Goal: Task Accomplishment & Management: Complete application form

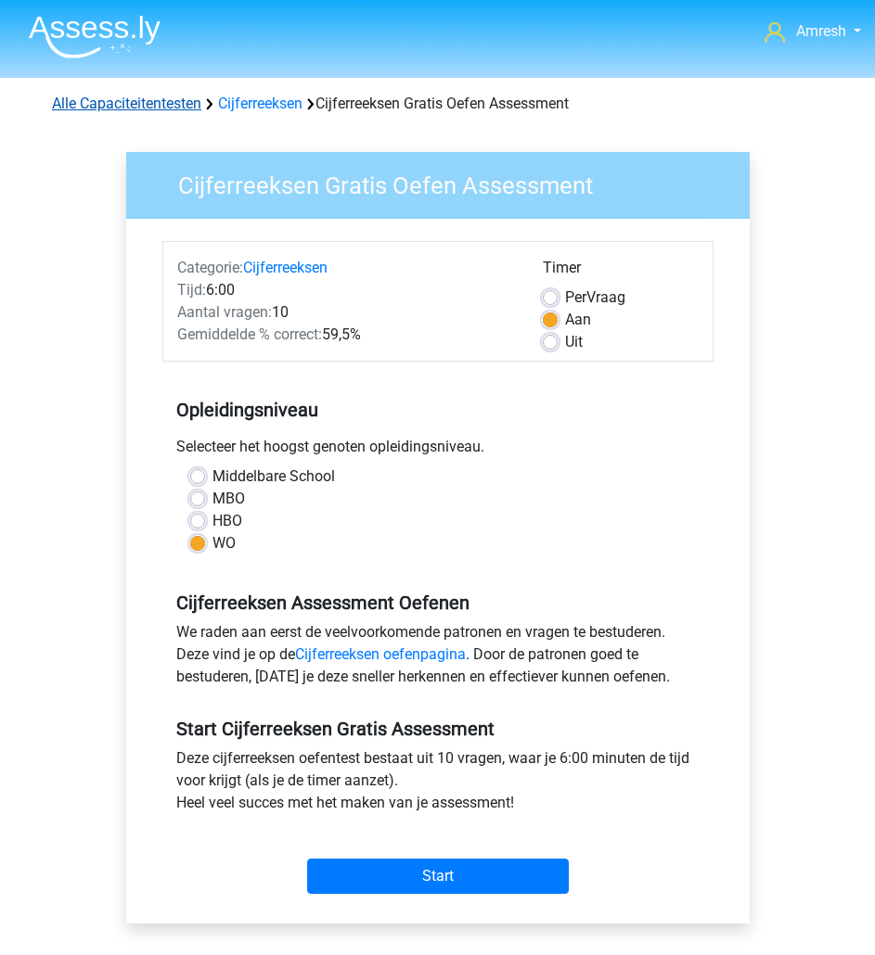
click at [164, 95] on link "Alle Capaciteitentesten" at bounding box center [126, 104] width 149 height 18
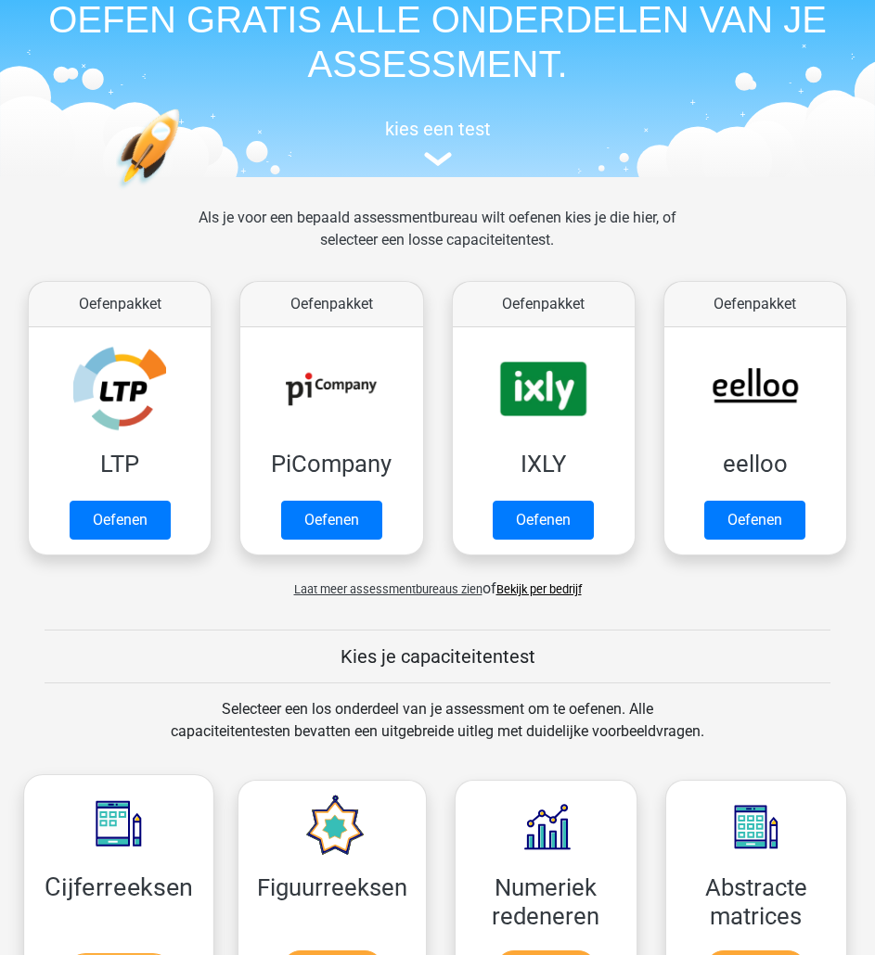
scroll to position [39, 0]
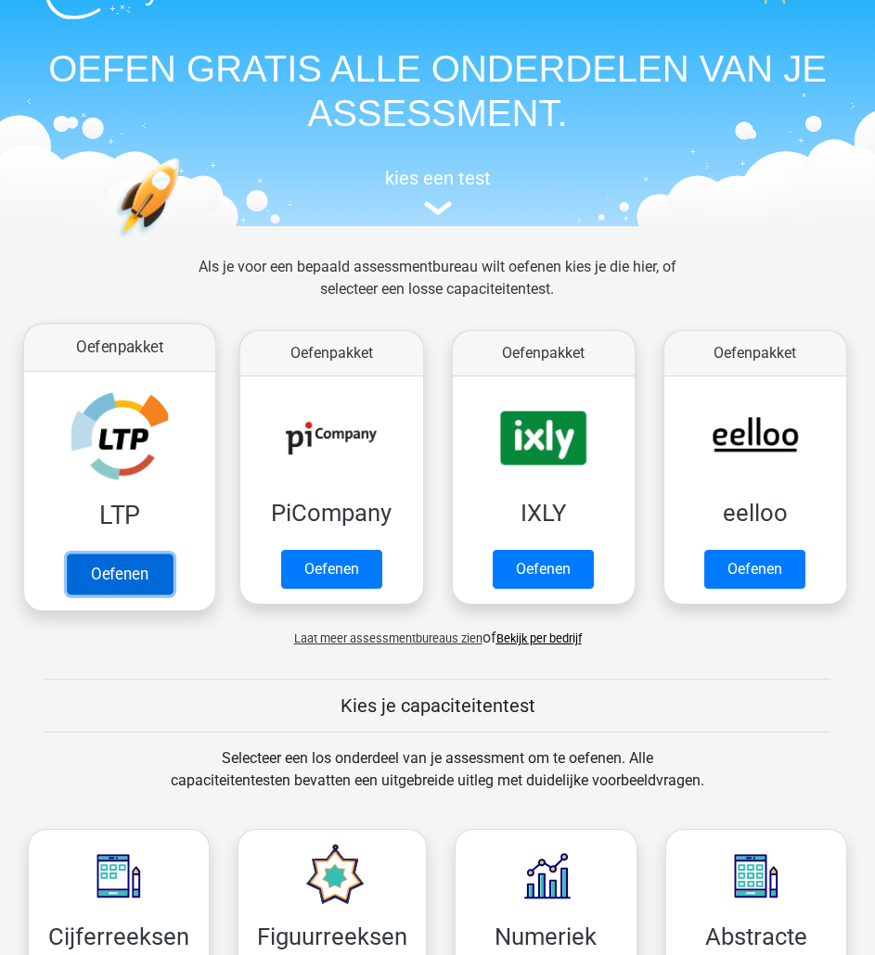
click at [147, 555] on link "Oefenen" at bounding box center [120, 575] width 106 height 41
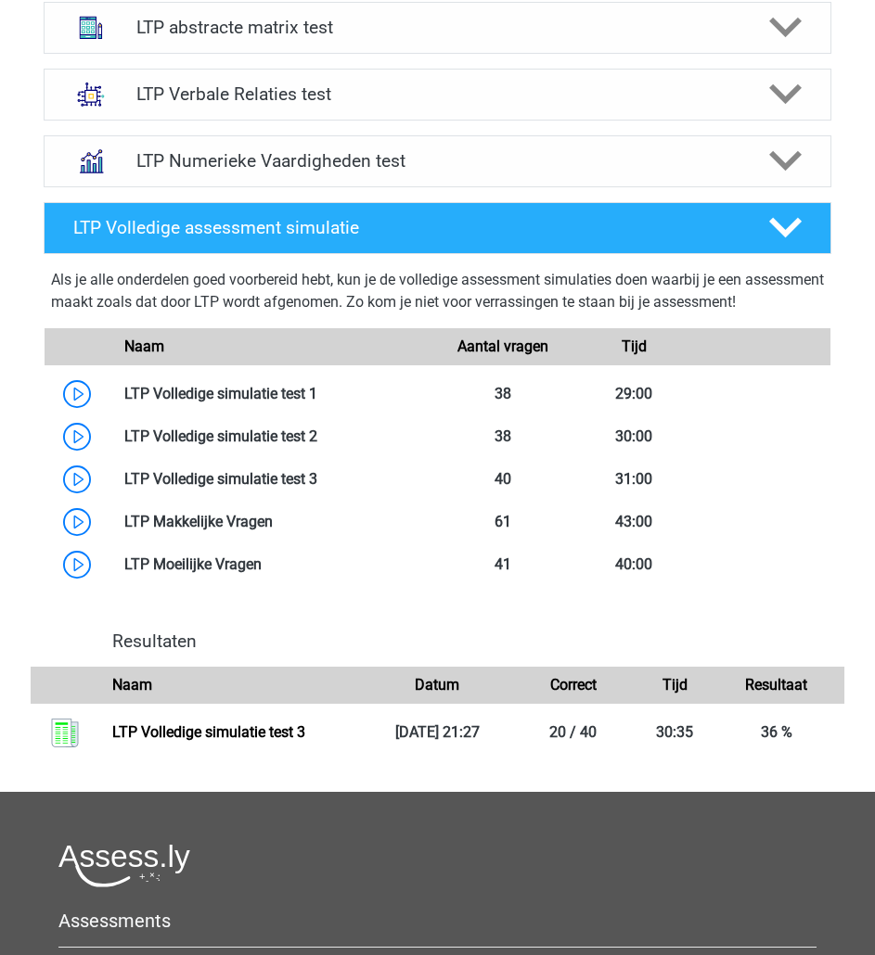
scroll to position [857, 0]
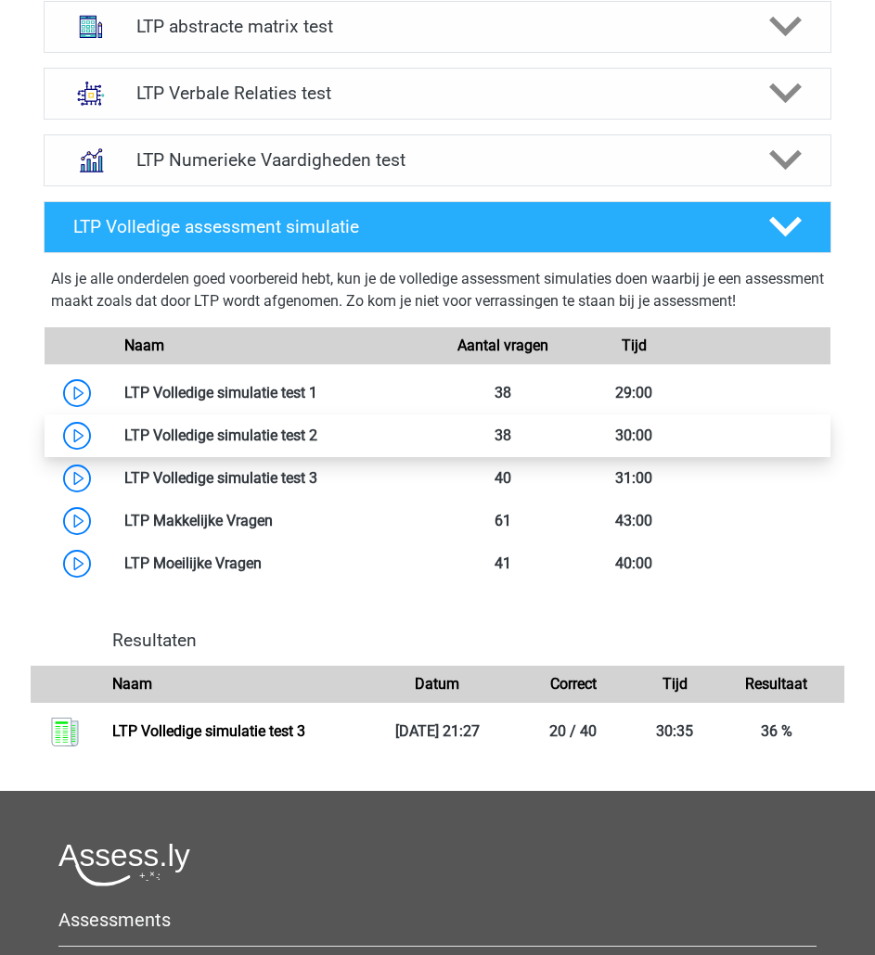
click at [317, 427] on link at bounding box center [317, 436] width 0 height 18
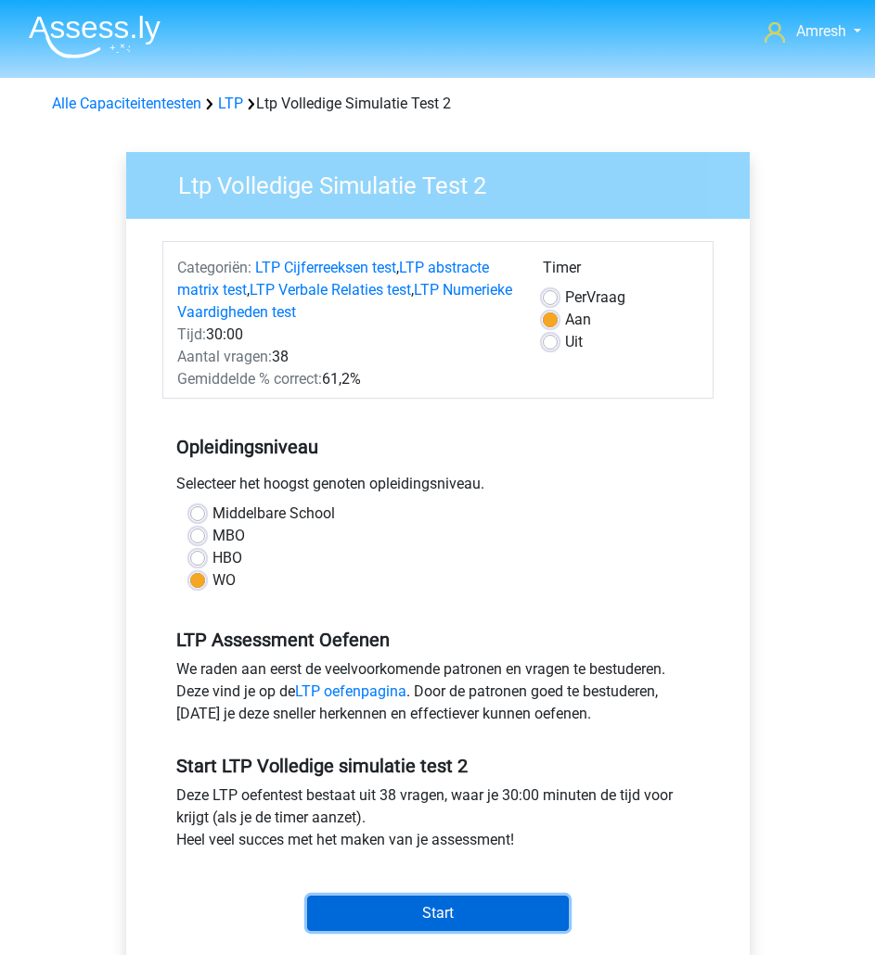
click at [363, 907] on input "Start" at bounding box center [438, 913] width 262 height 35
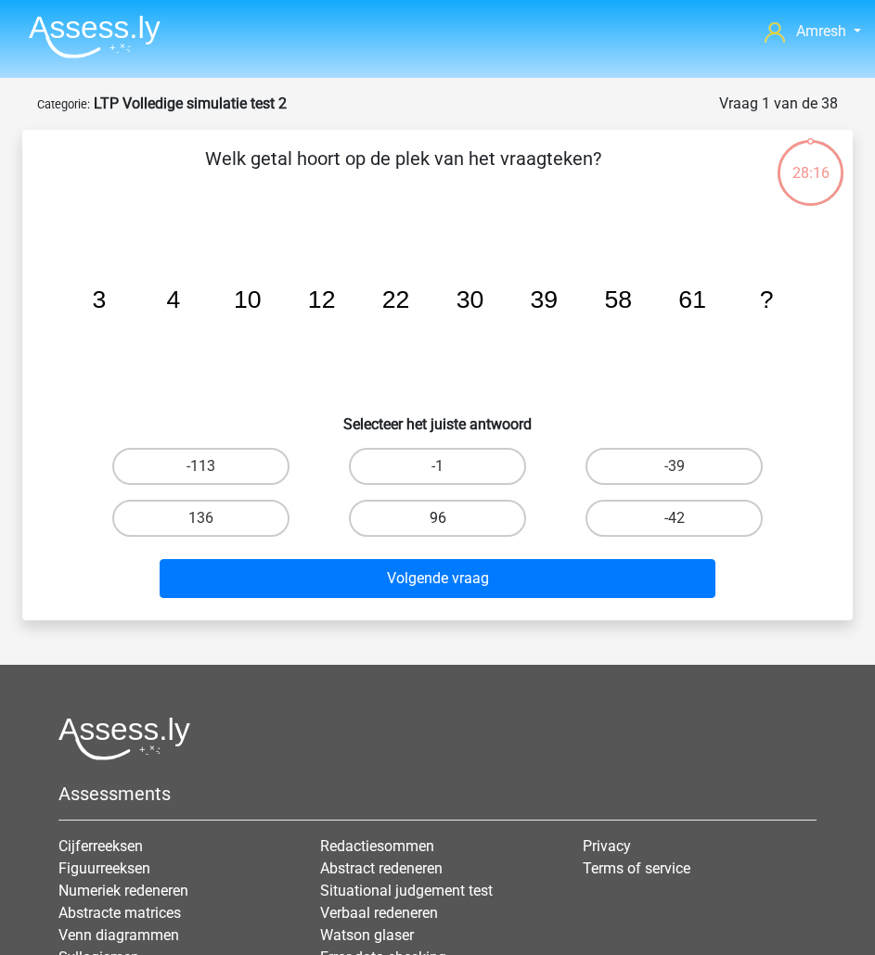
click at [378, 506] on label "96" at bounding box center [437, 518] width 177 height 37
click at [438, 519] on input "96" at bounding box center [444, 525] width 12 height 12
radio input "true"
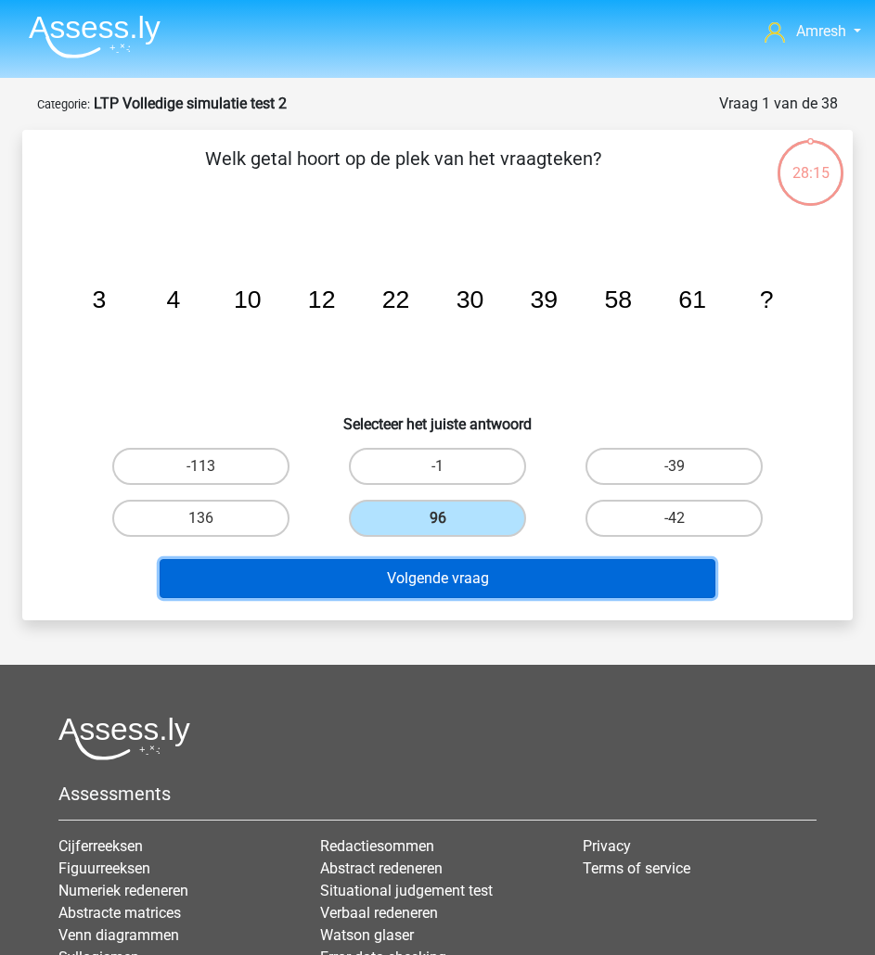
click at [477, 583] on button "Volgende vraag" at bounding box center [438, 578] width 556 height 39
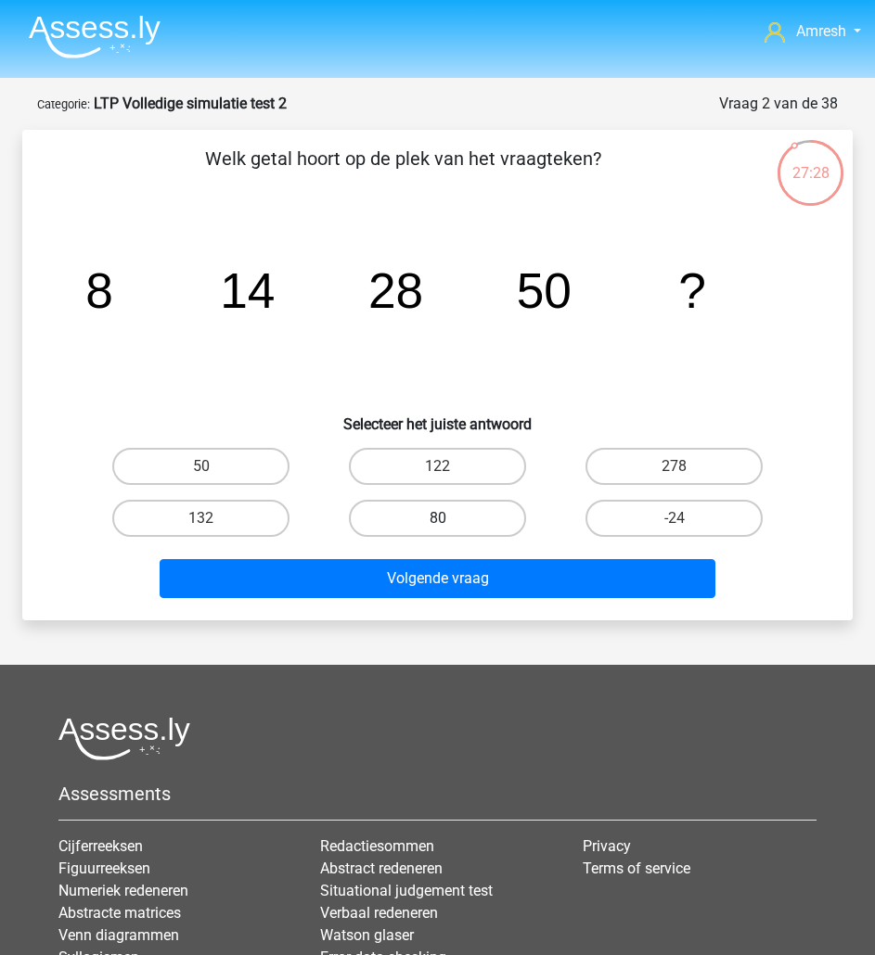
click at [381, 516] on label "80" at bounding box center [437, 518] width 177 height 37
click at [438, 519] on input "80" at bounding box center [444, 525] width 12 height 12
radio input "true"
click at [425, 556] on div "Volgende vraag" at bounding box center [437, 575] width 771 height 61
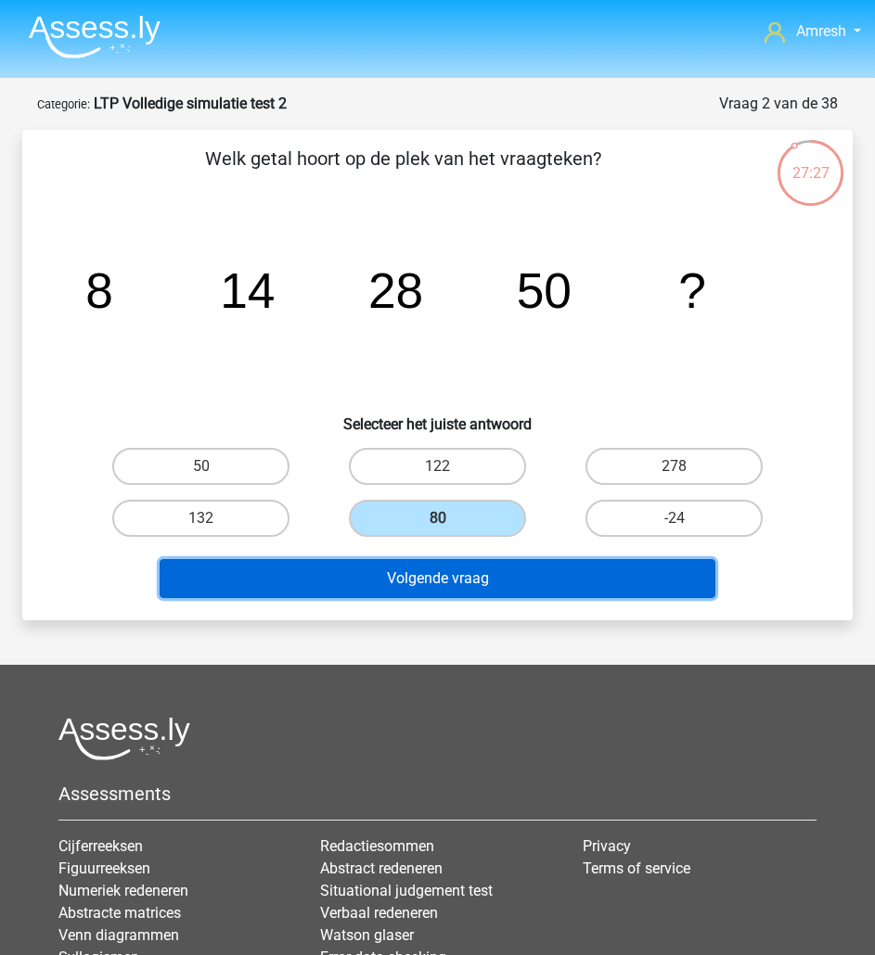
click at [429, 571] on button "Volgende vraag" at bounding box center [438, 578] width 556 height 39
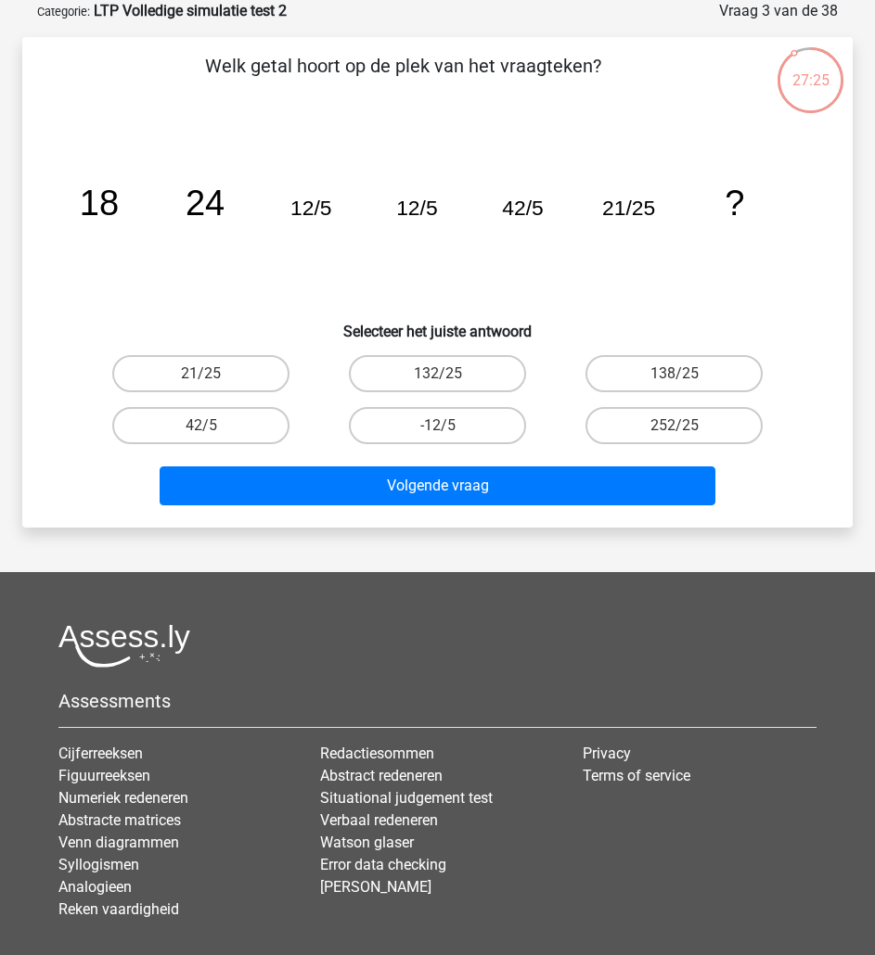
scroll to position [23, 0]
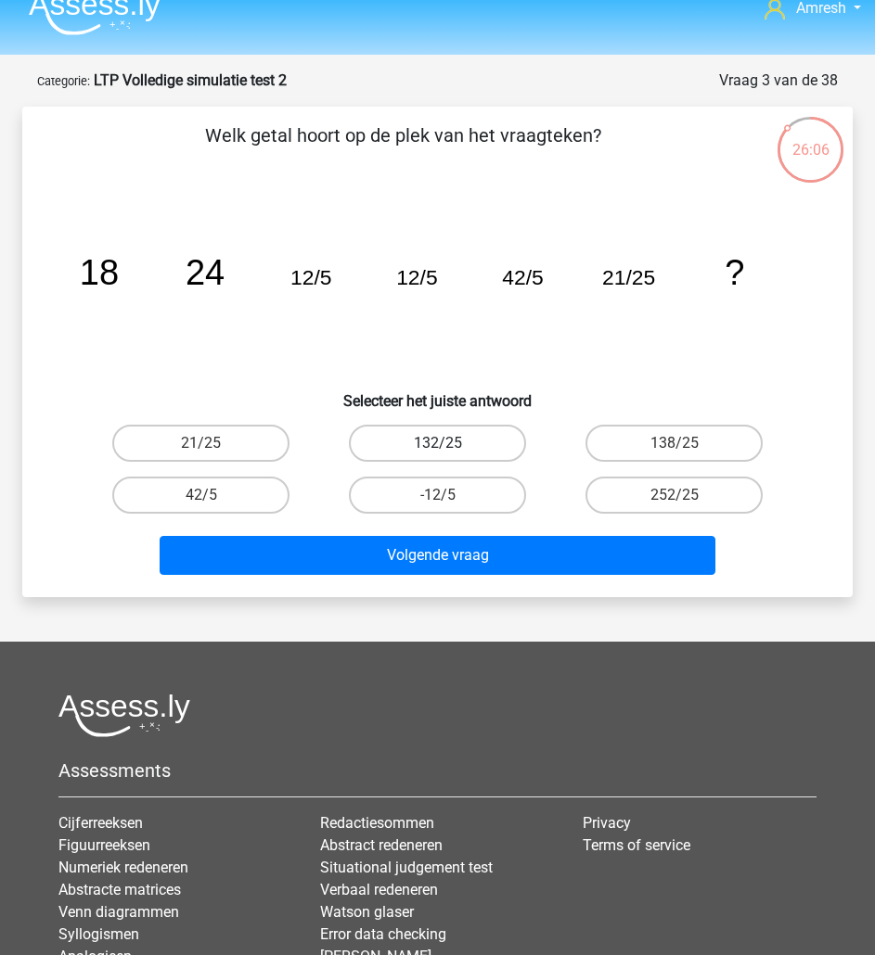
click at [509, 438] on label "132/25" at bounding box center [437, 443] width 177 height 37
click at [450, 443] on input "132/25" at bounding box center [444, 449] width 12 height 12
radio input "true"
click at [712, 434] on label "138/25" at bounding box center [673, 443] width 177 height 37
click at [686, 443] on input "138/25" at bounding box center [680, 449] width 12 height 12
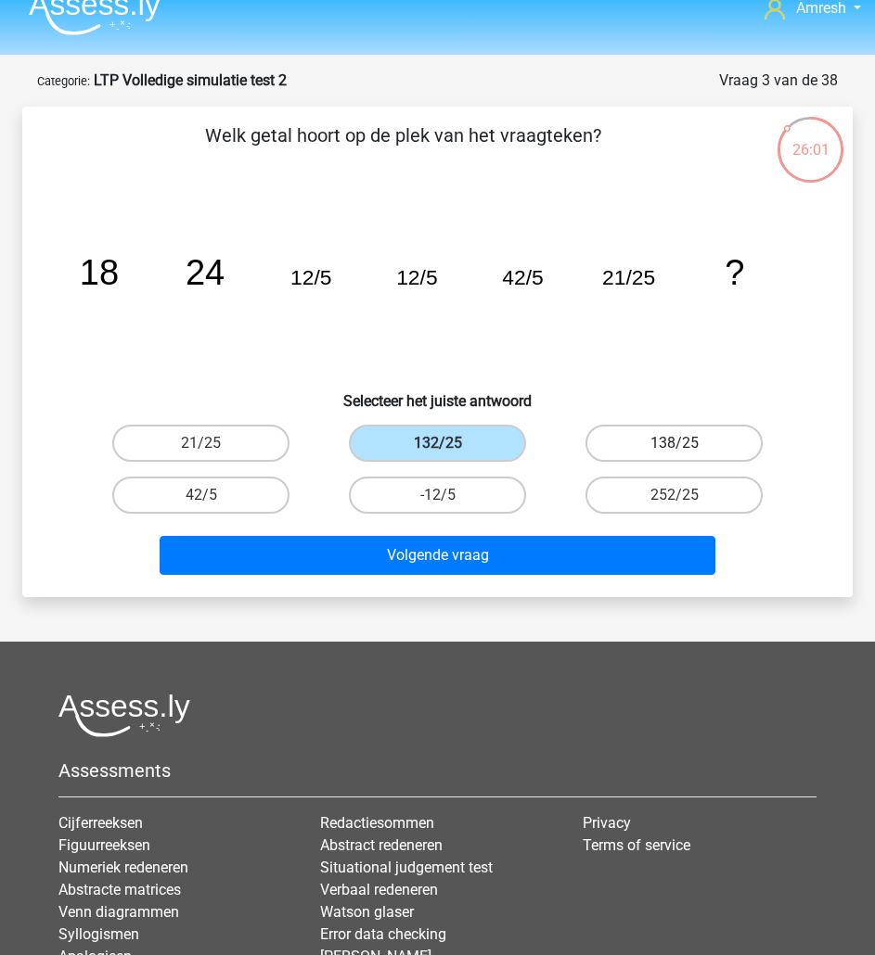
radio input "true"
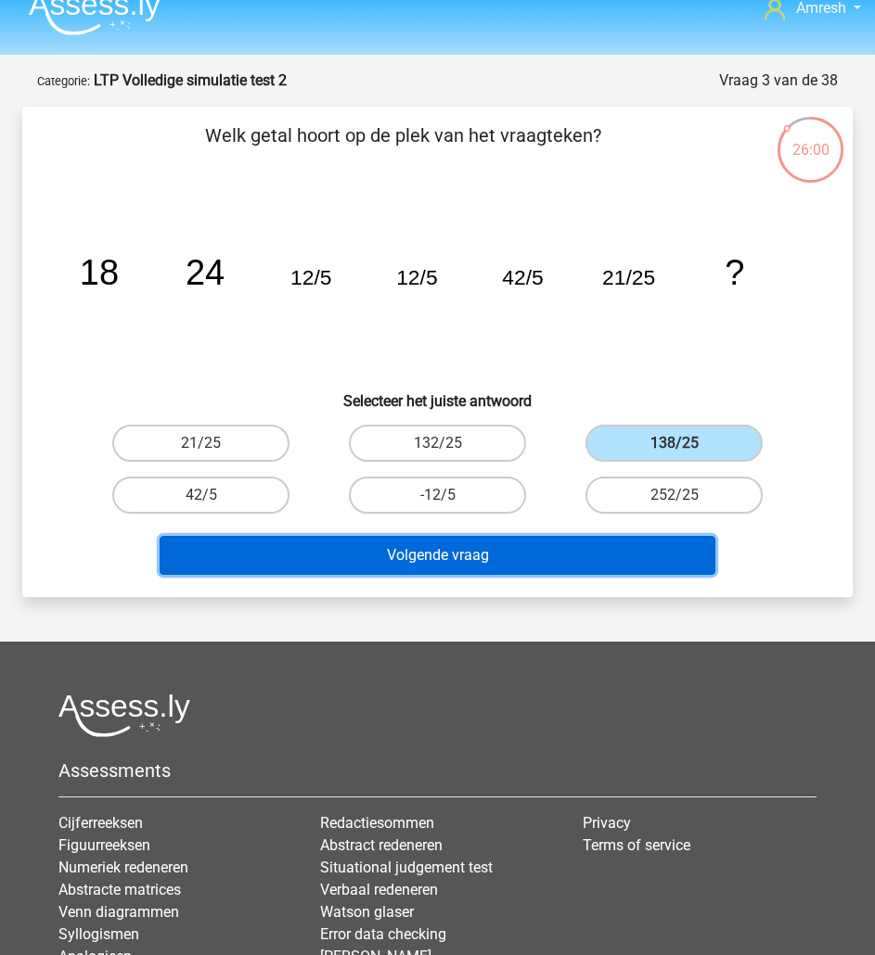
click at [616, 538] on button "Volgende vraag" at bounding box center [438, 555] width 556 height 39
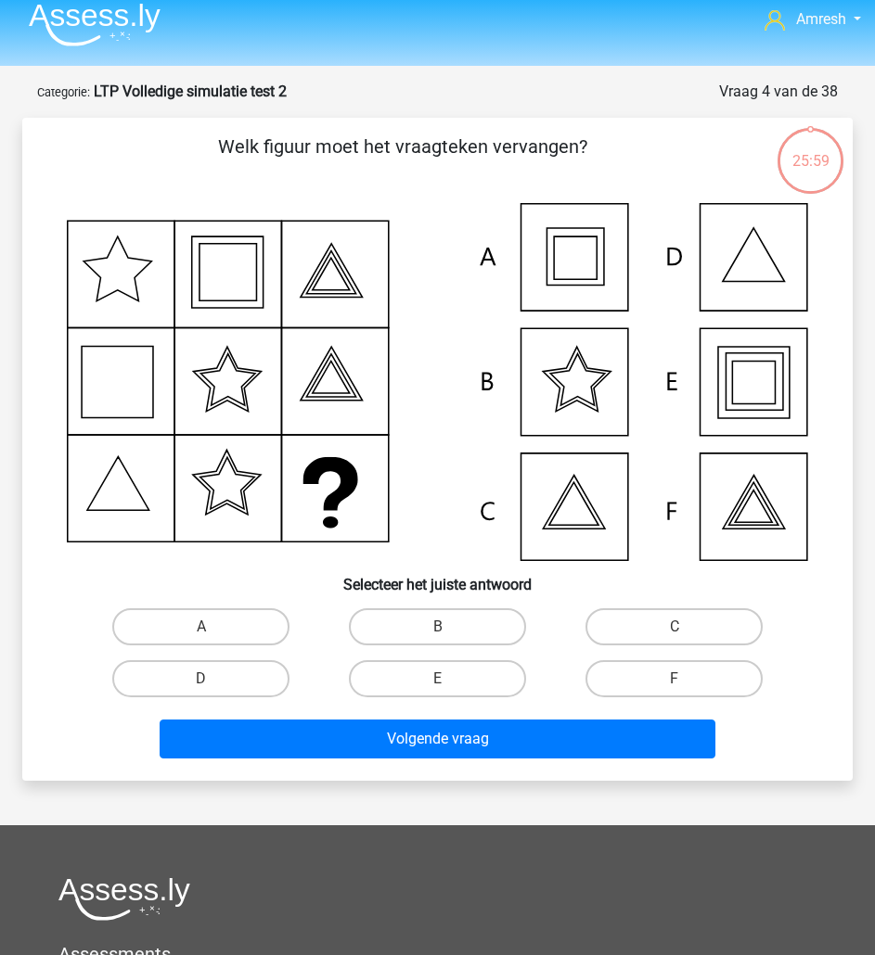
scroll to position [0, 0]
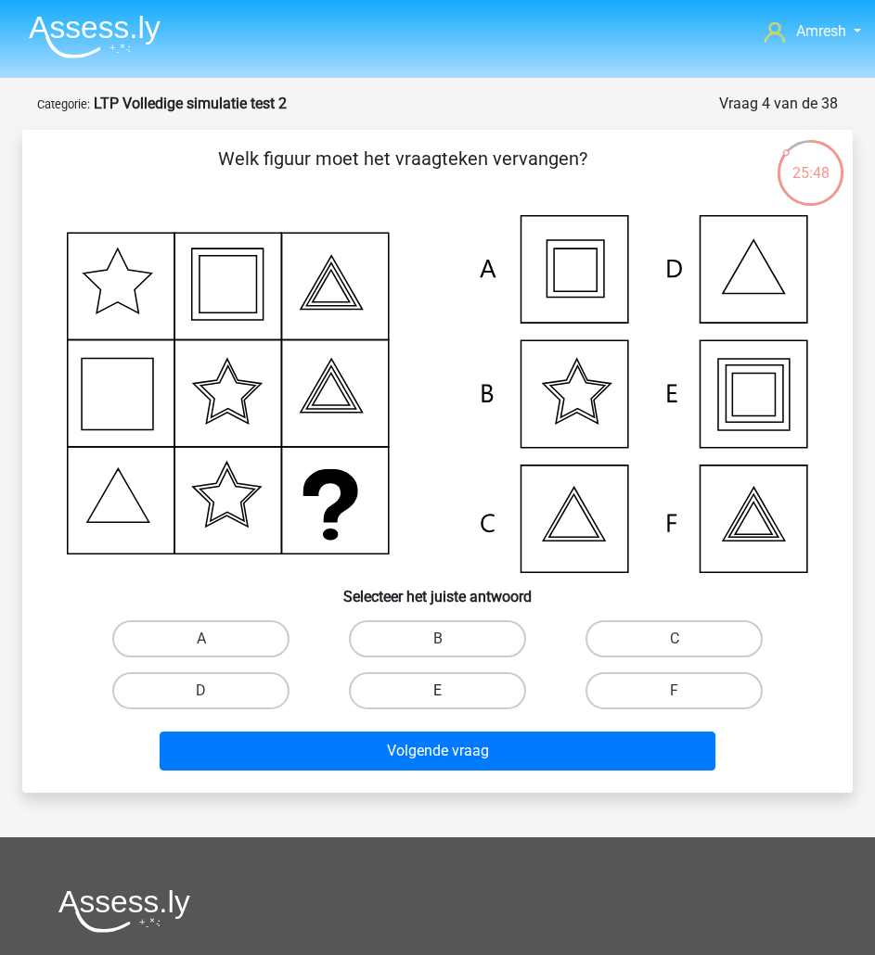
click at [459, 692] on label "E" at bounding box center [437, 691] width 177 height 37
click at [450, 692] on input "E" at bounding box center [444, 697] width 12 height 12
radio input "true"
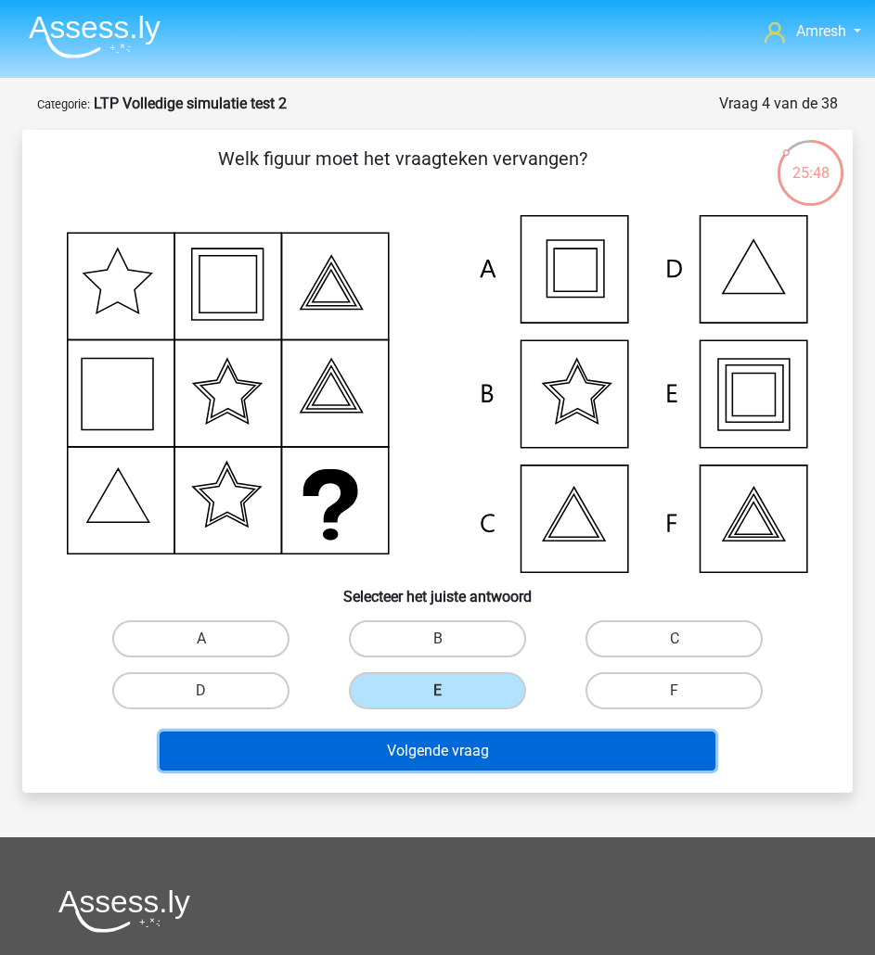
click at [489, 742] on button "Volgende vraag" at bounding box center [438, 751] width 556 height 39
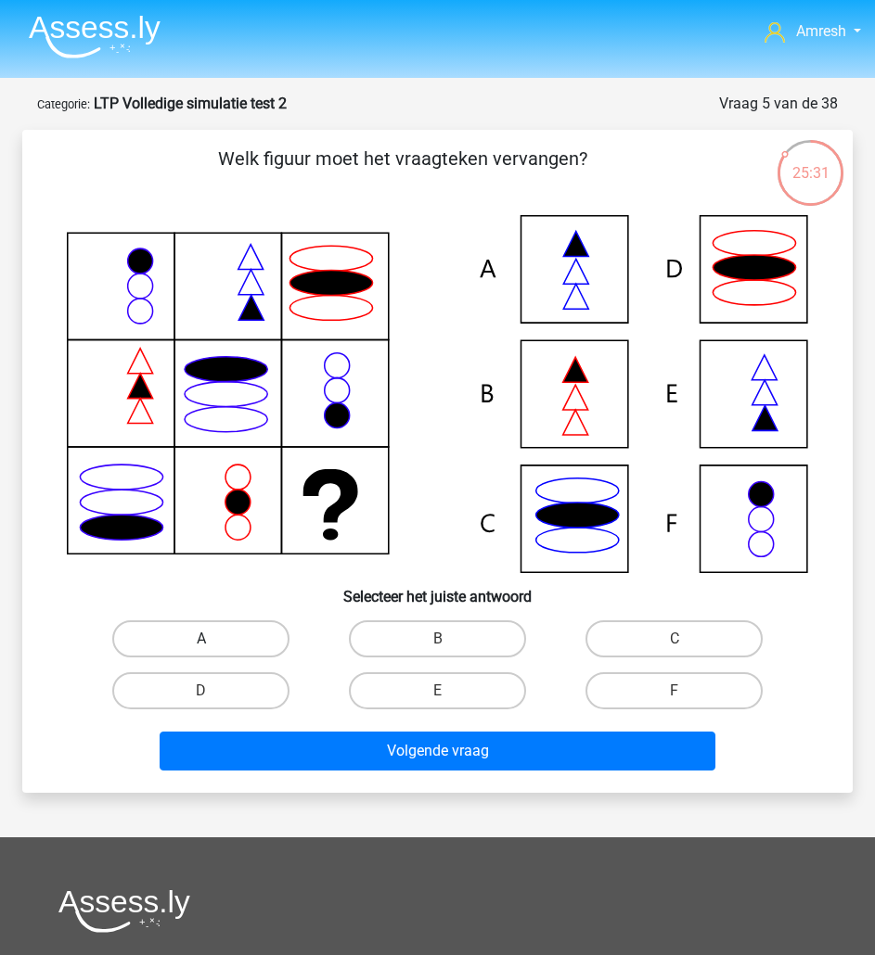
click at [262, 643] on label "A" at bounding box center [200, 639] width 177 height 37
click at [213, 643] on input "A" at bounding box center [207, 645] width 12 height 12
radio input "true"
click at [370, 731] on div "Volgende vraag" at bounding box center [437, 747] width 771 height 61
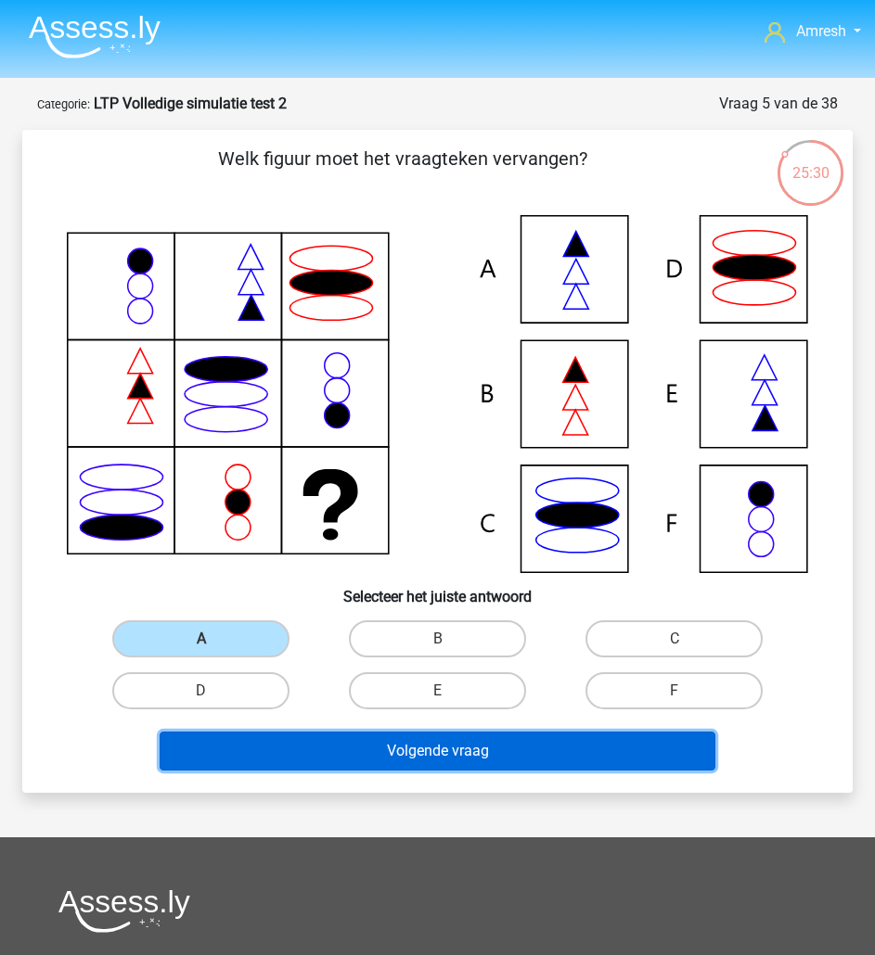
click at [370, 737] on button "Volgende vraag" at bounding box center [438, 751] width 556 height 39
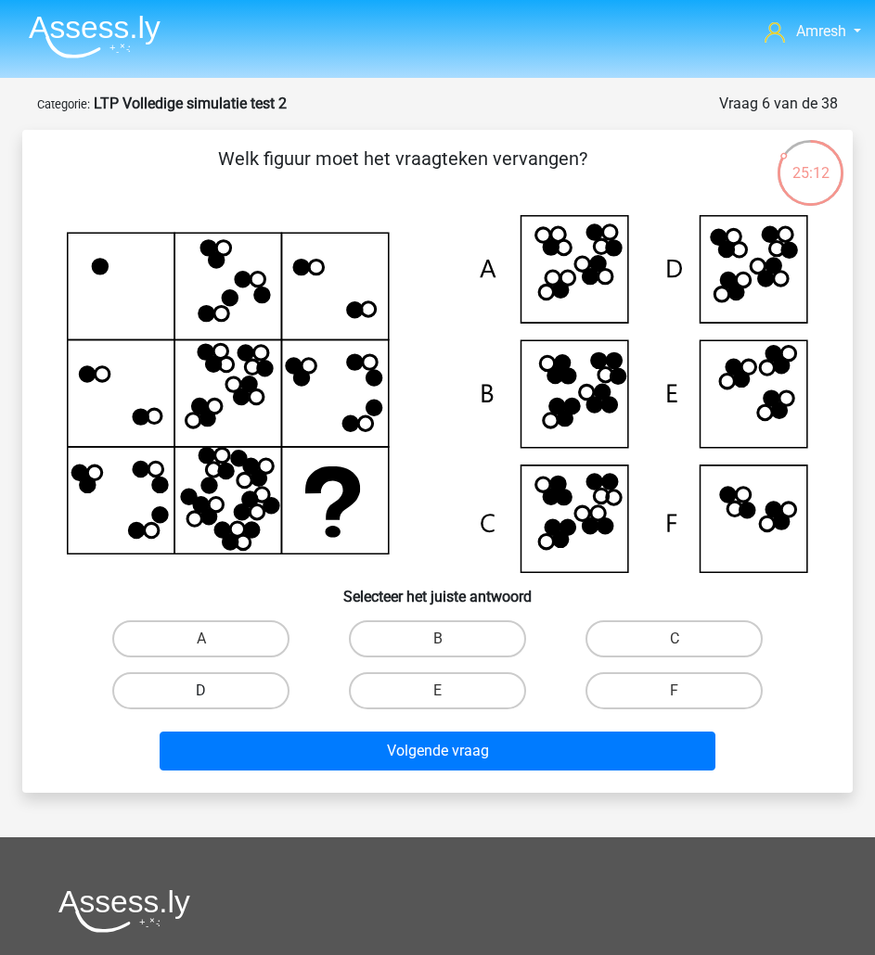
click at [243, 687] on label "D" at bounding box center [200, 691] width 177 height 37
click at [213, 691] on input "D" at bounding box center [207, 697] width 12 height 12
radio input "true"
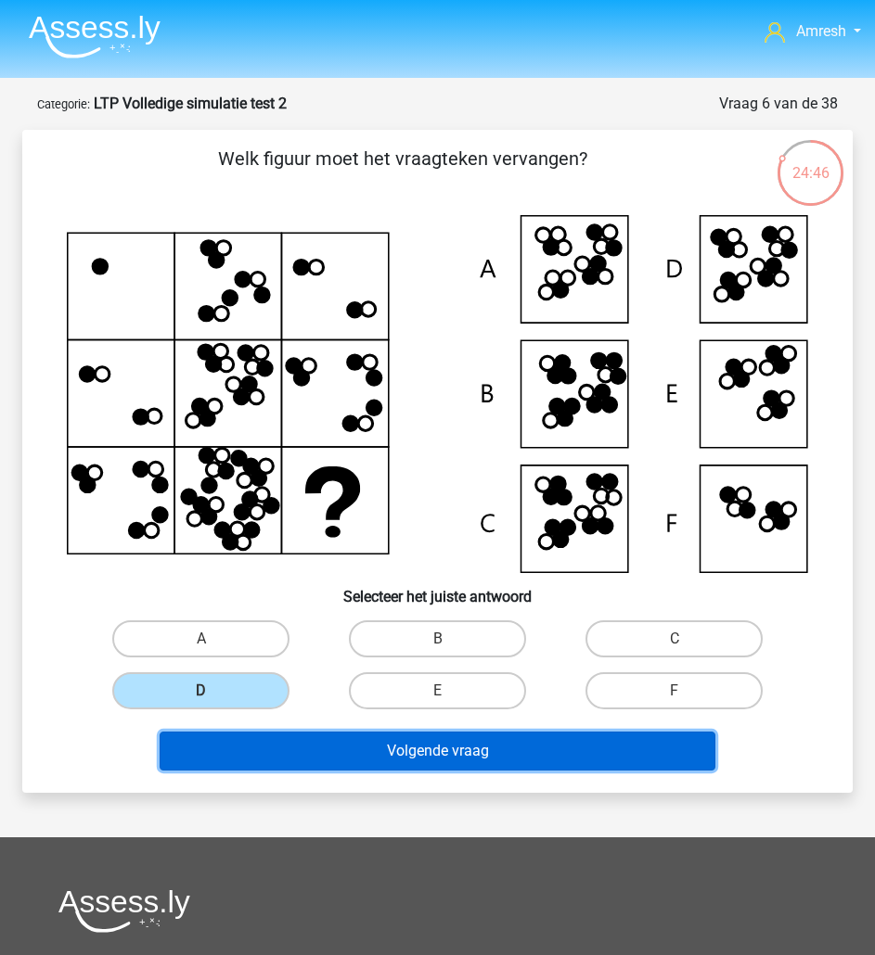
click at [477, 743] on button "Volgende vraag" at bounding box center [438, 751] width 556 height 39
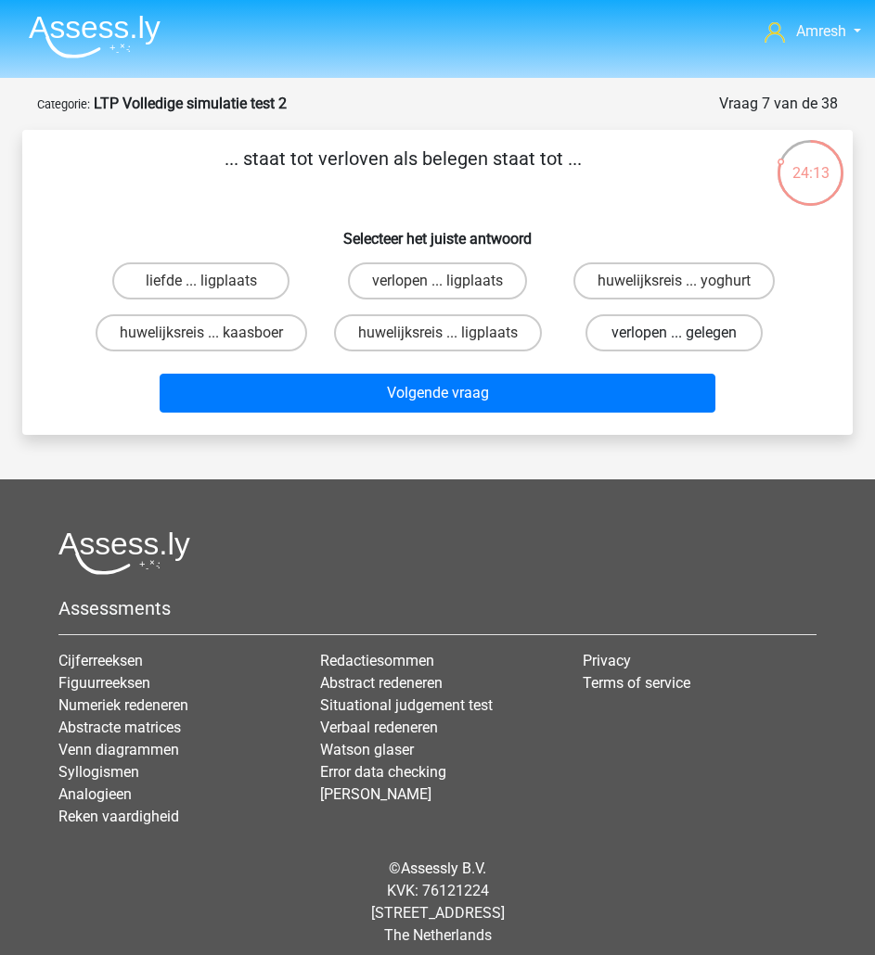
click at [714, 340] on label "verlopen ... gelegen" at bounding box center [673, 332] width 177 height 37
click at [686, 340] on input "verlopen ... gelegen" at bounding box center [680, 339] width 12 height 12
radio input "true"
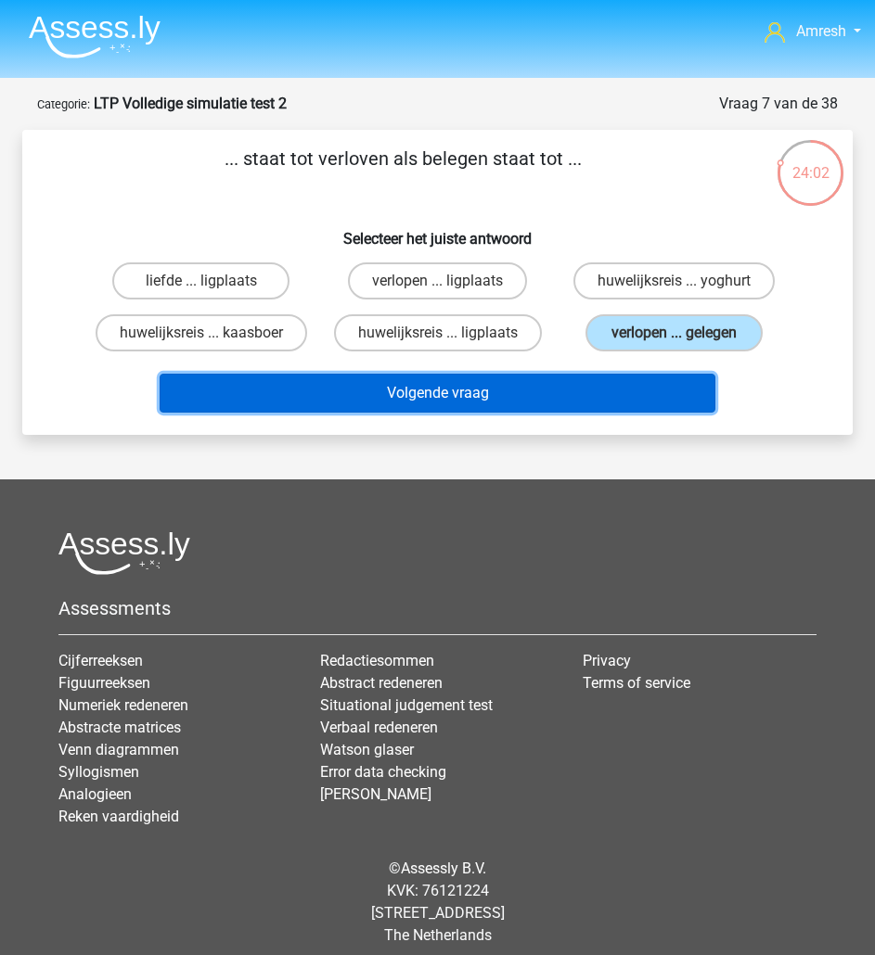
click at [635, 394] on button "Volgende vraag" at bounding box center [438, 393] width 556 height 39
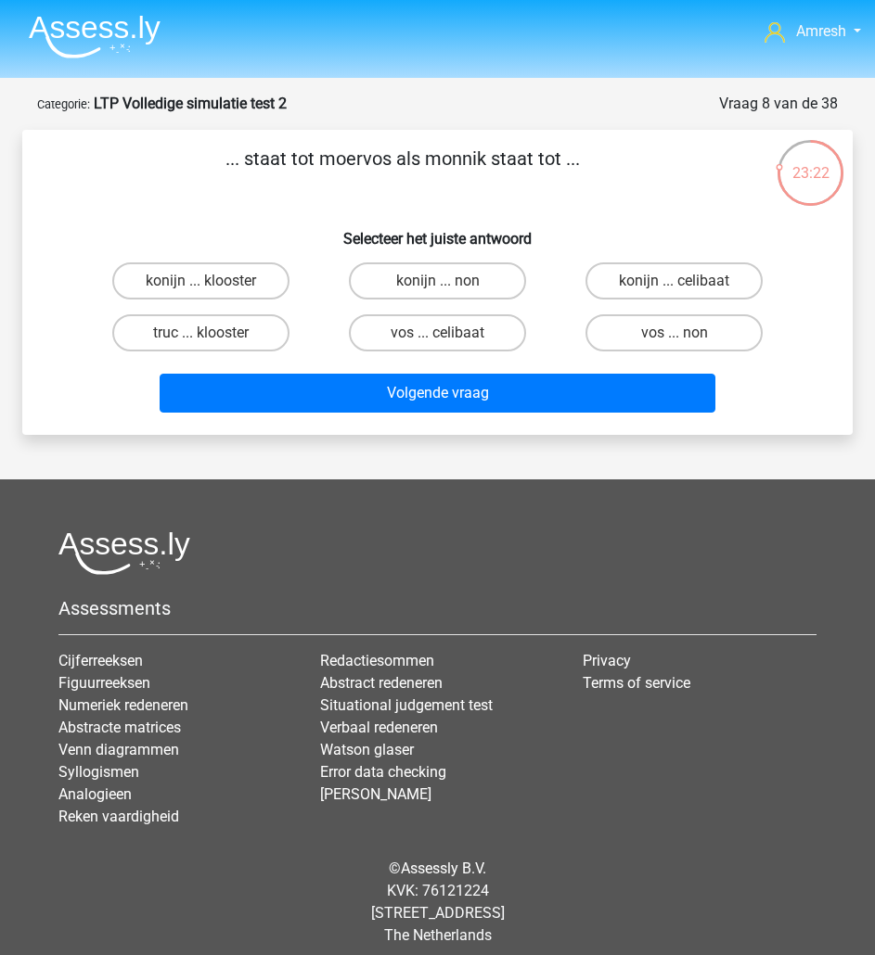
click at [440, 334] on input "vos ... celibaat" at bounding box center [444, 339] width 12 height 12
radio input "true"
click at [260, 338] on label "truc ... klooster" at bounding box center [200, 332] width 177 height 37
click at [213, 338] on input "truc ... klooster" at bounding box center [207, 339] width 12 height 12
radio input "true"
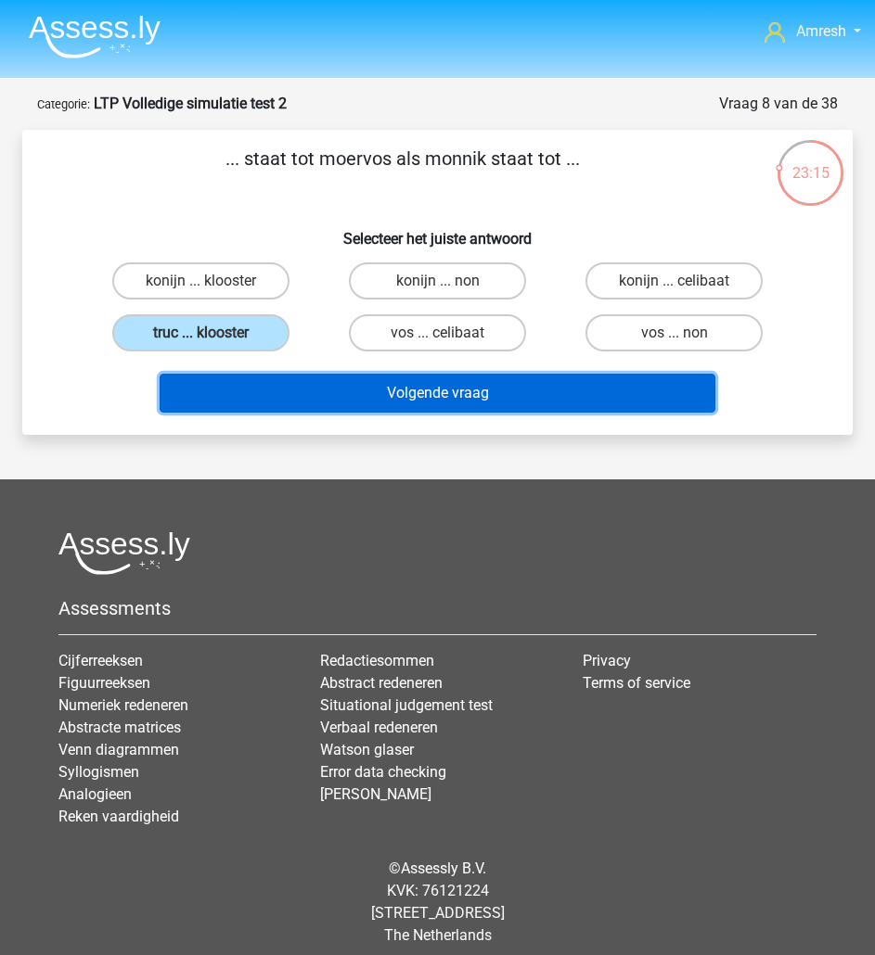
click at [372, 391] on button "Volgende vraag" at bounding box center [438, 393] width 556 height 39
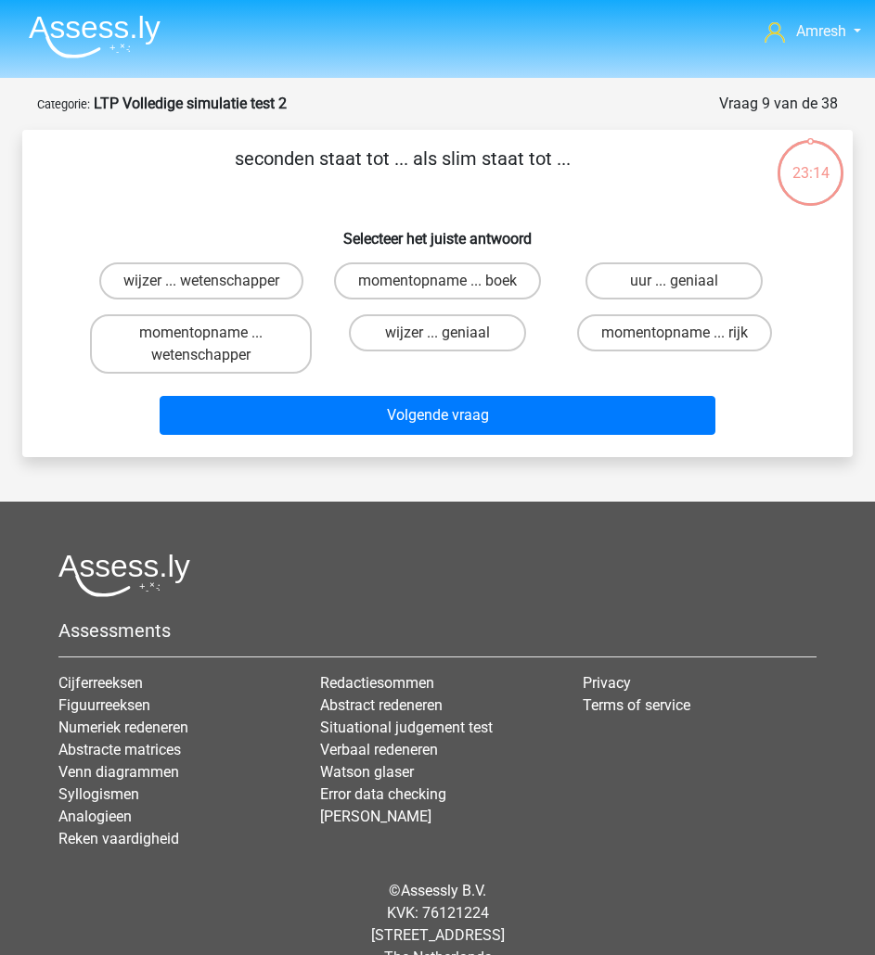
scroll to position [36, 0]
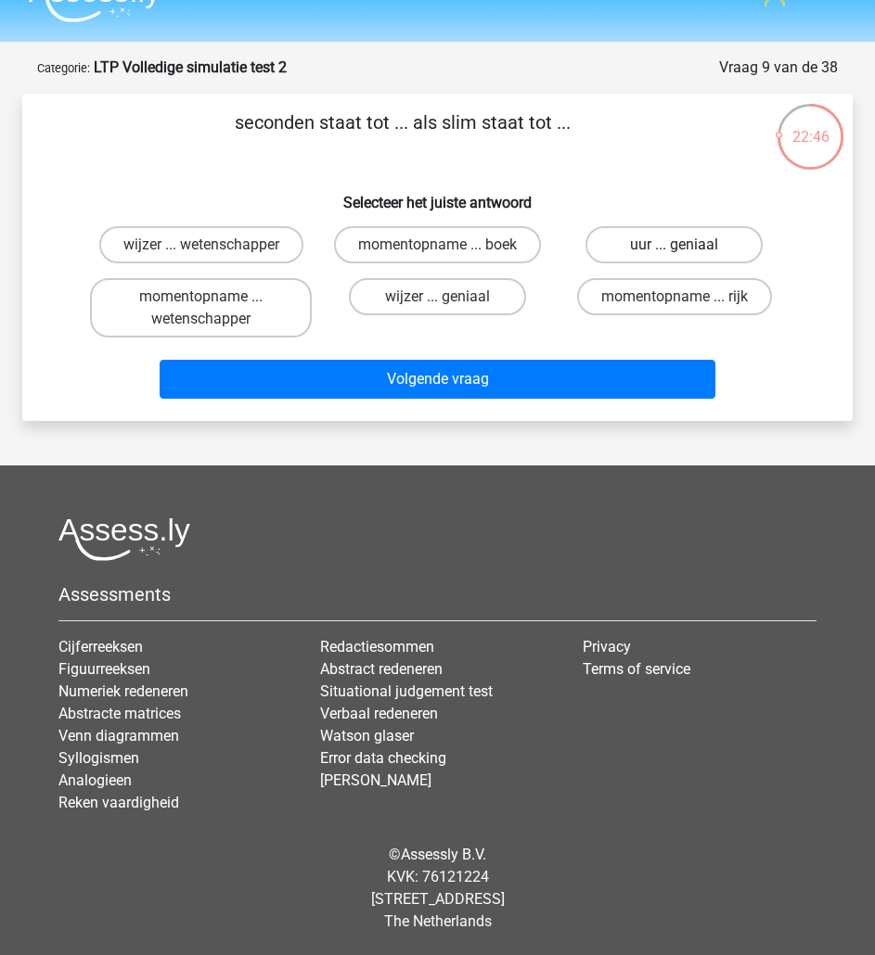
click at [645, 233] on label "uur ... geniaal" at bounding box center [673, 244] width 177 height 37
click at [674, 245] on input "uur ... geniaal" at bounding box center [680, 251] width 12 height 12
radio input "true"
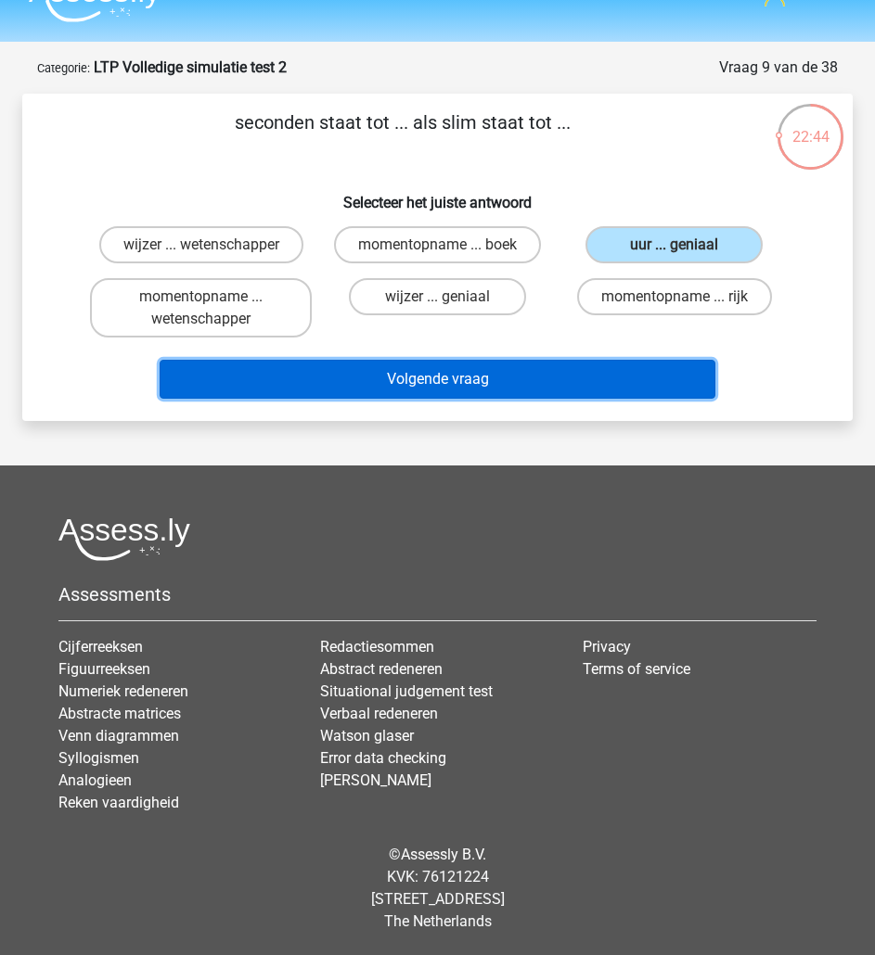
click at [587, 372] on button "Volgende vraag" at bounding box center [438, 379] width 556 height 39
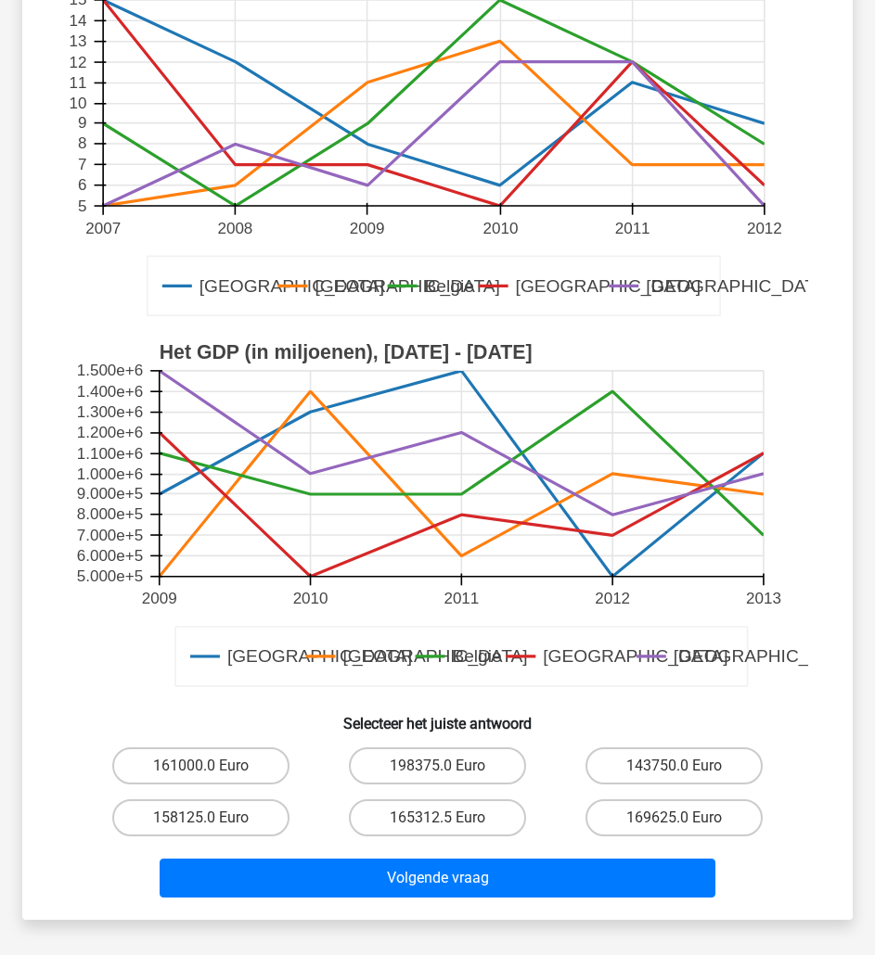
scroll to position [257, 0]
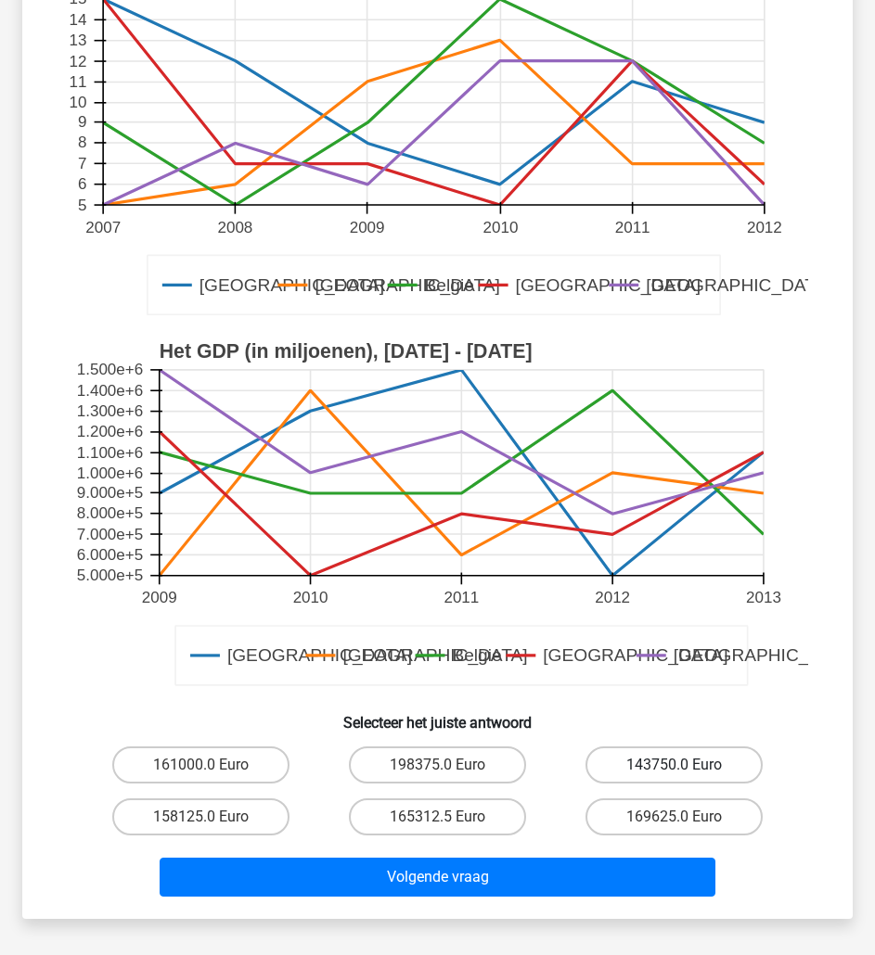
click at [738, 761] on label "143750.0 Euro" at bounding box center [673, 765] width 177 height 37
click at [686, 765] on input "143750.0 Euro" at bounding box center [680, 771] width 12 height 12
radio input "true"
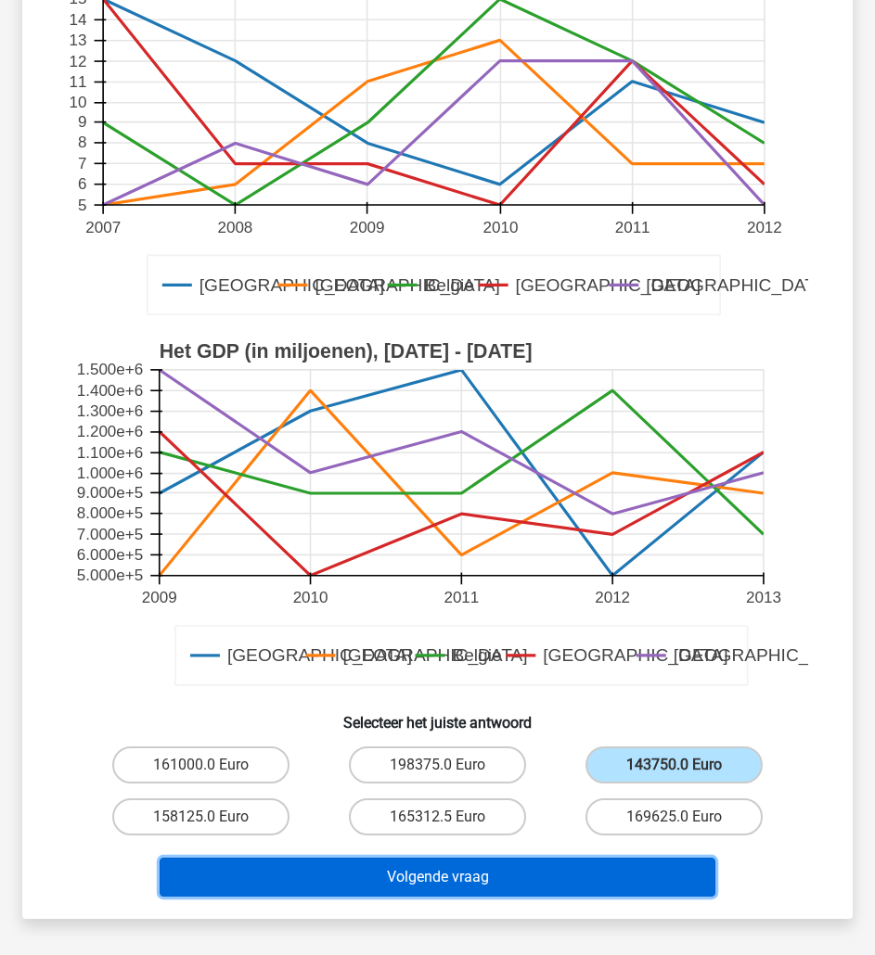
click at [666, 862] on button "Volgende vraag" at bounding box center [438, 877] width 556 height 39
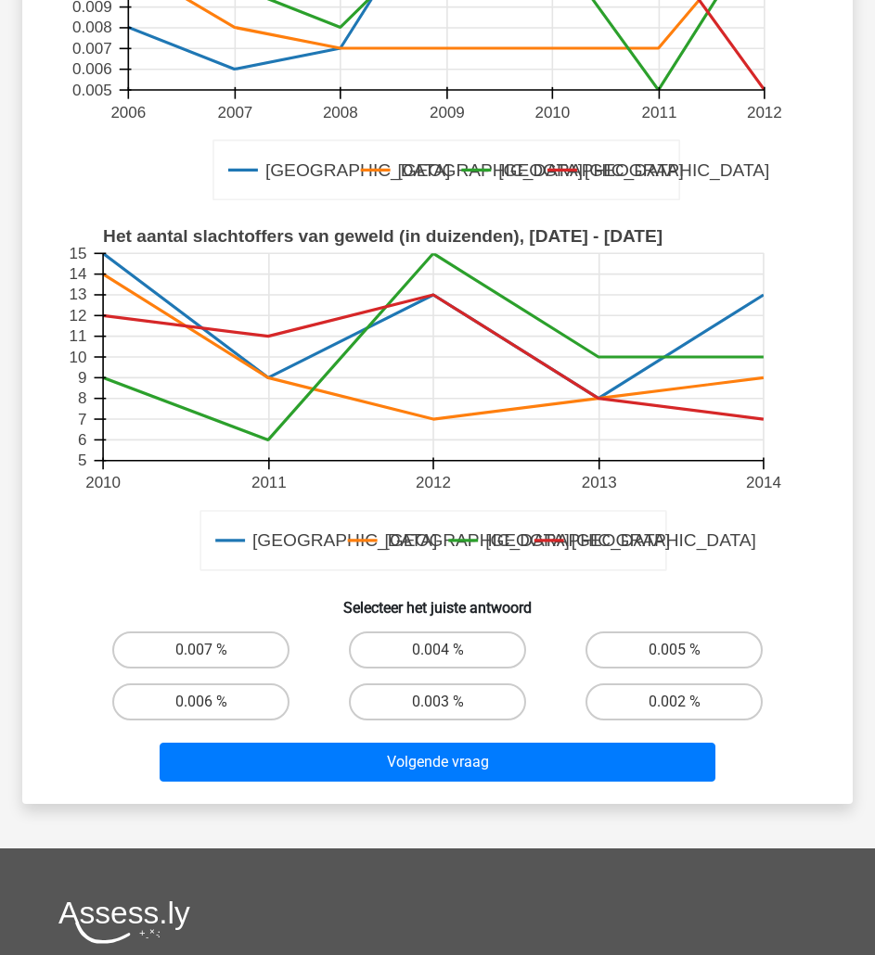
scroll to position [401, 0]
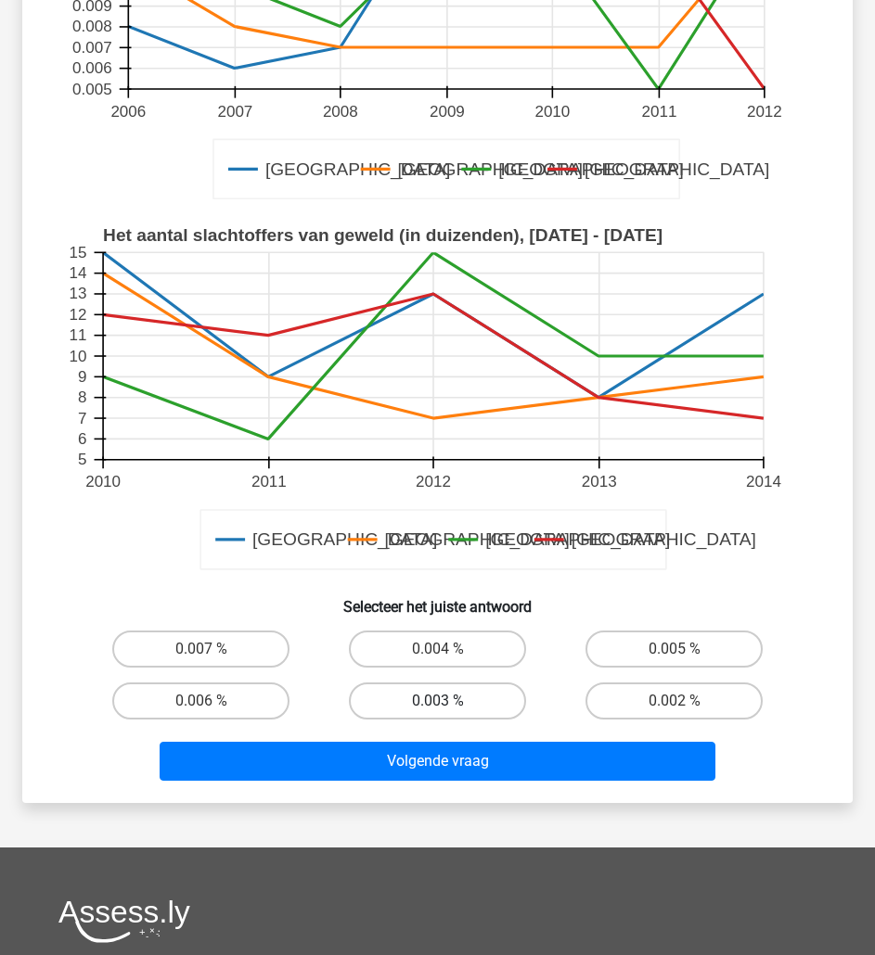
click at [408, 705] on label "0.003 %" at bounding box center [437, 701] width 177 height 37
click at [438, 705] on input "0.003 %" at bounding box center [444, 707] width 12 height 12
radio input "true"
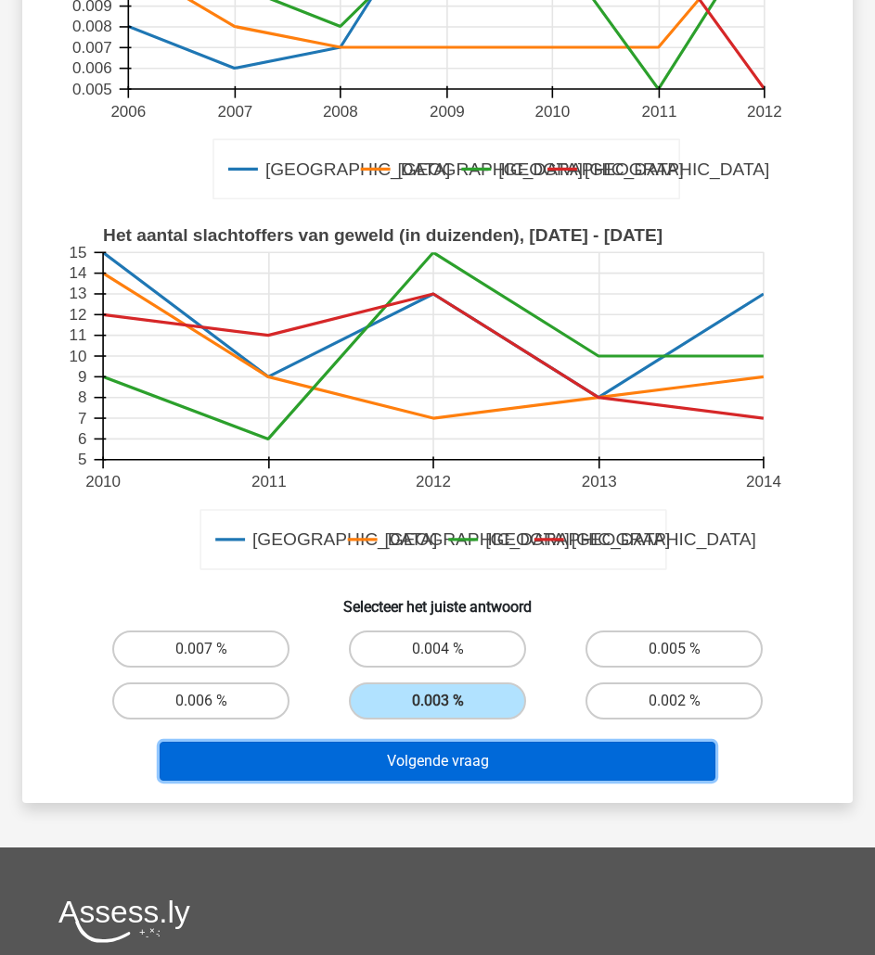
click at [485, 768] on button "Volgende vraag" at bounding box center [438, 761] width 556 height 39
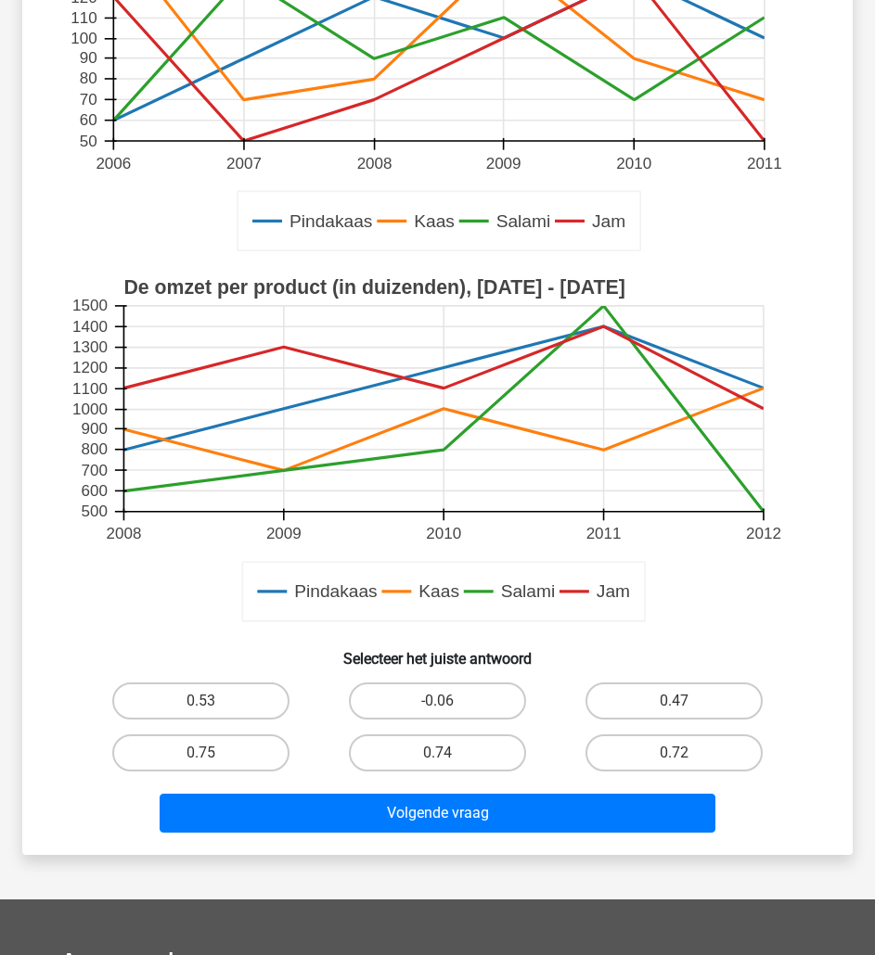
scroll to position [319, 0]
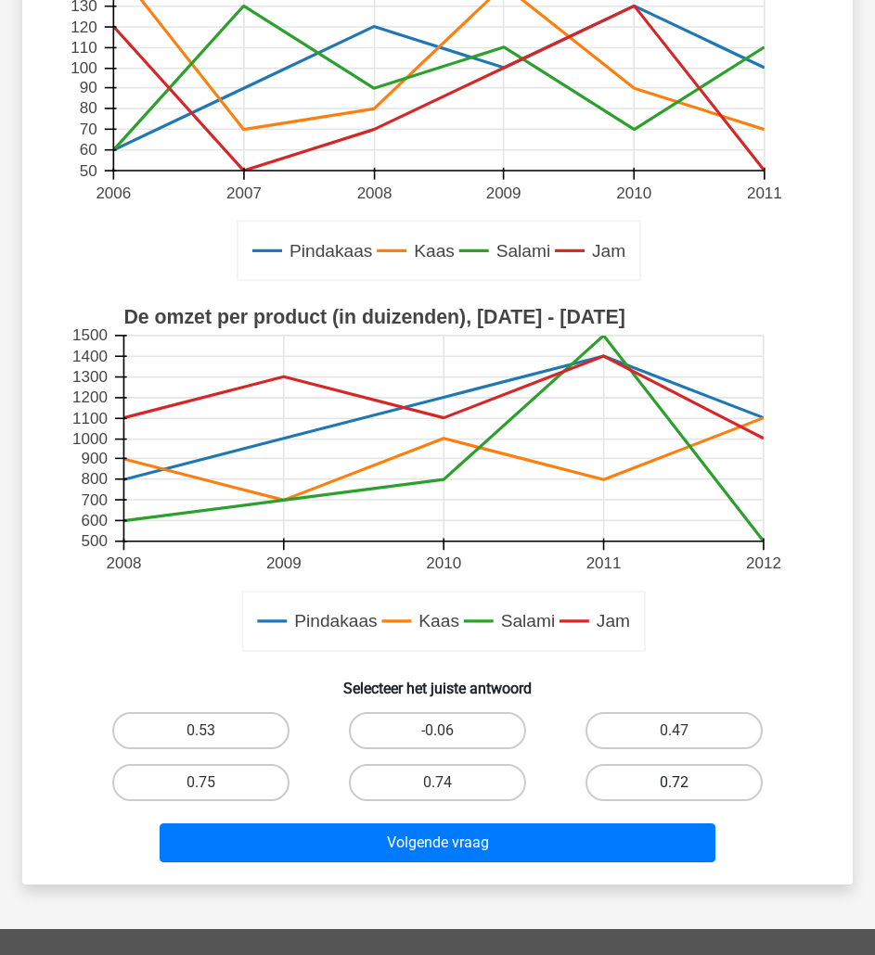
click at [591, 796] on label "0.72" at bounding box center [673, 782] width 177 height 37
click at [674, 795] on input "0.72" at bounding box center [680, 789] width 12 height 12
radio input "true"
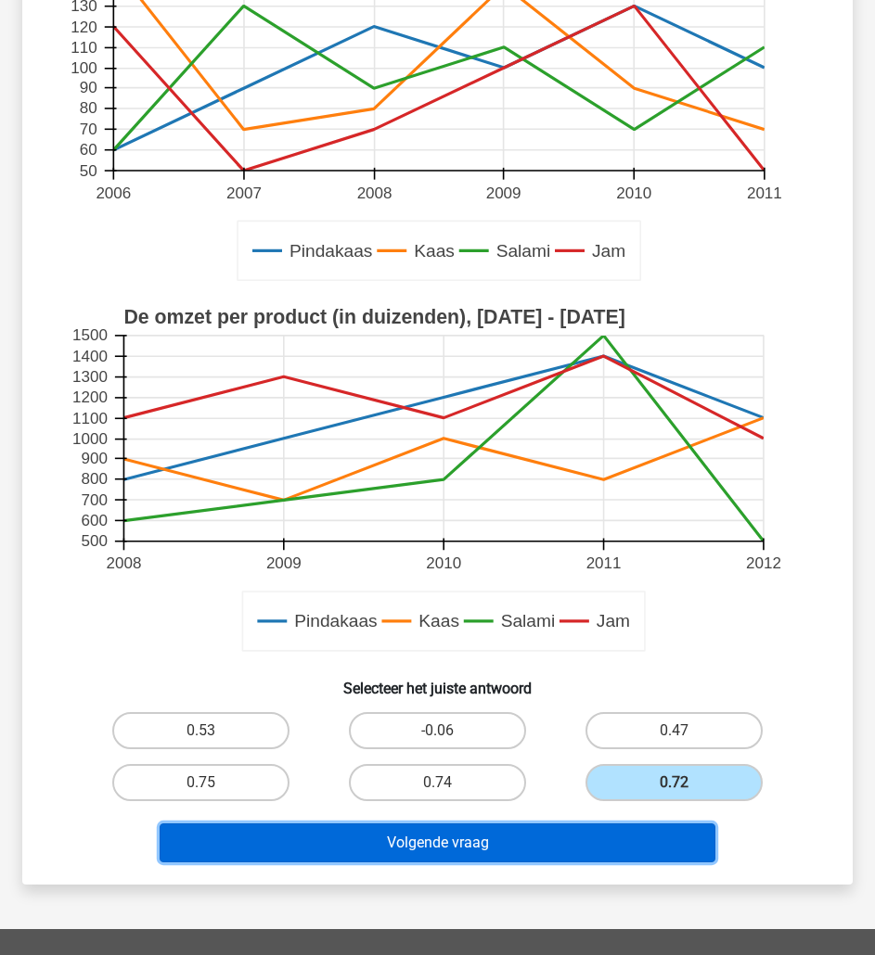
click at [534, 837] on button "Volgende vraag" at bounding box center [438, 843] width 556 height 39
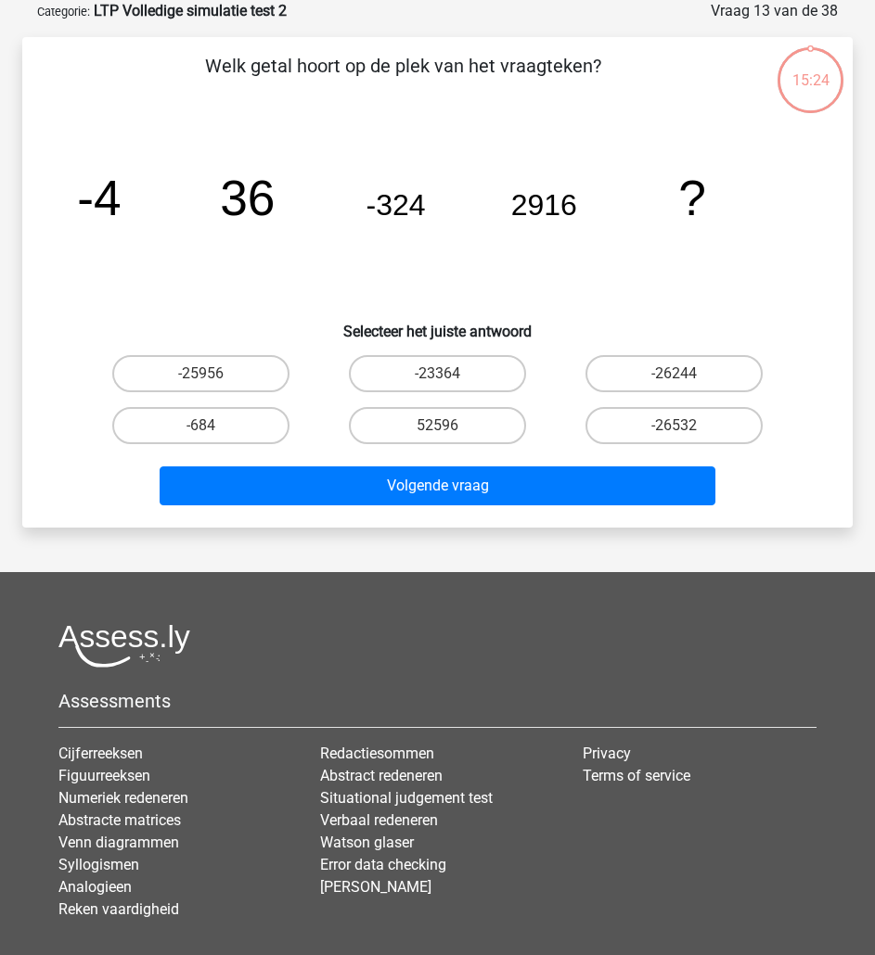
scroll to position [0, 0]
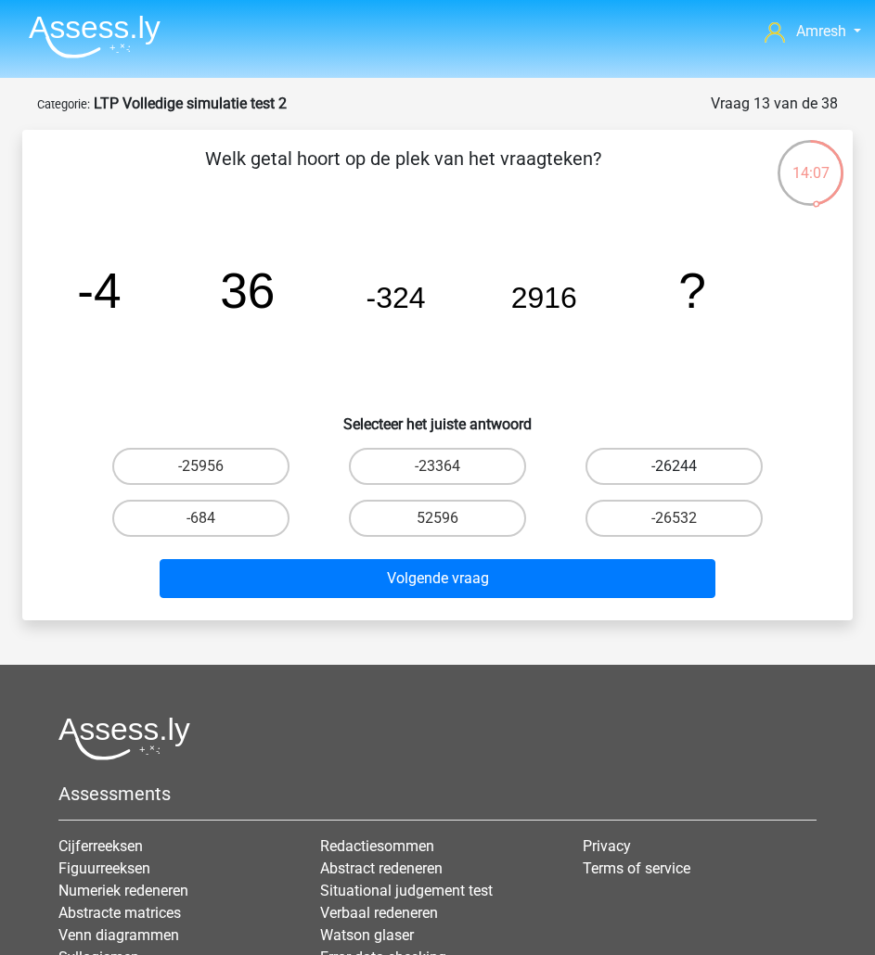
click at [594, 458] on label "-26244" at bounding box center [673, 466] width 177 height 37
click at [674, 467] on input "-26244" at bounding box center [680, 473] width 12 height 12
radio input "true"
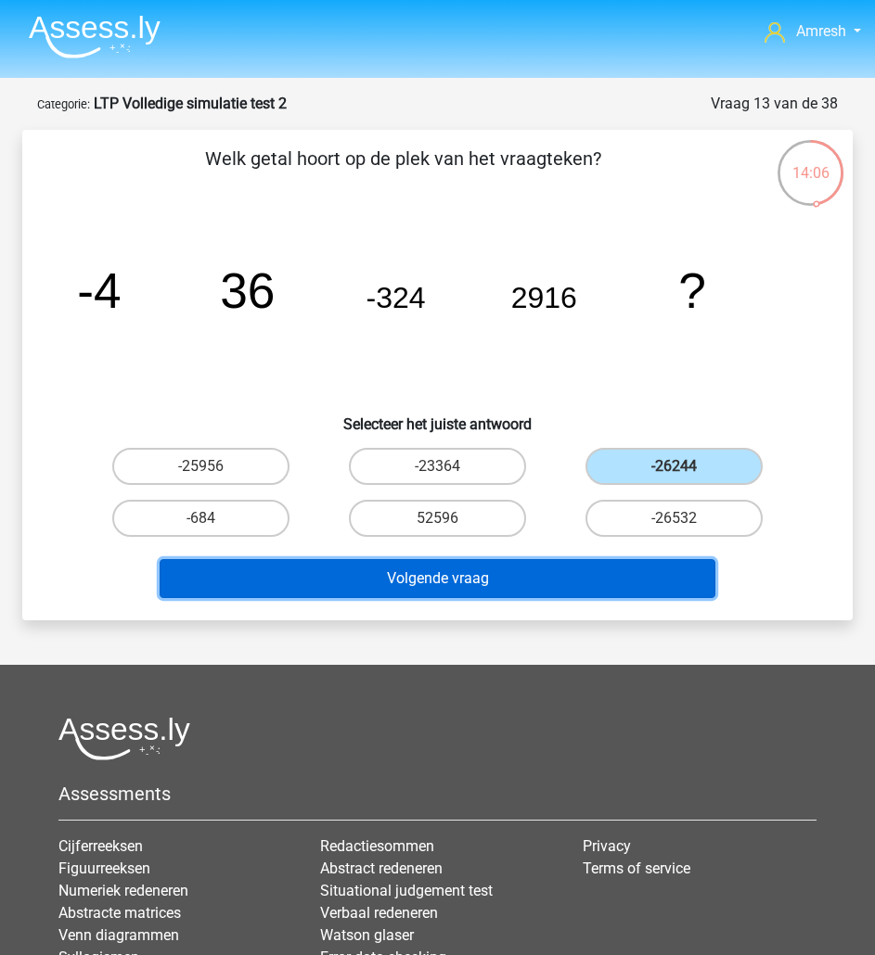
click at [557, 582] on button "Volgende vraag" at bounding box center [438, 578] width 556 height 39
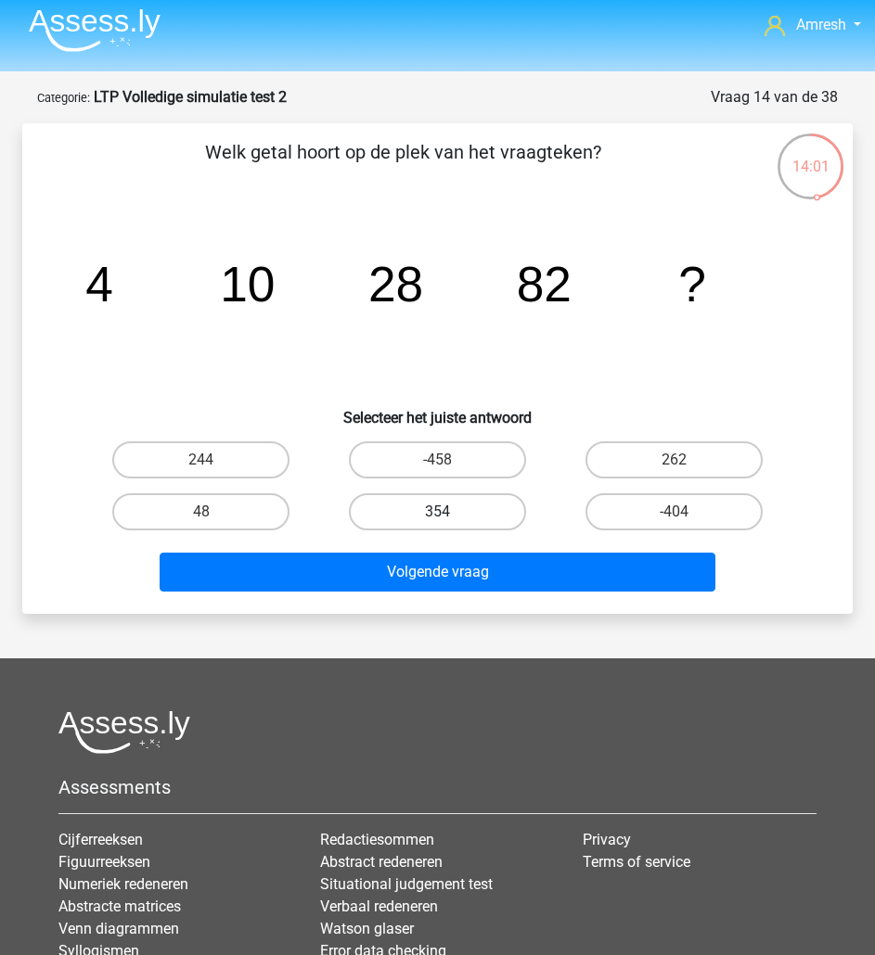
scroll to position [5, 0]
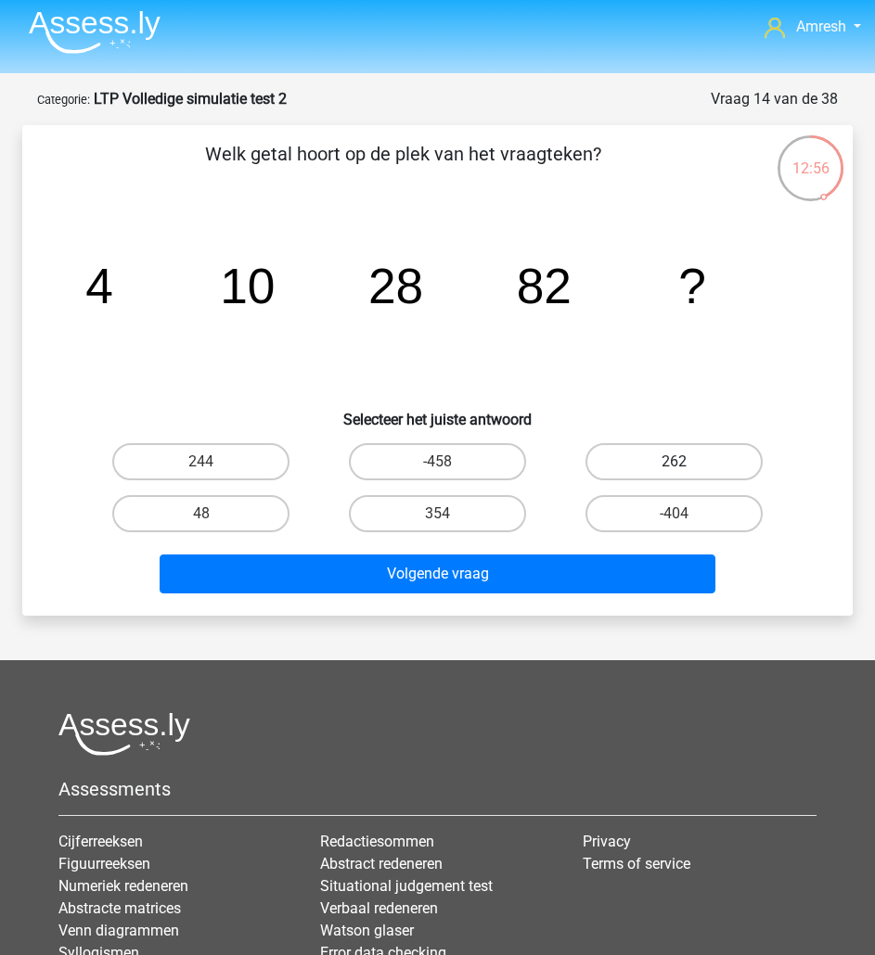
click at [634, 452] on label "262" at bounding box center [673, 461] width 177 height 37
click at [674, 462] on input "262" at bounding box center [680, 468] width 12 height 12
radio input "true"
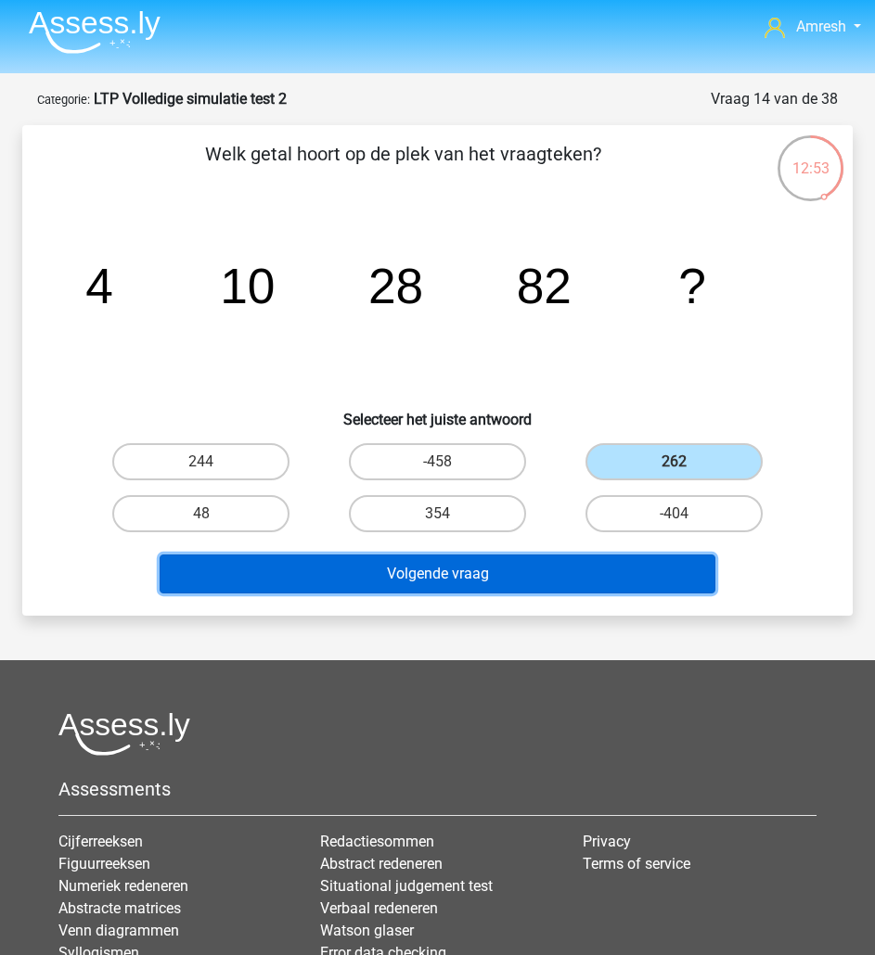
click at [550, 558] on button "Volgende vraag" at bounding box center [438, 574] width 556 height 39
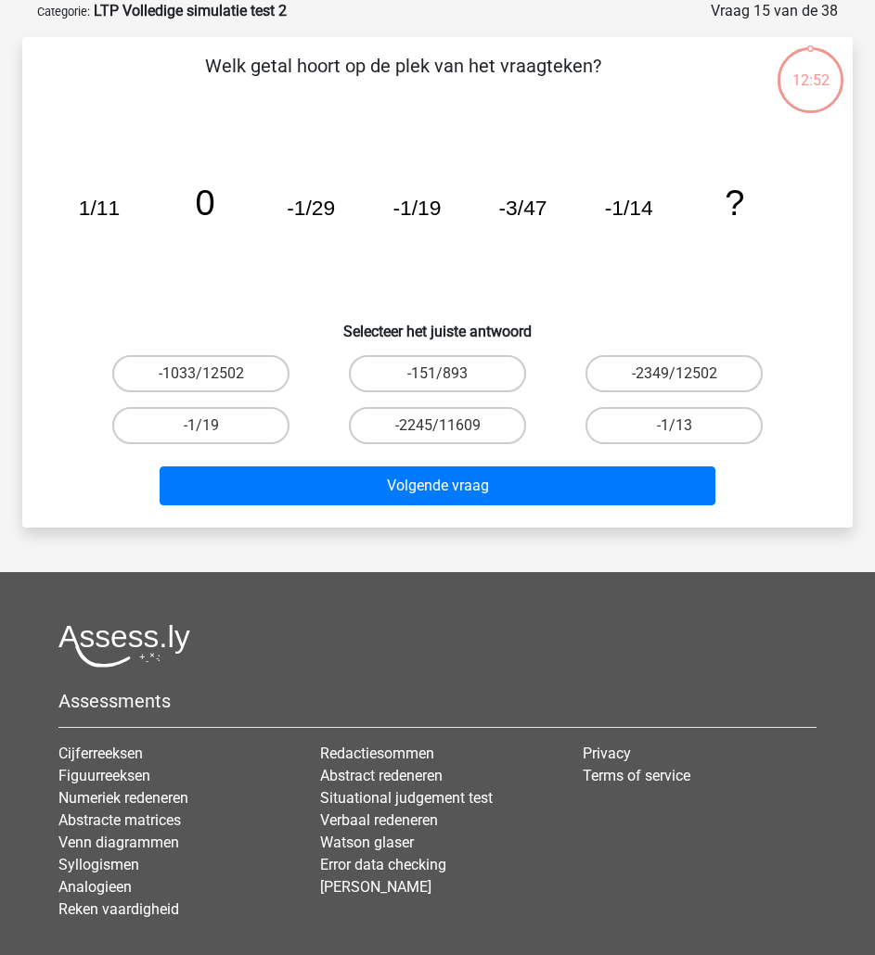
scroll to position [0, 0]
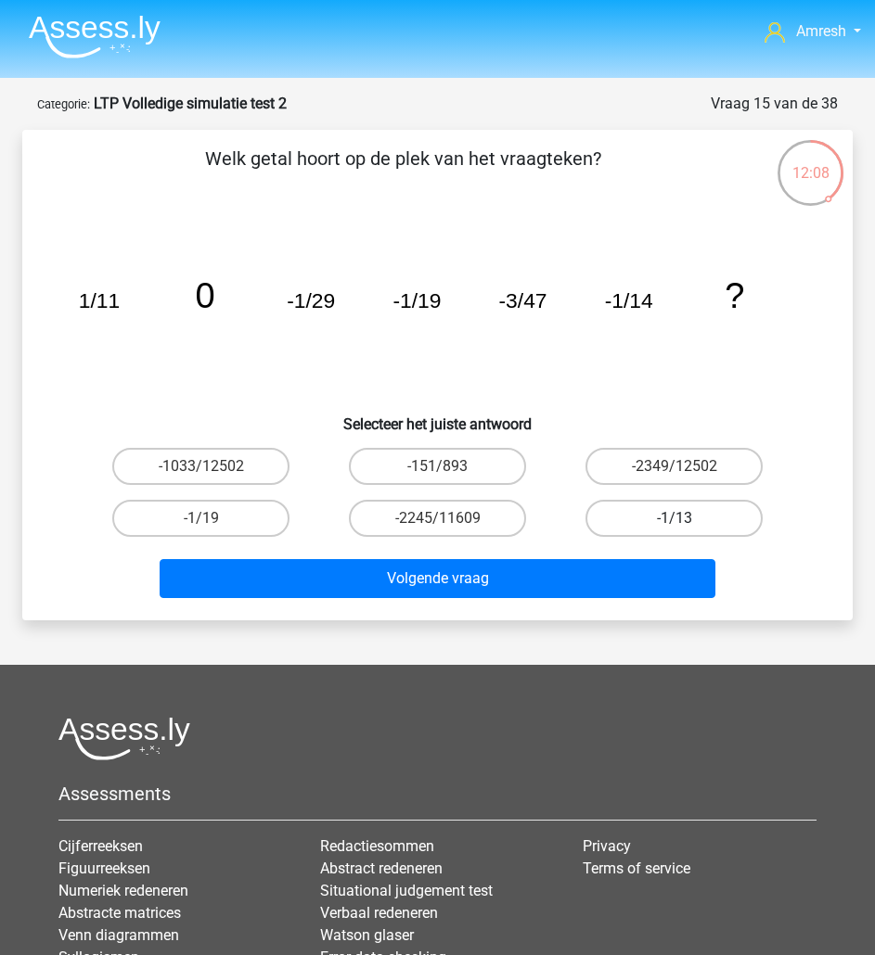
click at [675, 516] on label "-1/13" at bounding box center [673, 518] width 177 height 37
click at [675, 519] on input "-1/13" at bounding box center [680, 525] width 12 height 12
radio input "true"
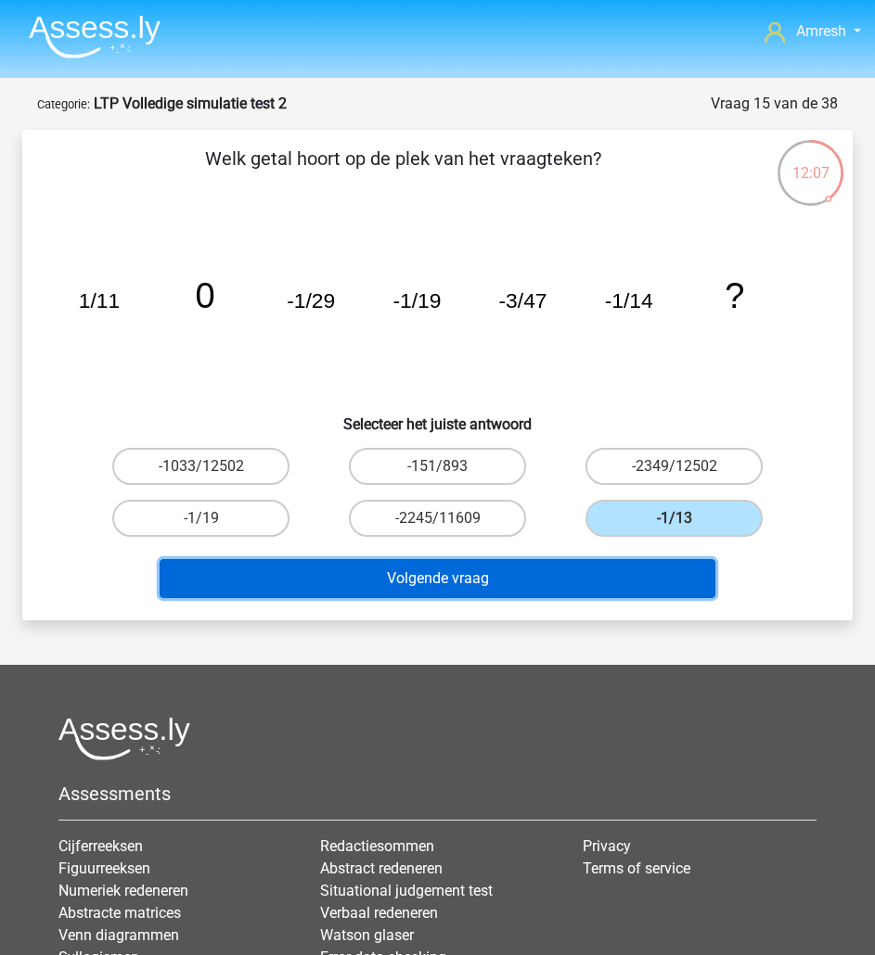
click at [690, 579] on button "Volgende vraag" at bounding box center [438, 578] width 556 height 39
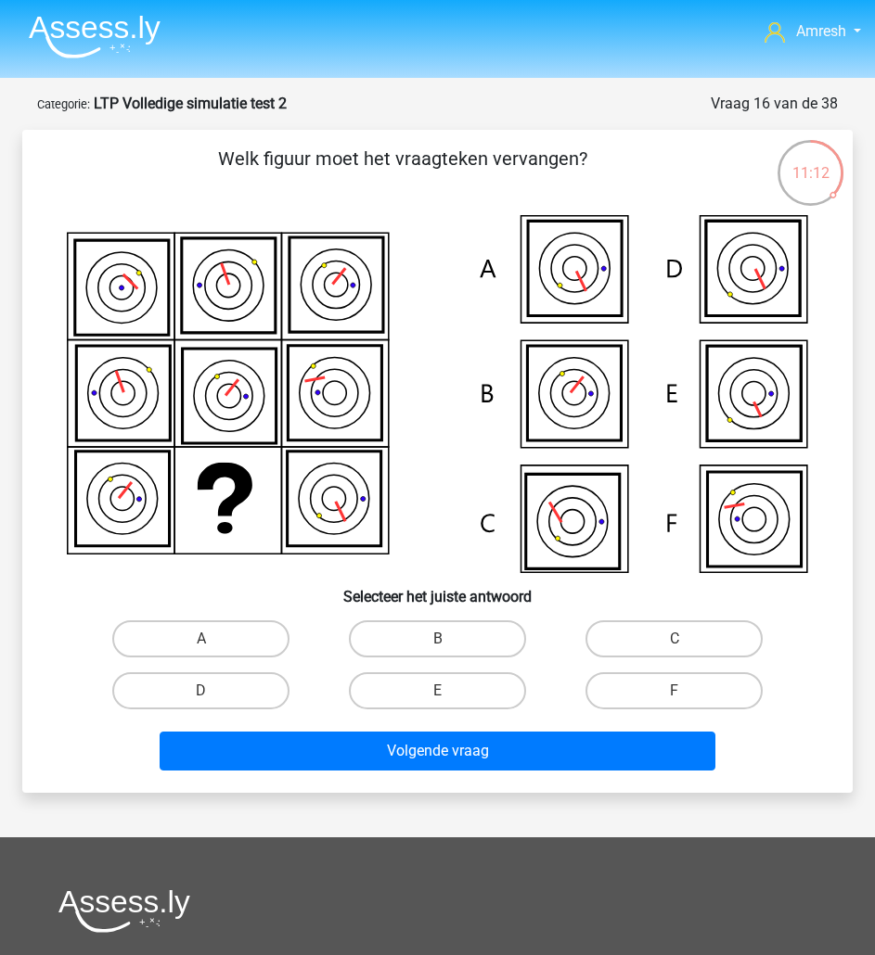
click at [767, 519] on icon at bounding box center [755, 519] width 94 height 95
click at [683, 704] on label "F" at bounding box center [673, 691] width 177 height 37
click at [683, 703] on input "F" at bounding box center [680, 697] width 12 height 12
radio input "true"
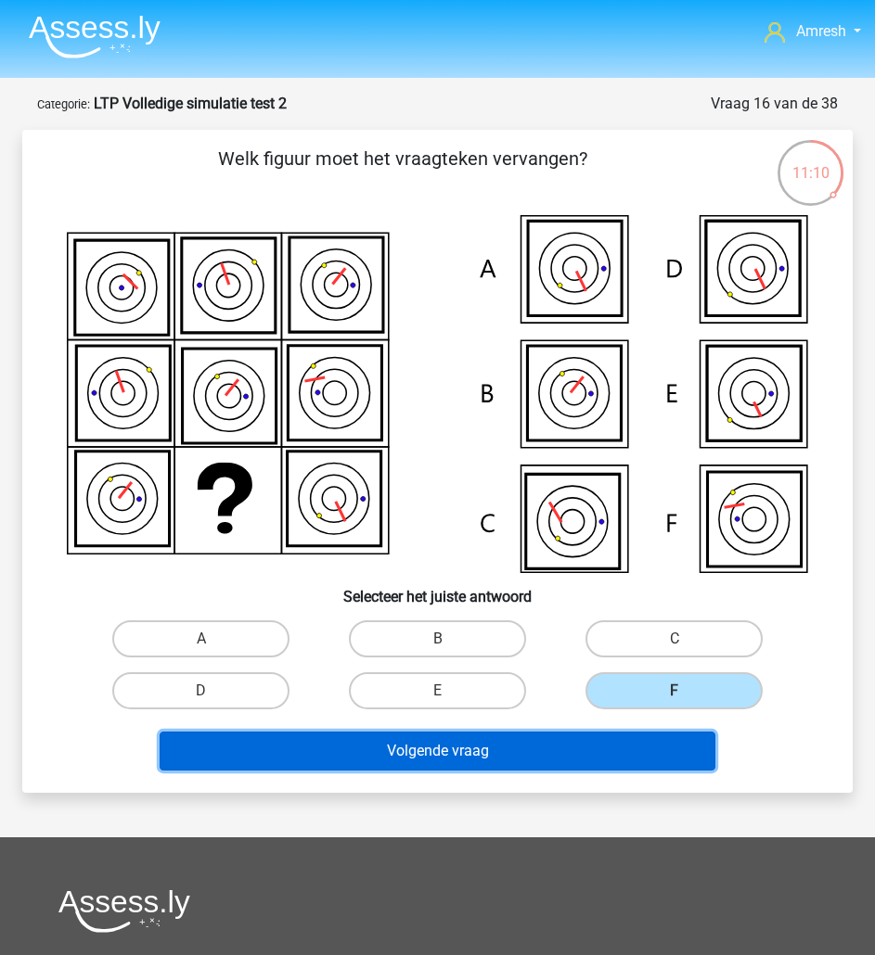
click at [678, 746] on button "Volgende vraag" at bounding box center [438, 751] width 556 height 39
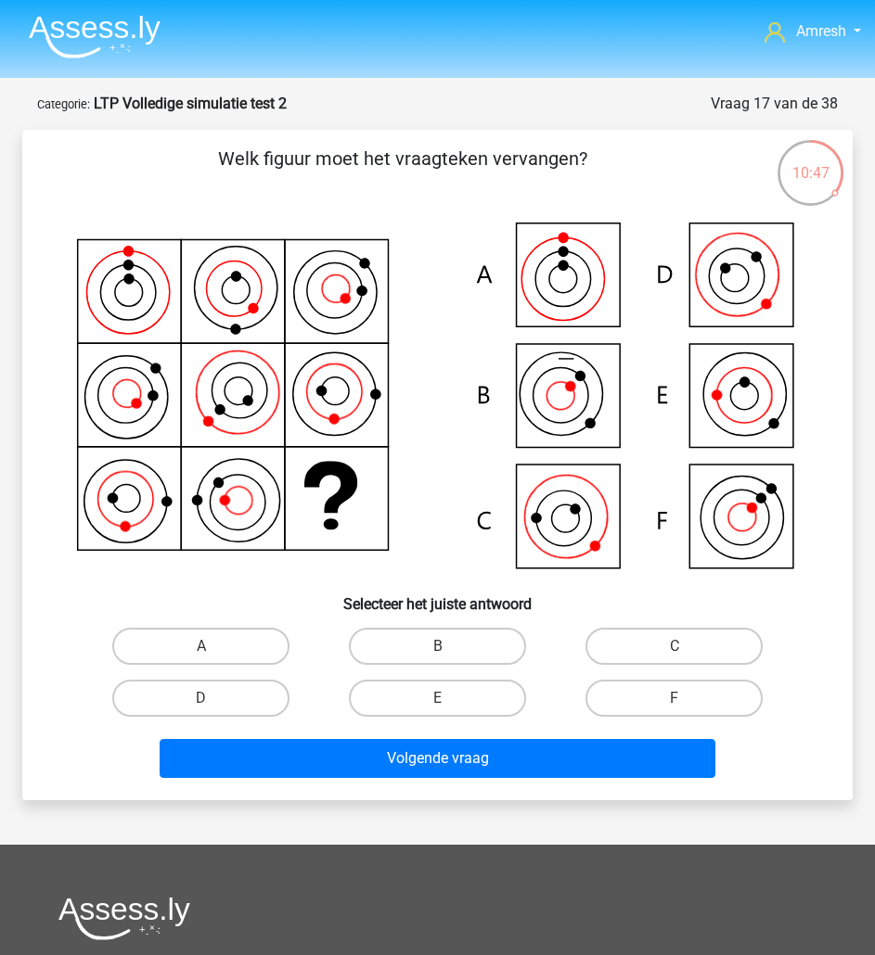
click at [596, 387] on icon at bounding box center [437, 397] width 741 height 365
click at [470, 641] on label "B" at bounding box center [437, 646] width 177 height 37
click at [450, 647] on input "B" at bounding box center [444, 653] width 12 height 12
radio input "true"
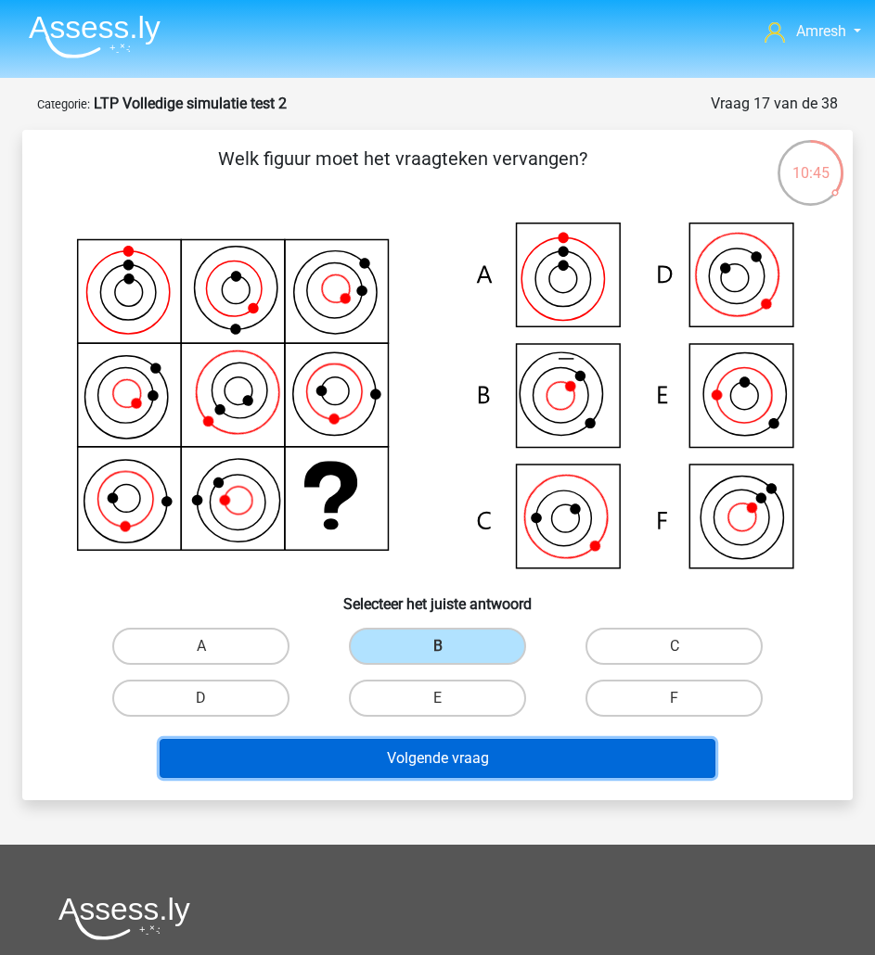
click at [515, 764] on button "Volgende vraag" at bounding box center [438, 758] width 556 height 39
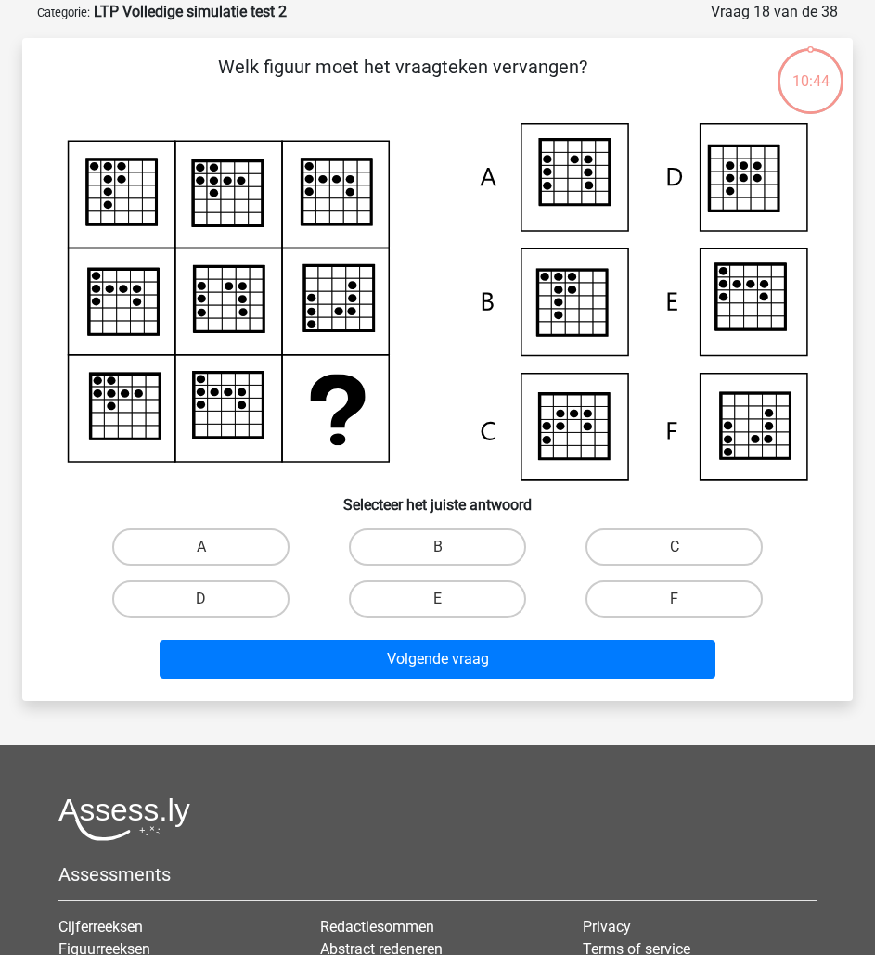
scroll to position [93, 0]
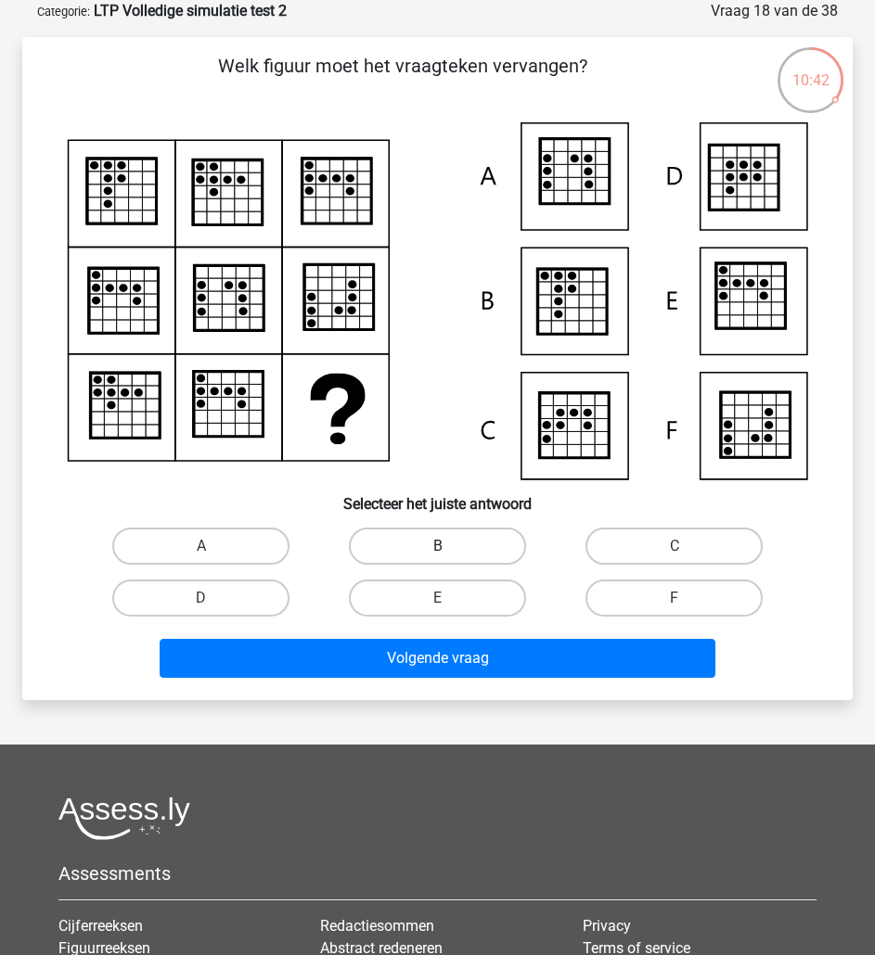
click at [498, 548] on label "B" at bounding box center [437, 546] width 177 height 37
click at [450, 548] on input "B" at bounding box center [444, 552] width 12 height 12
radio input "true"
click at [486, 696] on div "Welk figuur moet het vraagteken vervangen?" at bounding box center [437, 368] width 830 height 663
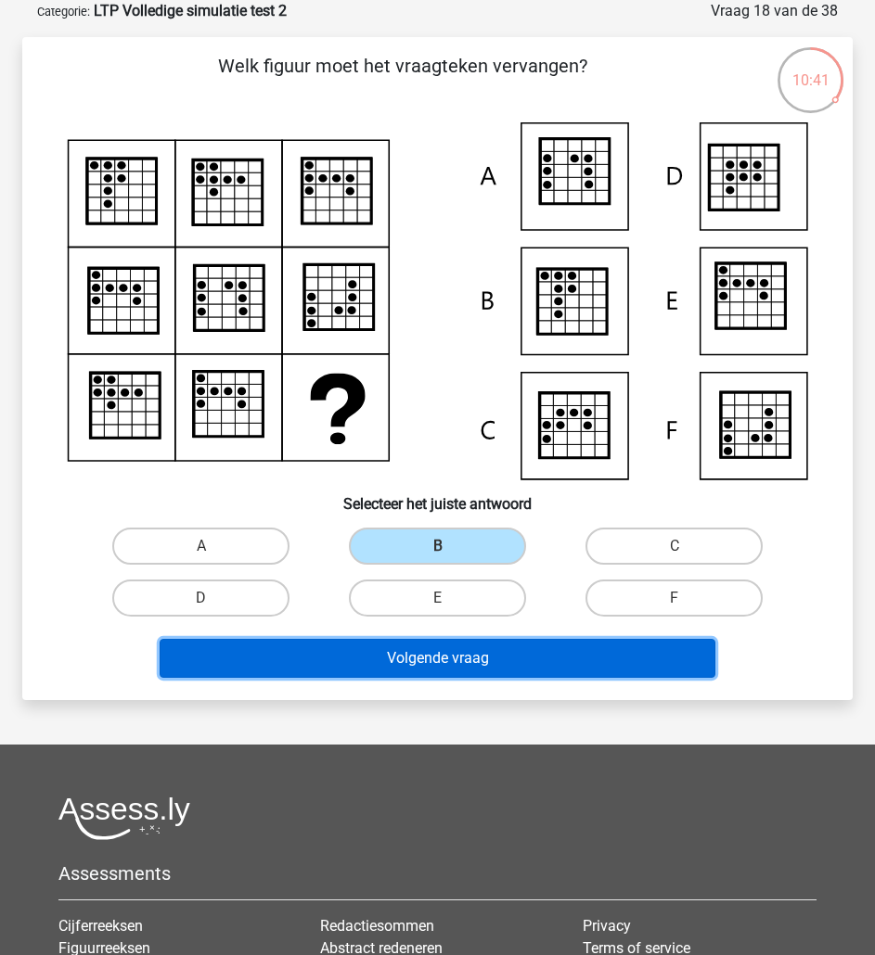
click at [487, 661] on button "Volgende vraag" at bounding box center [438, 658] width 556 height 39
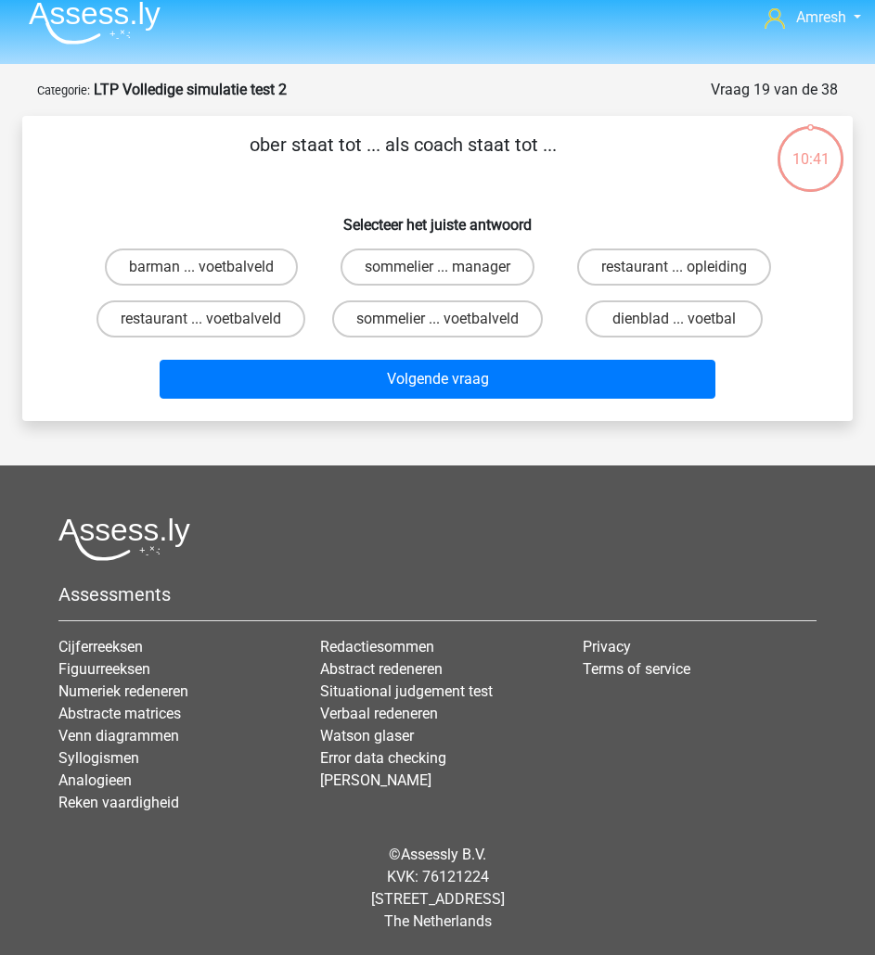
scroll to position [14, 0]
click at [458, 316] on label "sommelier ... voetbalveld" at bounding box center [437, 319] width 211 height 37
click at [450, 319] on input "sommelier ... voetbalveld" at bounding box center [444, 325] width 12 height 12
radio input "true"
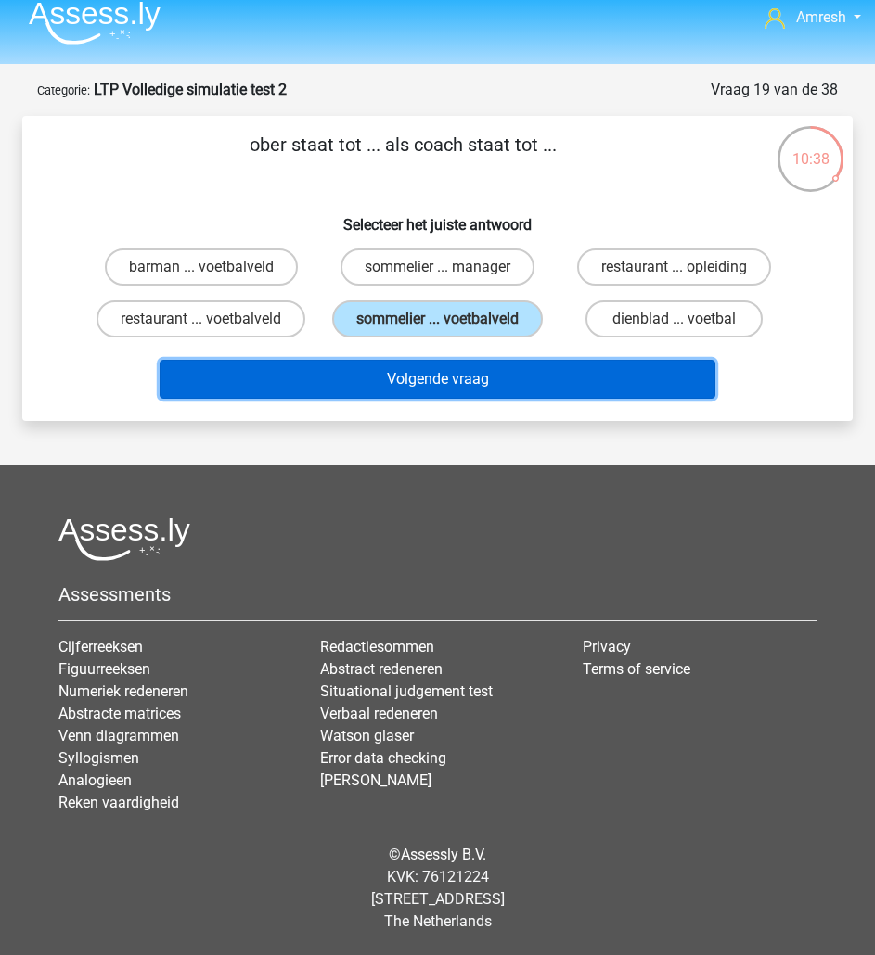
click at [468, 379] on button "Volgende vraag" at bounding box center [438, 379] width 556 height 39
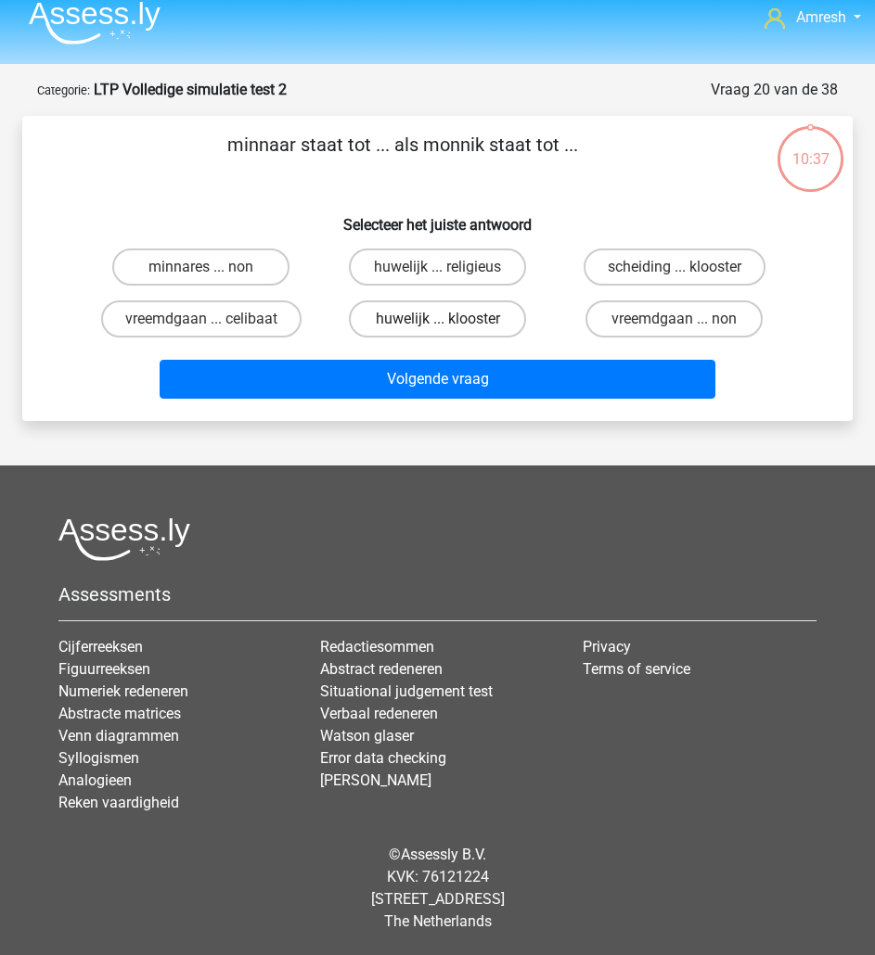
click at [475, 314] on label "huwelijk ... klooster" at bounding box center [437, 319] width 177 height 37
click at [450, 319] on input "huwelijk ... klooster" at bounding box center [444, 325] width 12 height 12
radio input "true"
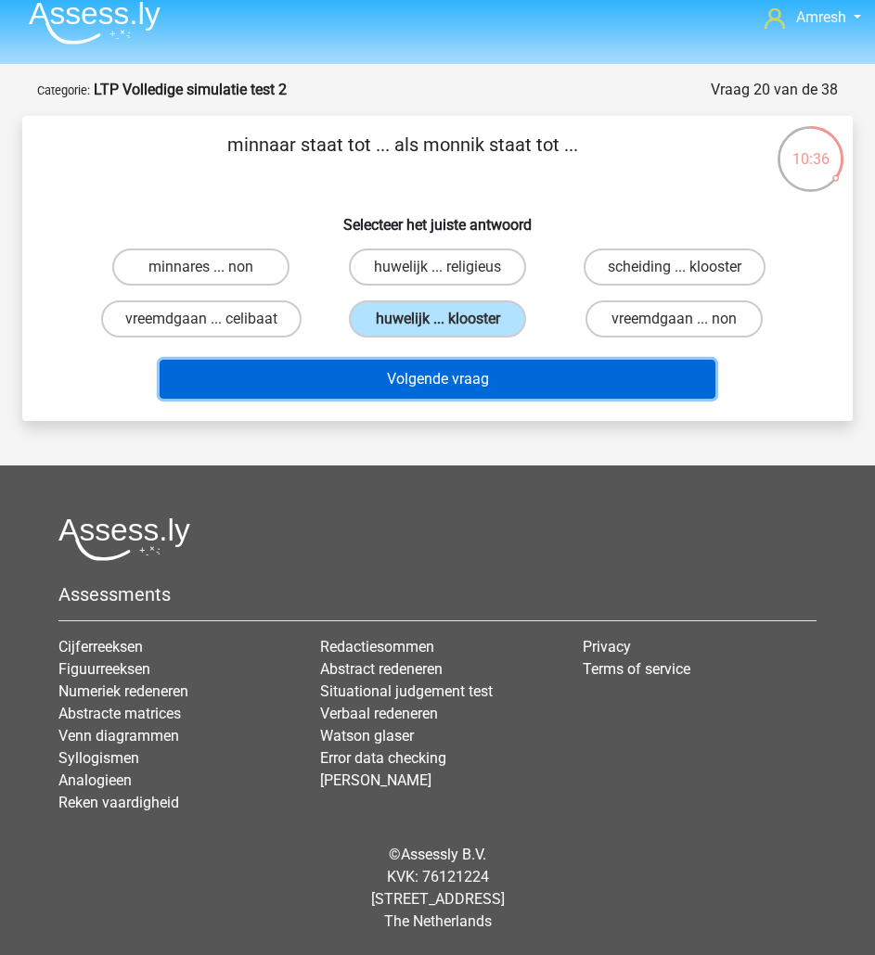
click at [476, 381] on button "Volgende vraag" at bounding box center [438, 379] width 556 height 39
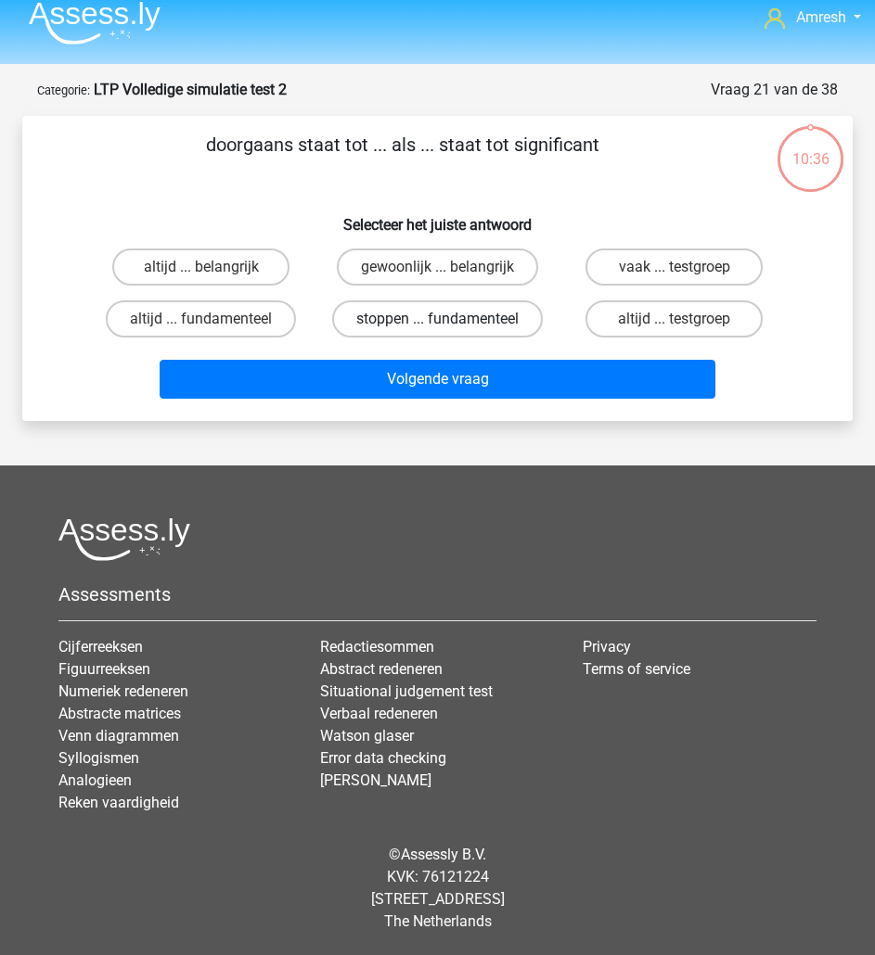
click at [473, 327] on label "stoppen ... fundamenteel" at bounding box center [437, 319] width 211 height 37
click at [450, 327] on input "stoppen ... fundamenteel" at bounding box center [444, 325] width 12 height 12
radio input "true"
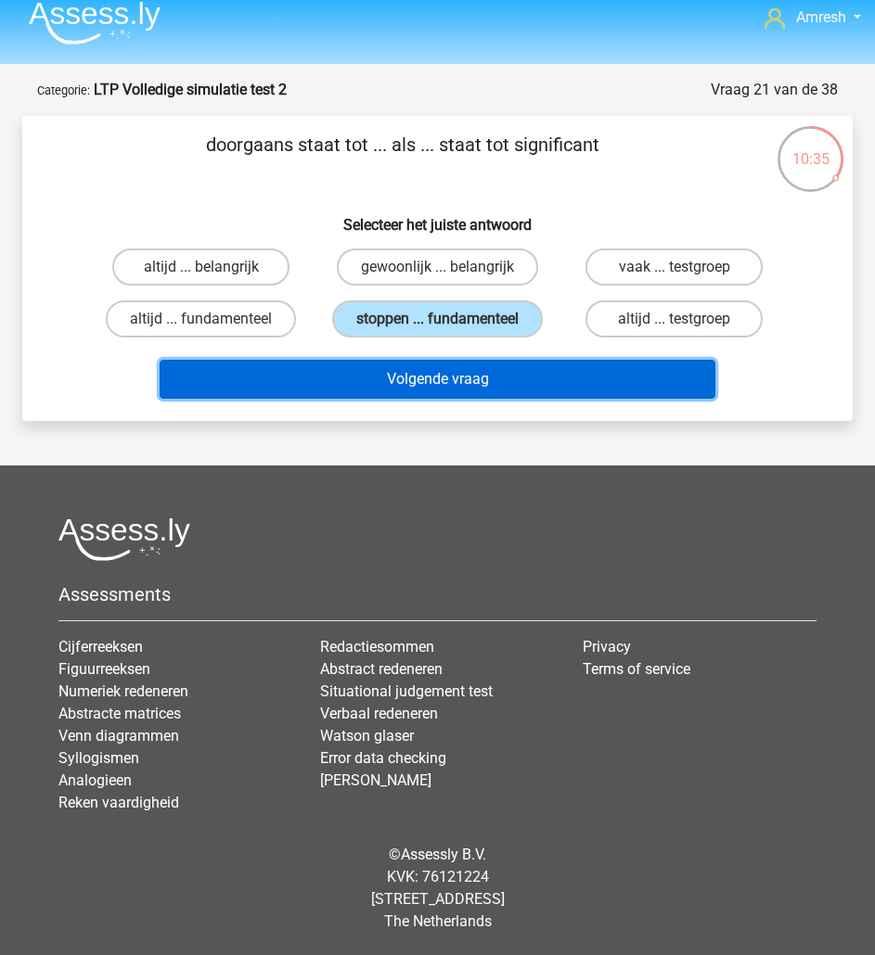
click at [476, 361] on button "Volgende vraag" at bounding box center [438, 379] width 556 height 39
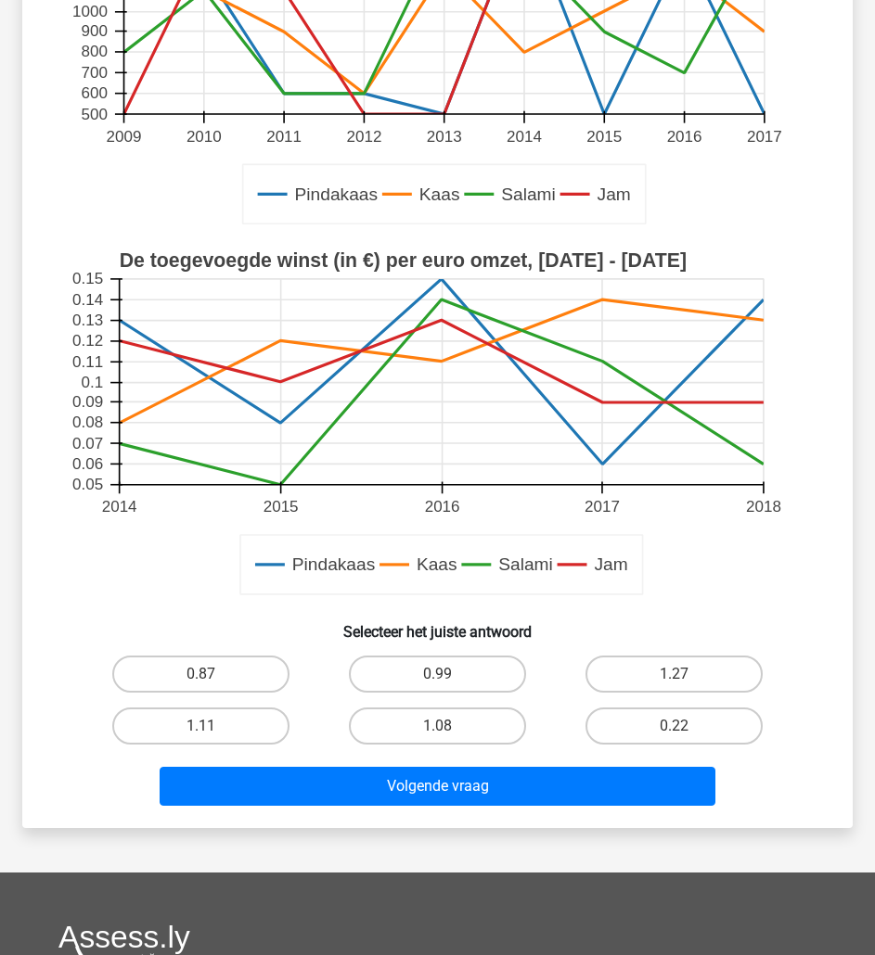
scroll to position [349, 0]
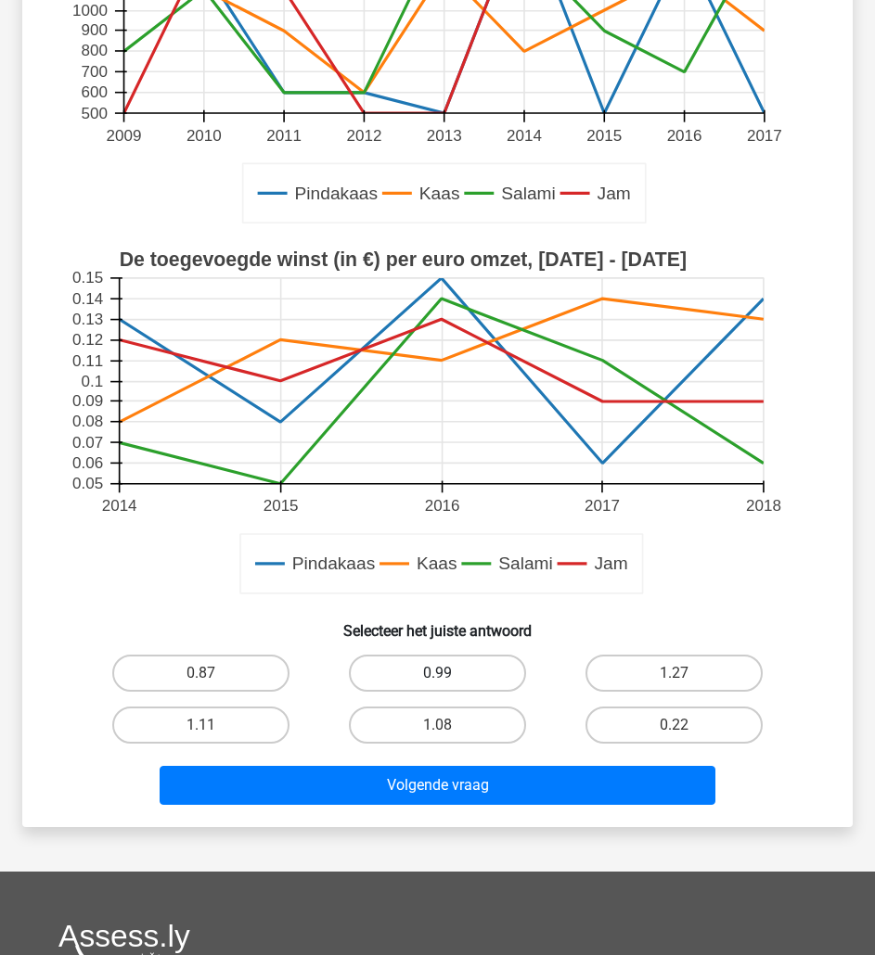
click at [460, 680] on label "0.99" at bounding box center [437, 673] width 177 height 37
click at [450, 680] on input "0.99" at bounding box center [444, 679] width 12 height 12
radio input "true"
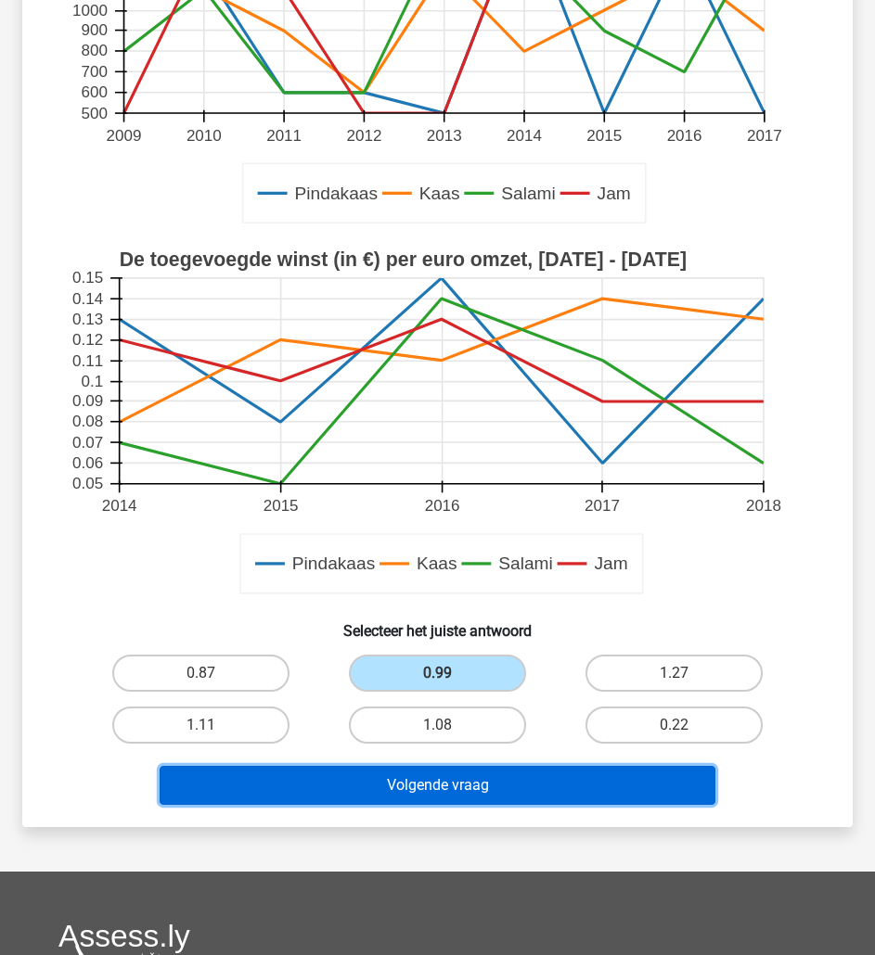
click at [495, 775] on button "Volgende vraag" at bounding box center [438, 785] width 556 height 39
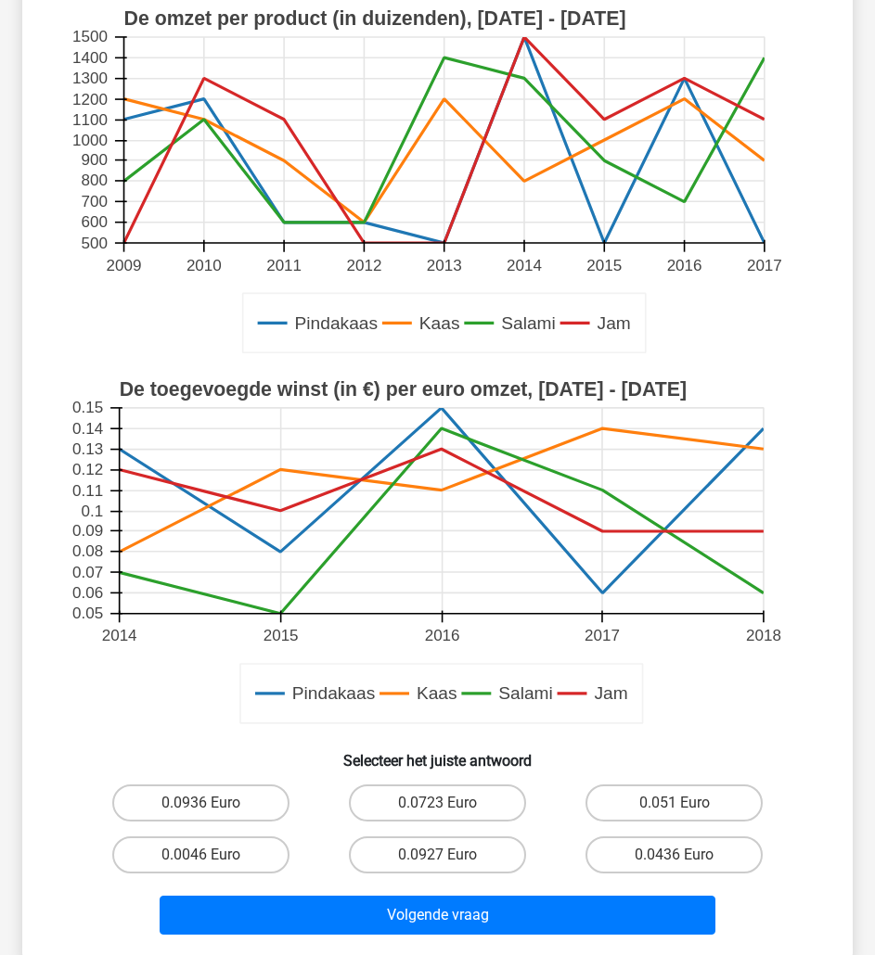
scroll to position [359, 0]
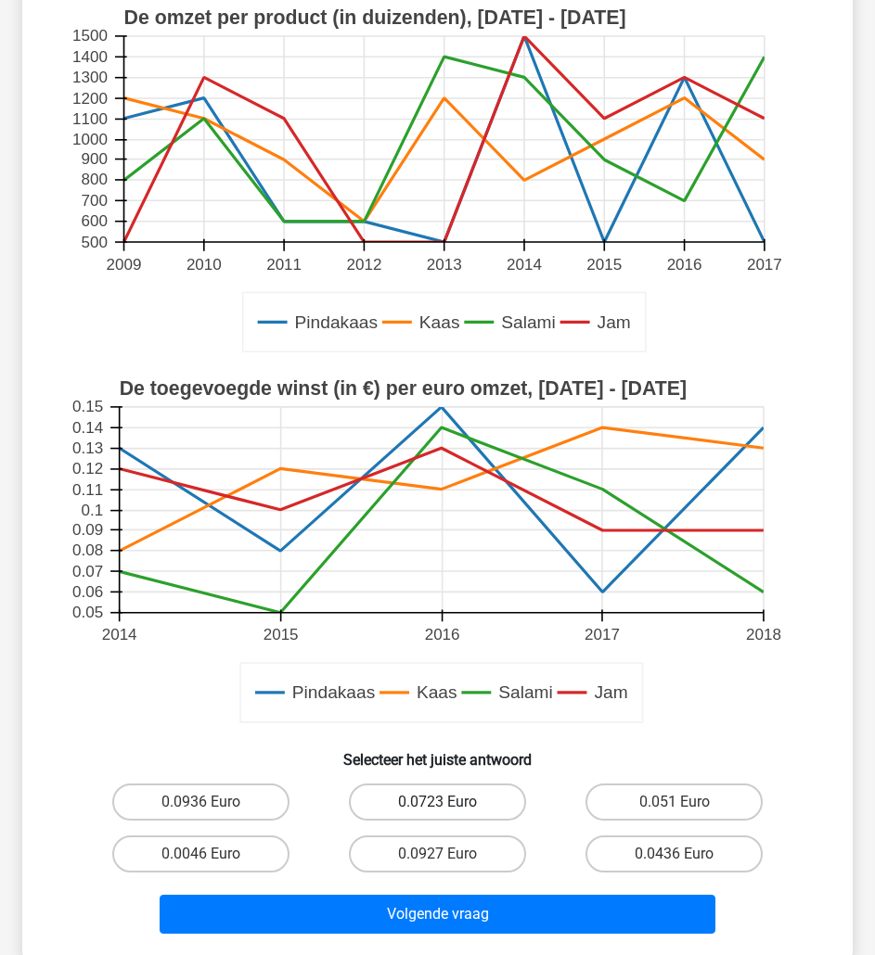
click at [481, 811] on label "0.0723 Euro" at bounding box center [437, 802] width 177 height 37
click at [450, 811] on input "0.0723 Euro" at bounding box center [444, 808] width 12 height 12
radio input "true"
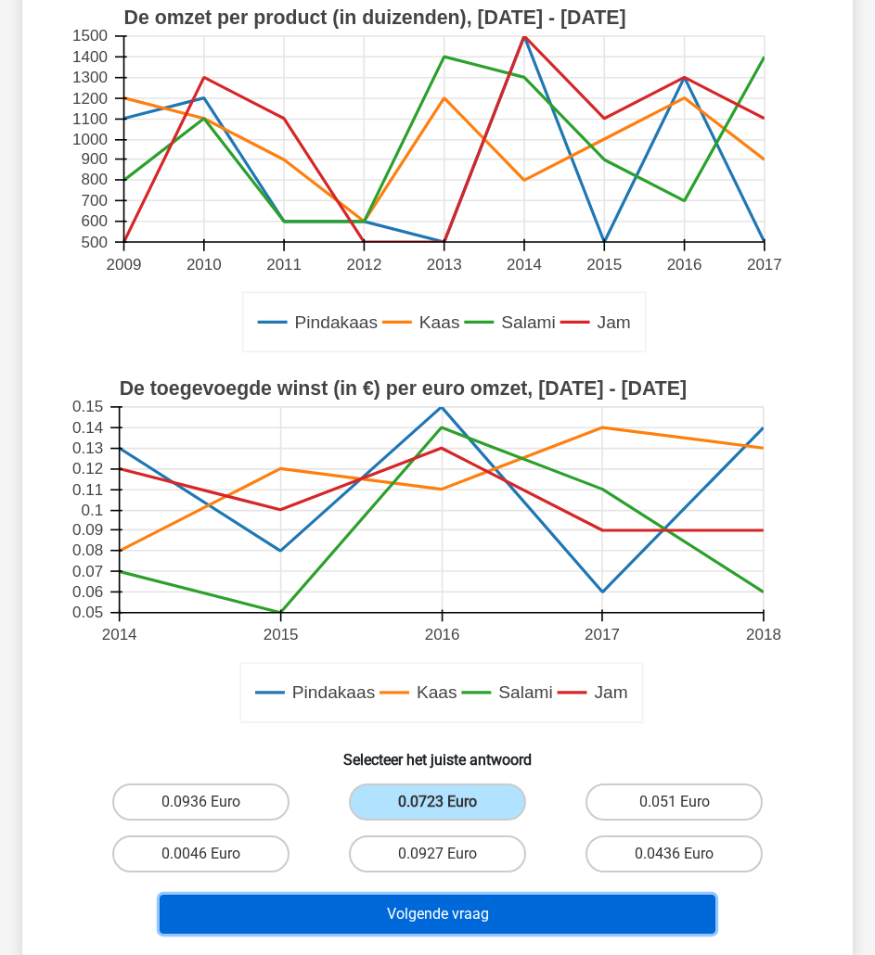
click at [510, 905] on button "Volgende vraag" at bounding box center [438, 914] width 556 height 39
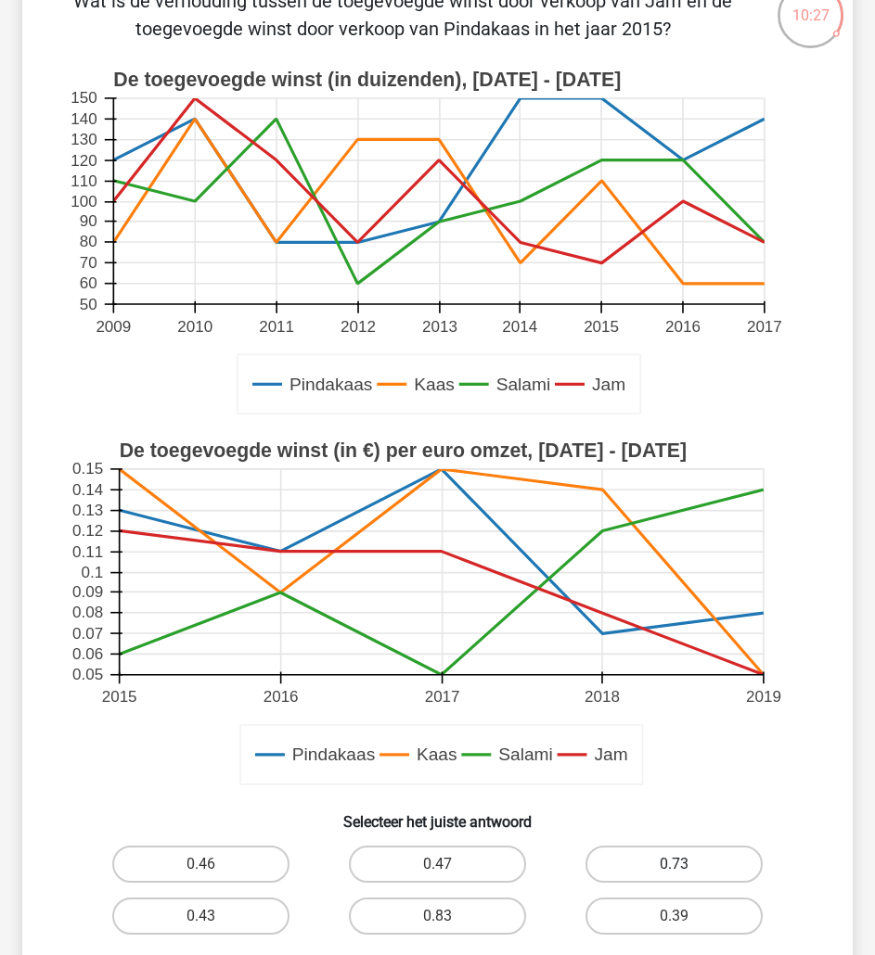
click at [683, 852] on label "0.73" at bounding box center [673, 864] width 177 height 37
click at [683, 865] on input "0.73" at bounding box center [680, 871] width 12 height 12
radio input "true"
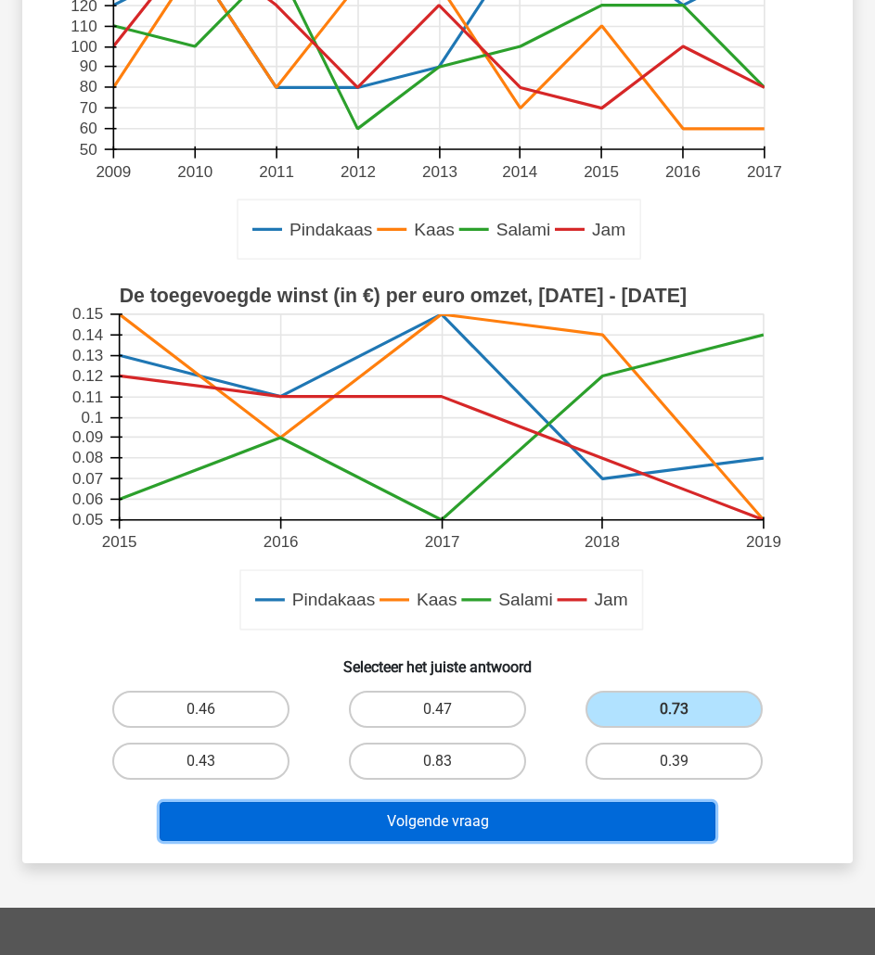
click at [660, 823] on button "Volgende vraag" at bounding box center [438, 821] width 556 height 39
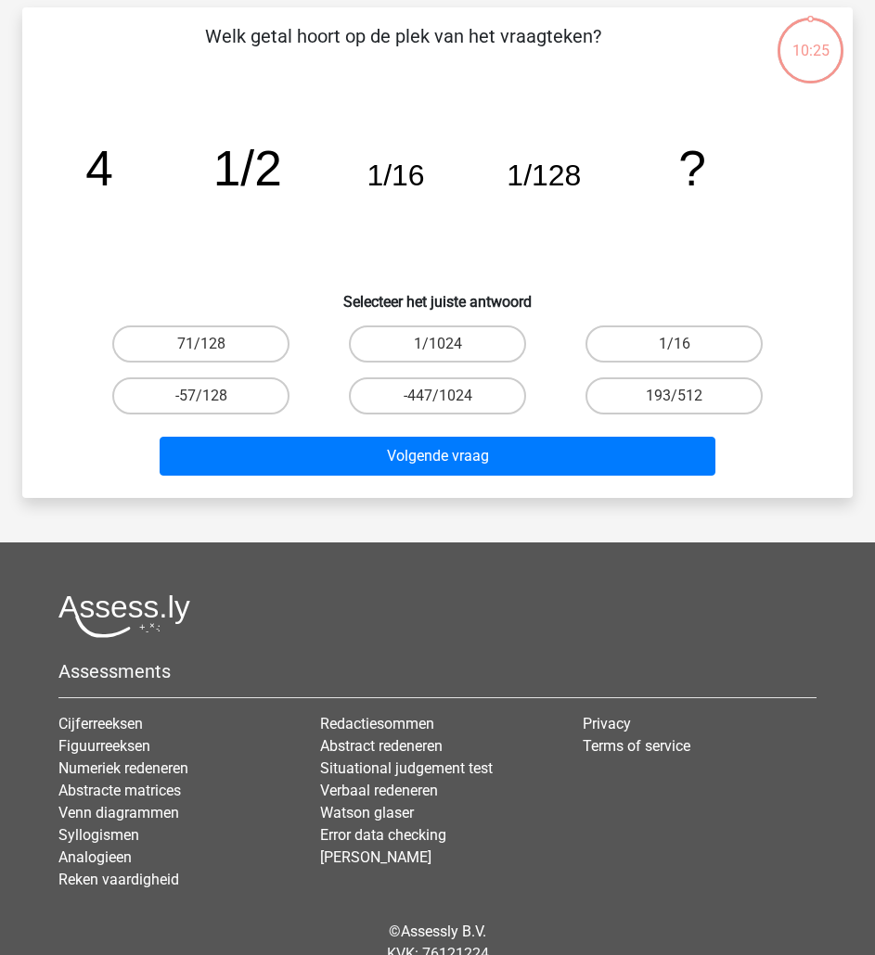
scroll to position [93, 0]
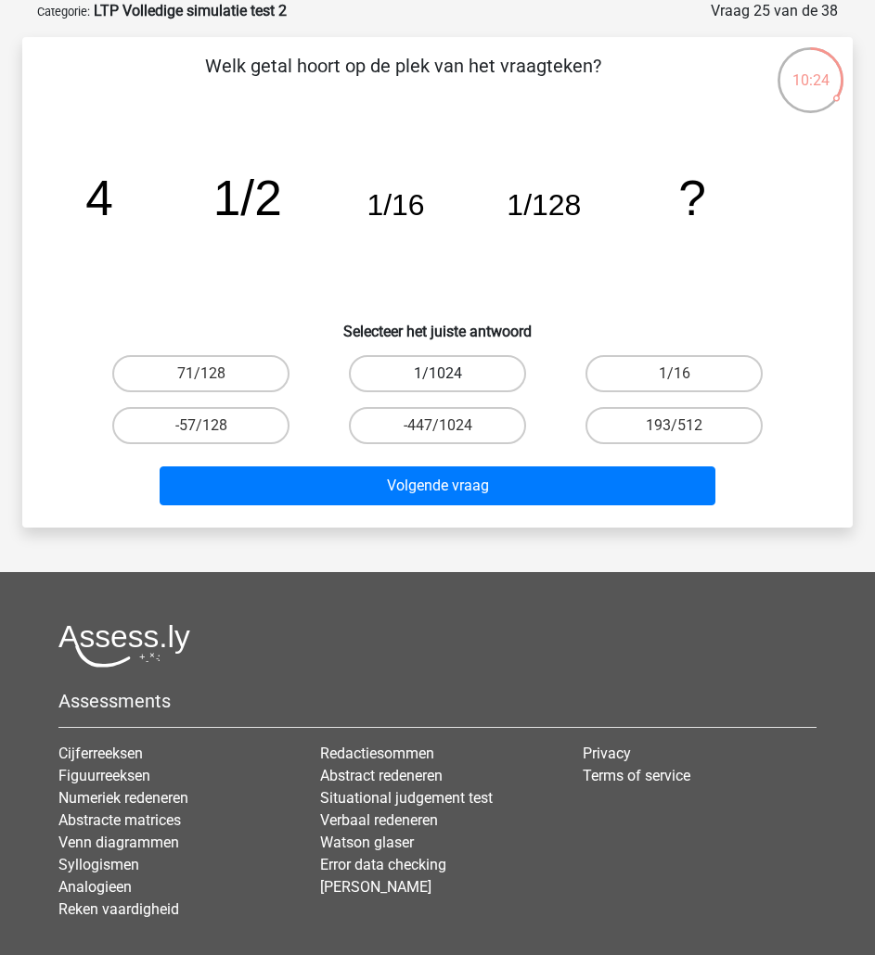
click at [489, 388] on label "1/1024" at bounding box center [437, 373] width 177 height 37
click at [450, 386] on input "1/1024" at bounding box center [444, 380] width 12 height 12
radio input "true"
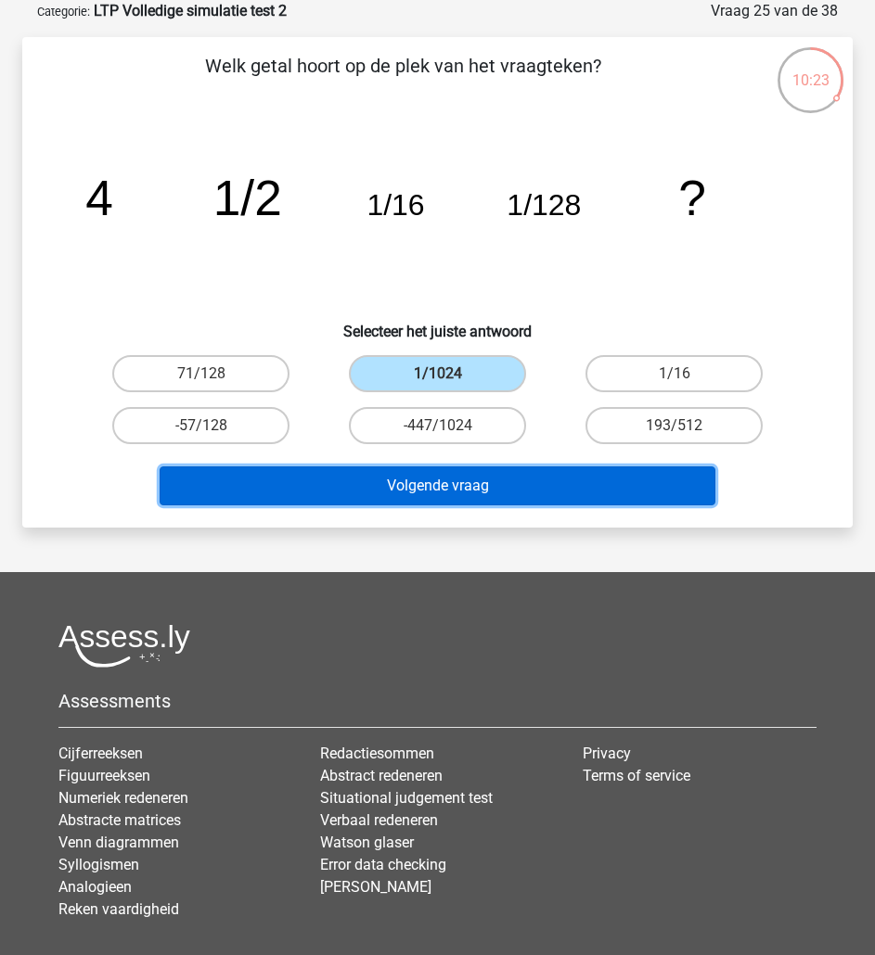
click at [553, 473] on button "Volgende vraag" at bounding box center [438, 486] width 556 height 39
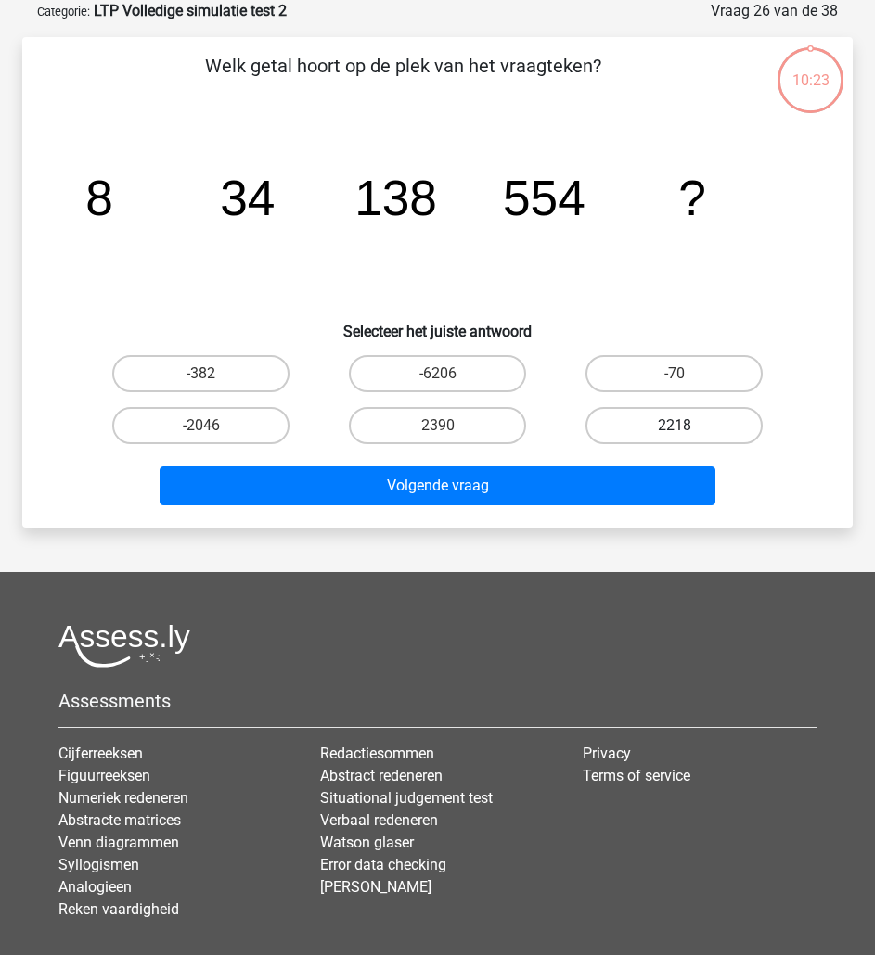
click at [639, 411] on label "2218" at bounding box center [673, 425] width 177 height 37
click at [674, 426] on input "2218" at bounding box center [680, 432] width 12 height 12
radio input "true"
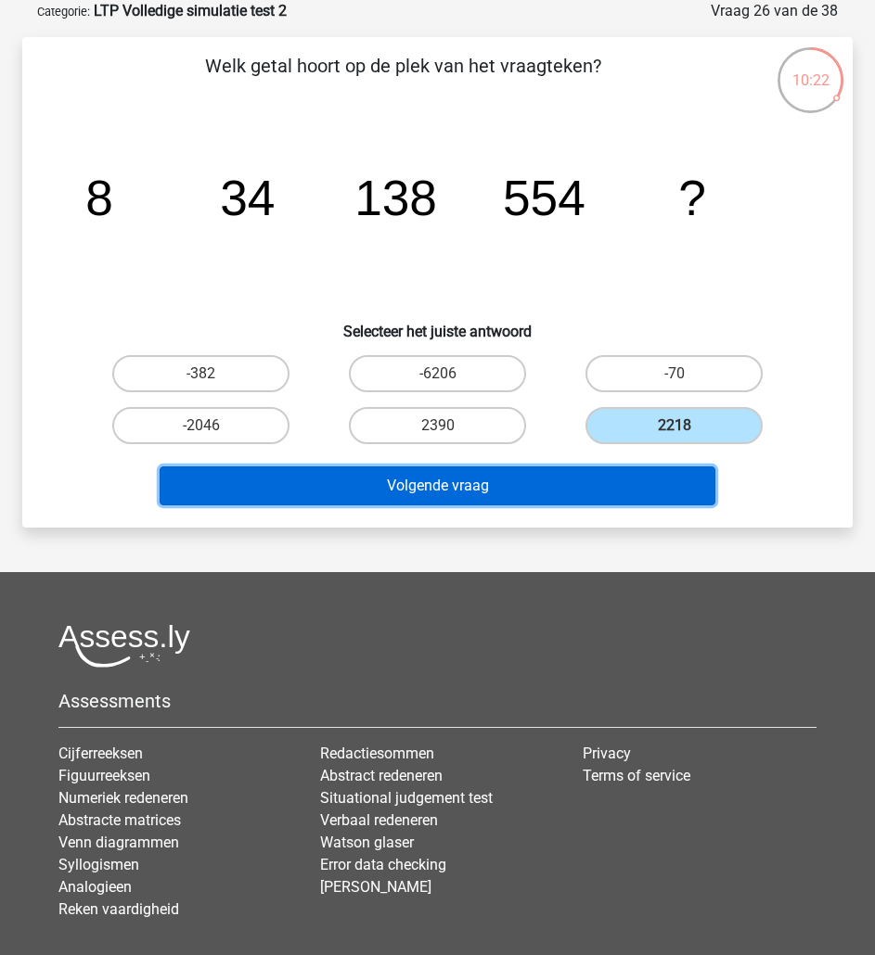
click at [621, 480] on button "Volgende vraag" at bounding box center [438, 486] width 556 height 39
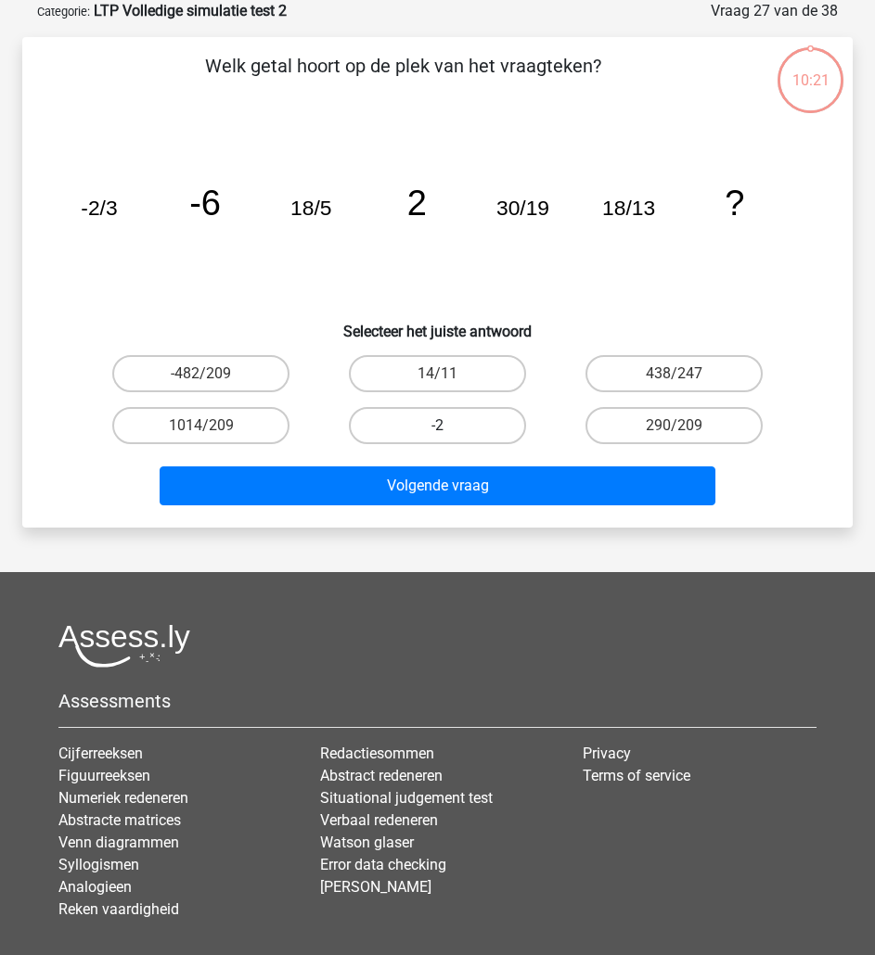
click at [487, 416] on label "-2" at bounding box center [437, 425] width 177 height 37
click at [450, 426] on input "-2" at bounding box center [444, 432] width 12 height 12
radio input "true"
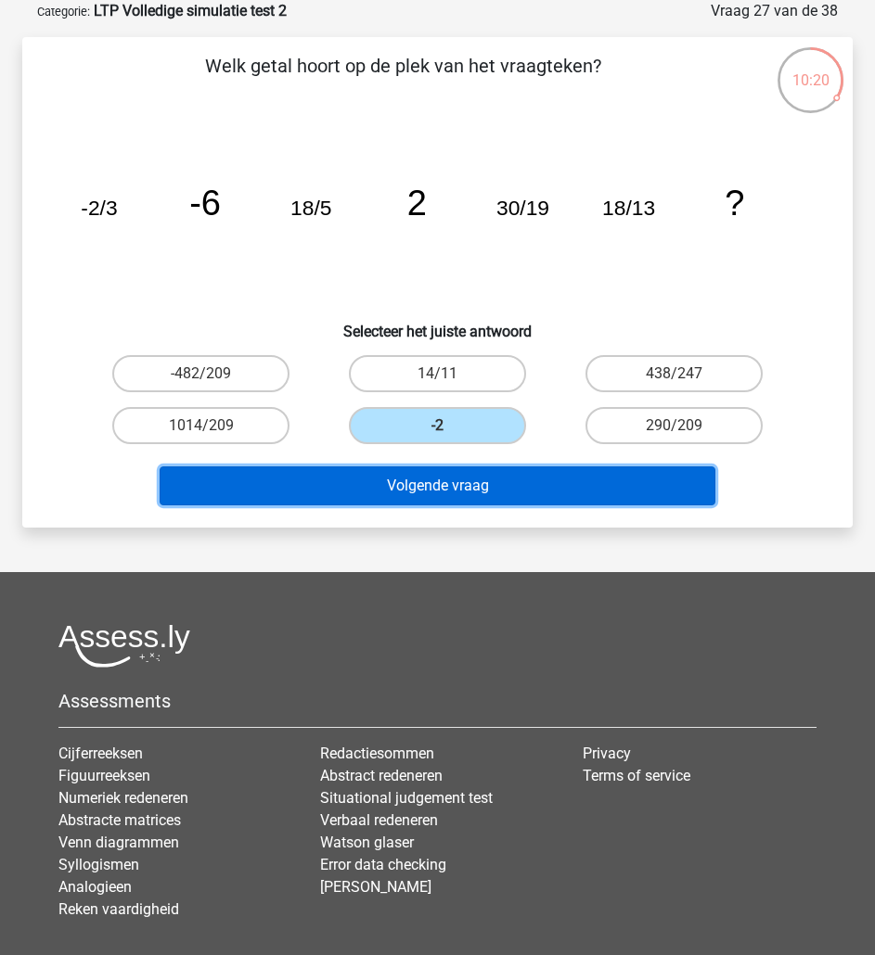
click at [542, 493] on button "Volgende vraag" at bounding box center [438, 486] width 556 height 39
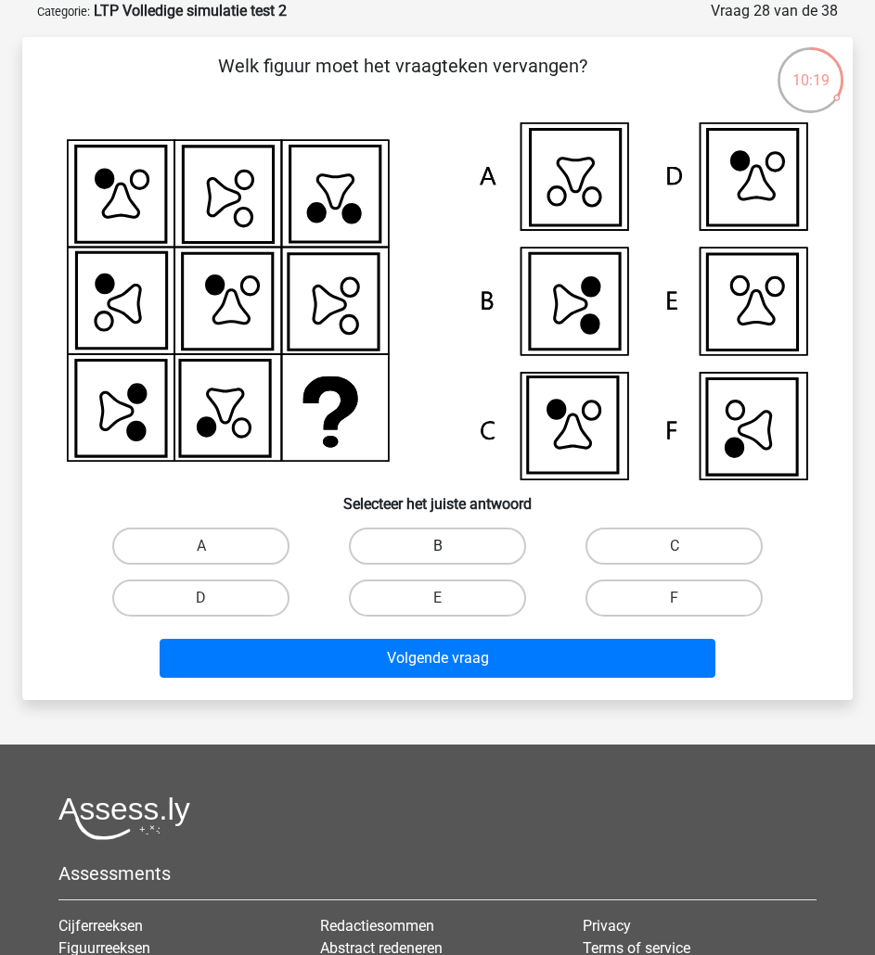
click at [497, 538] on label "B" at bounding box center [437, 546] width 177 height 37
click at [450, 546] on input "B" at bounding box center [444, 552] width 12 height 12
radio input "true"
click at [530, 635] on div "Volgende vraag" at bounding box center [437, 654] width 771 height 61
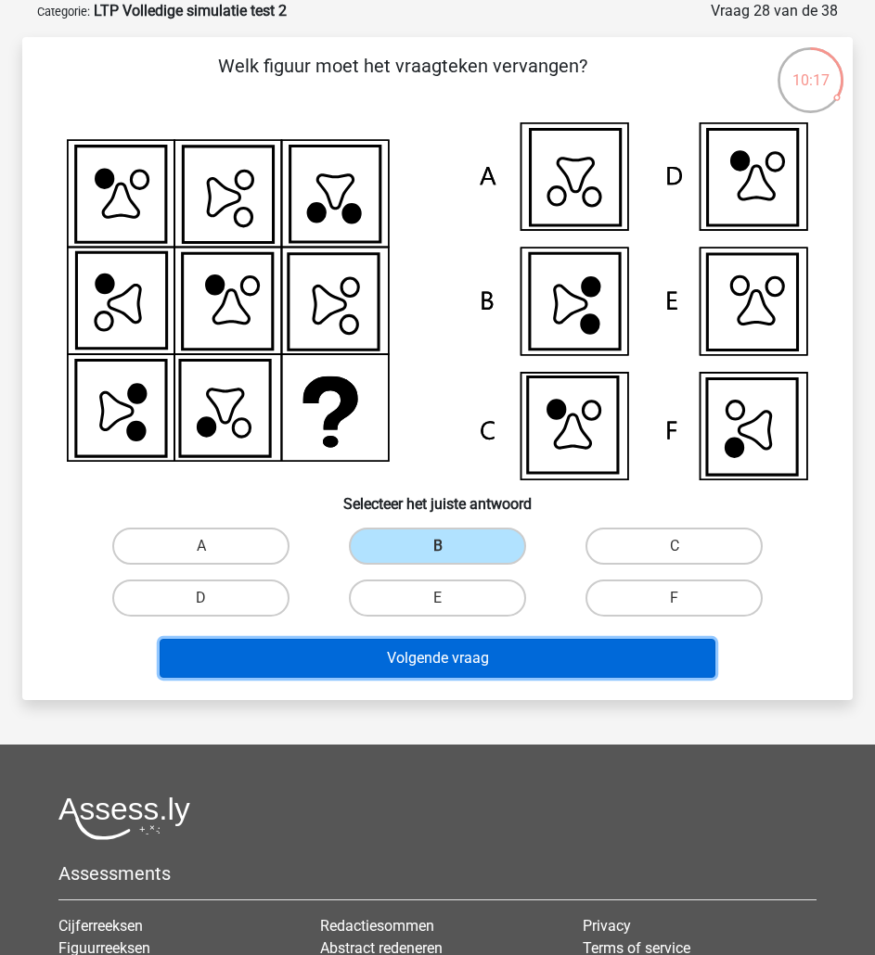
click at [532, 665] on button "Volgende vraag" at bounding box center [438, 658] width 556 height 39
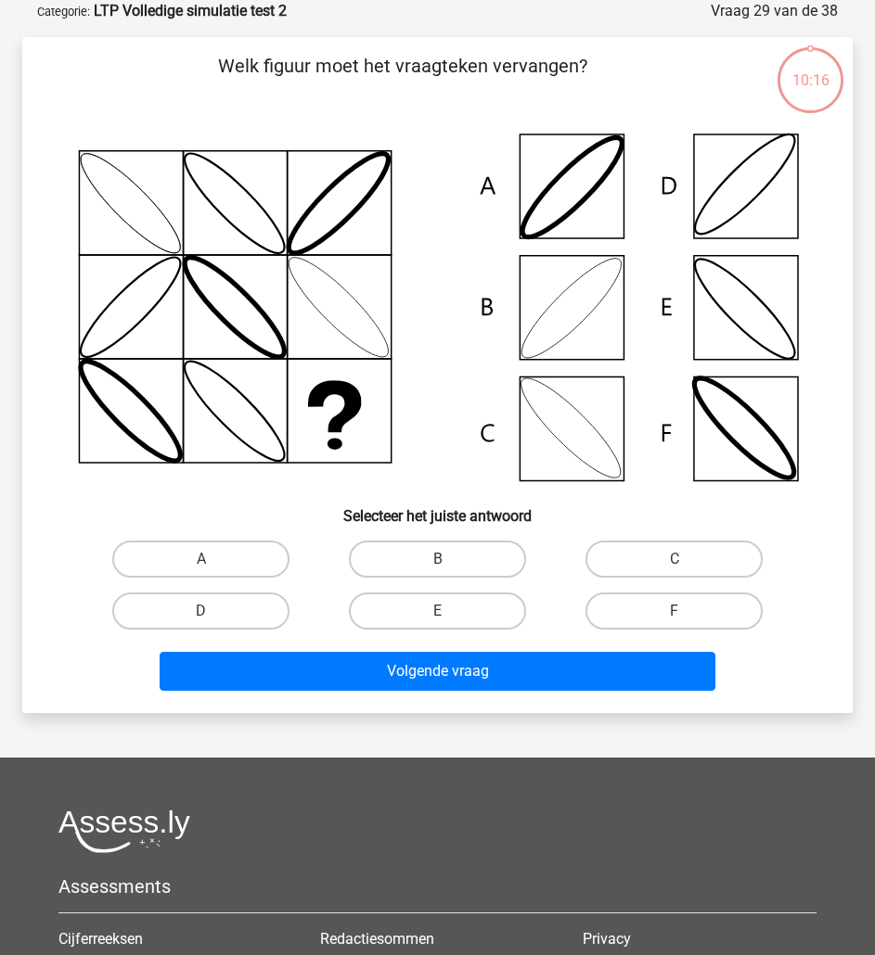
click at [495, 586] on div "E" at bounding box center [437, 611] width 237 height 52
click at [500, 607] on label "E" at bounding box center [437, 611] width 177 height 37
click at [450, 611] on input "E" at bounding box center [444, 617] width 12 height 12
radio input "true"
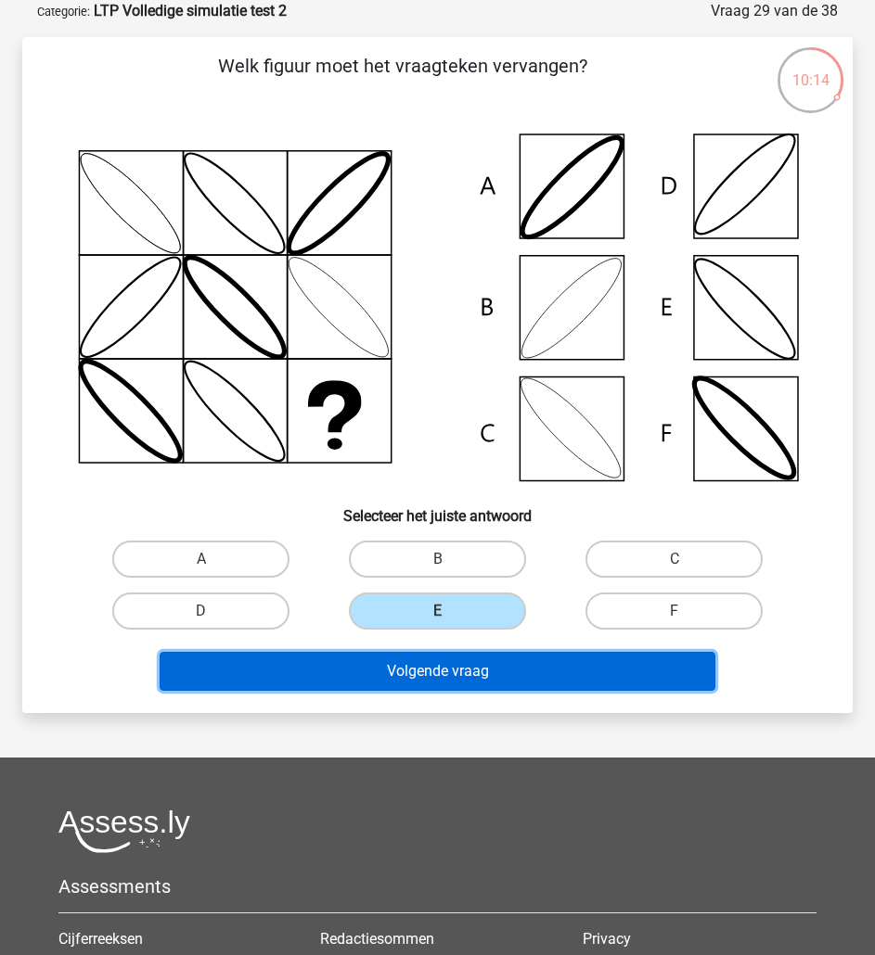
click at [516, 657] on button "Volgende vraag" at bounding box center [438, 671] width 556 height 39
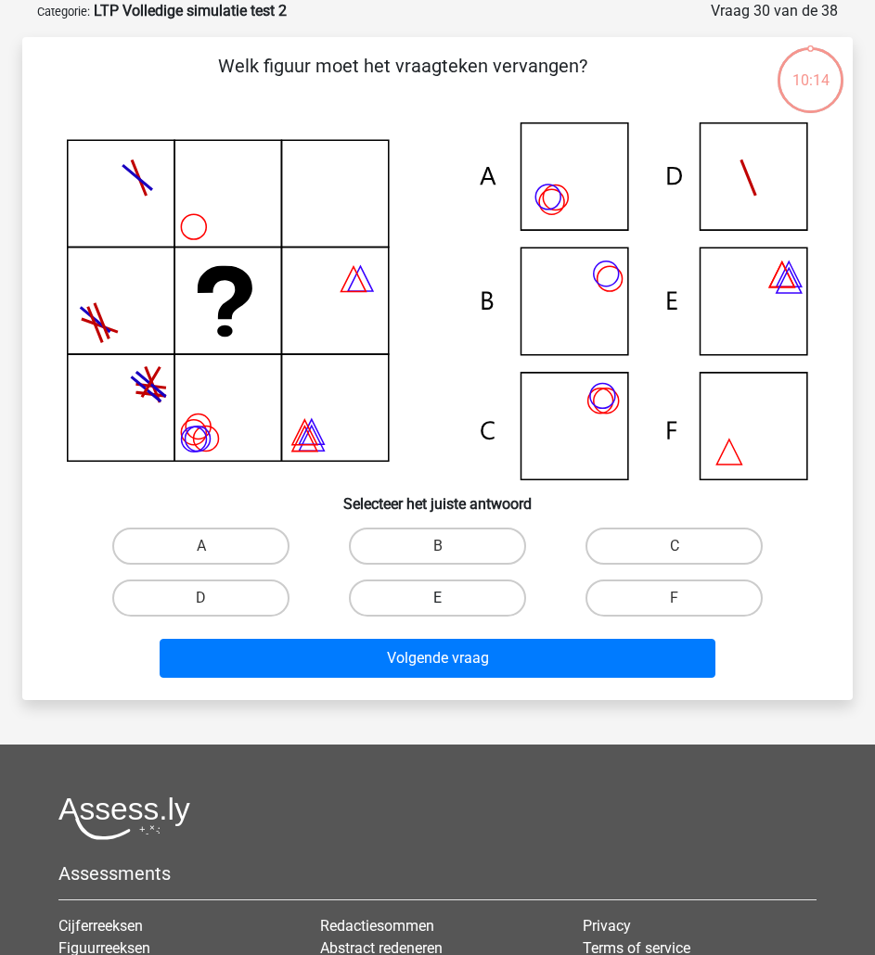
click at [487, 615] on label "E" at bounding box center [437, 598] width 177 height 37
click at [450, 610] on input "E" at bounding box center [444, 604] width 12 height 12
radio input "true"
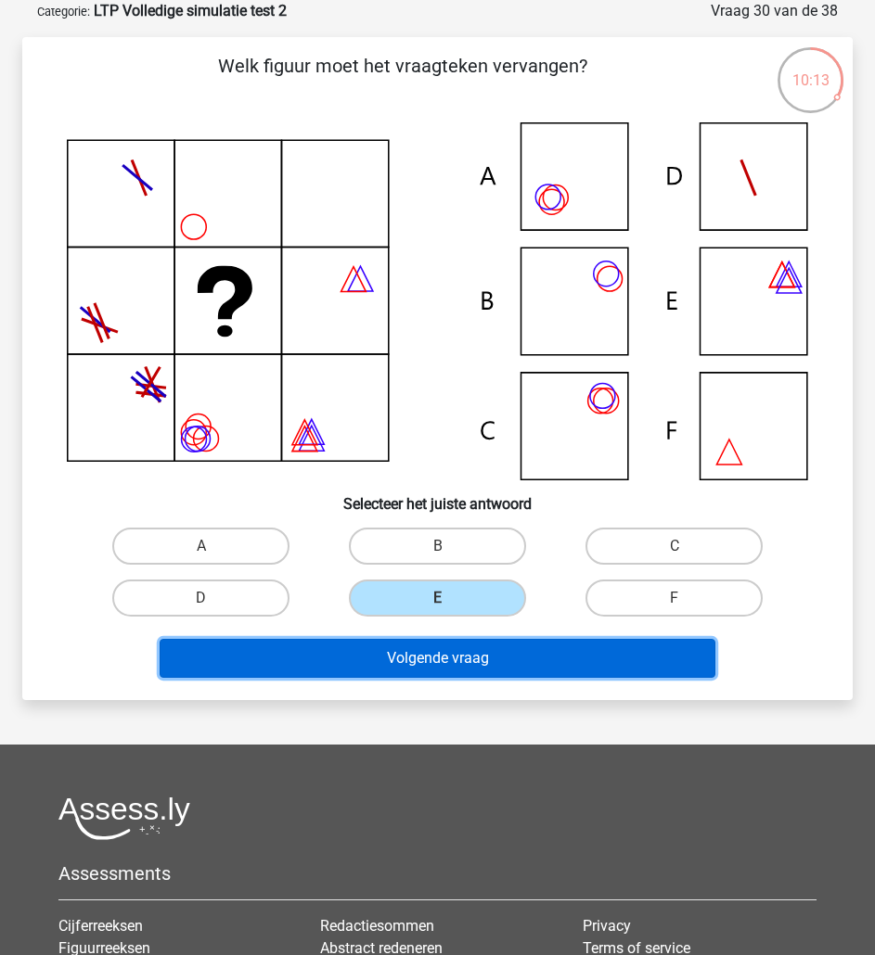
click at [507, 643] on button "Volgende vraag" at bounding box center [438, 658] width 556 height 39
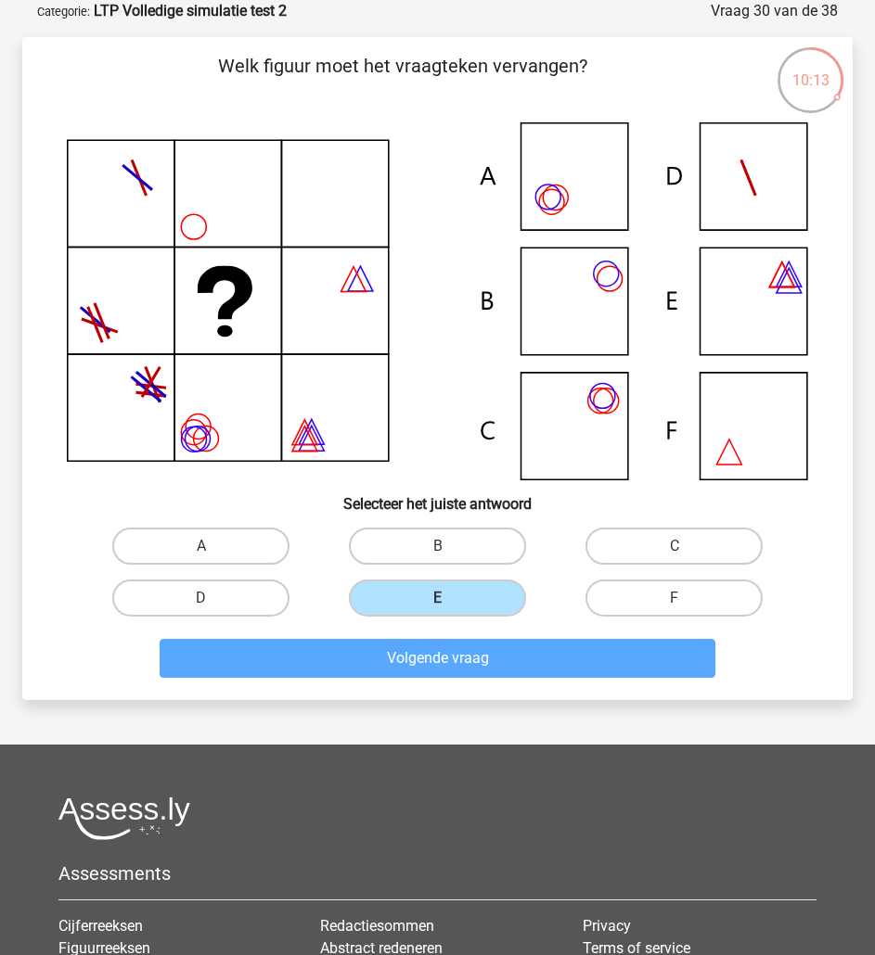
scroll to position [14, 0]
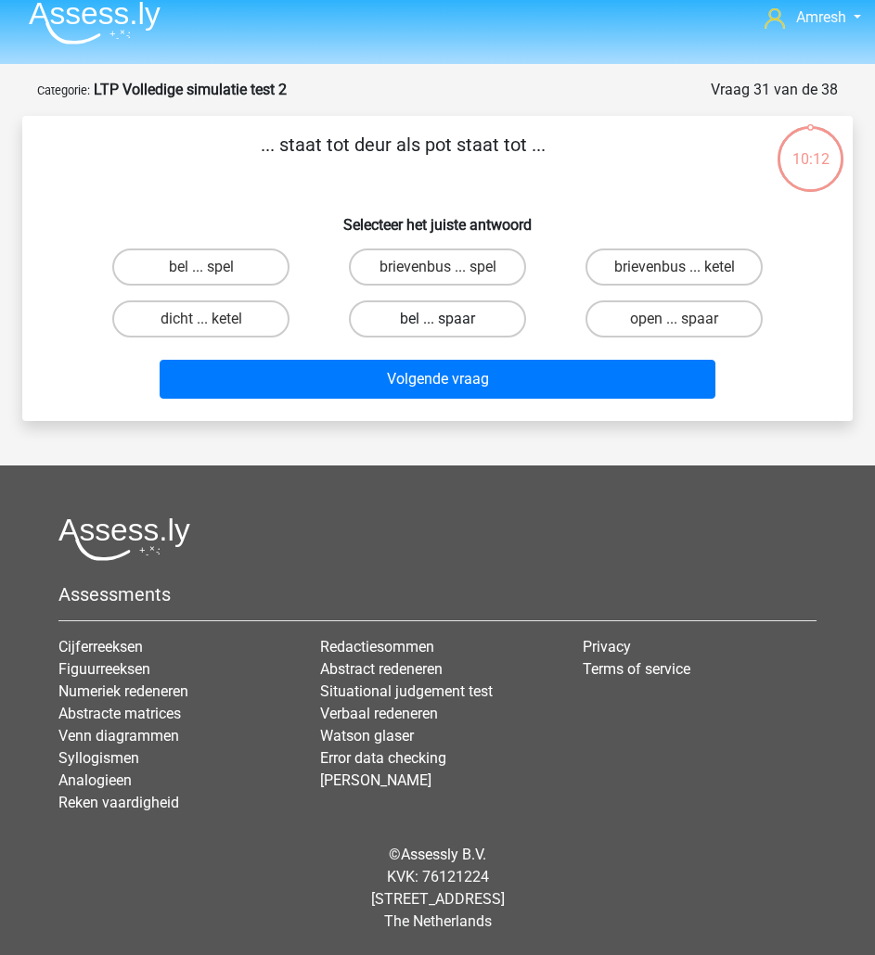
click at [442, 313] on label "bel ... spaar" at bounding box center [437, 319] width 177 height 37
click at [442, 319] on input "bel ... spaar" at bounding box center [444, 325] width 12 height 12
radio input "true"
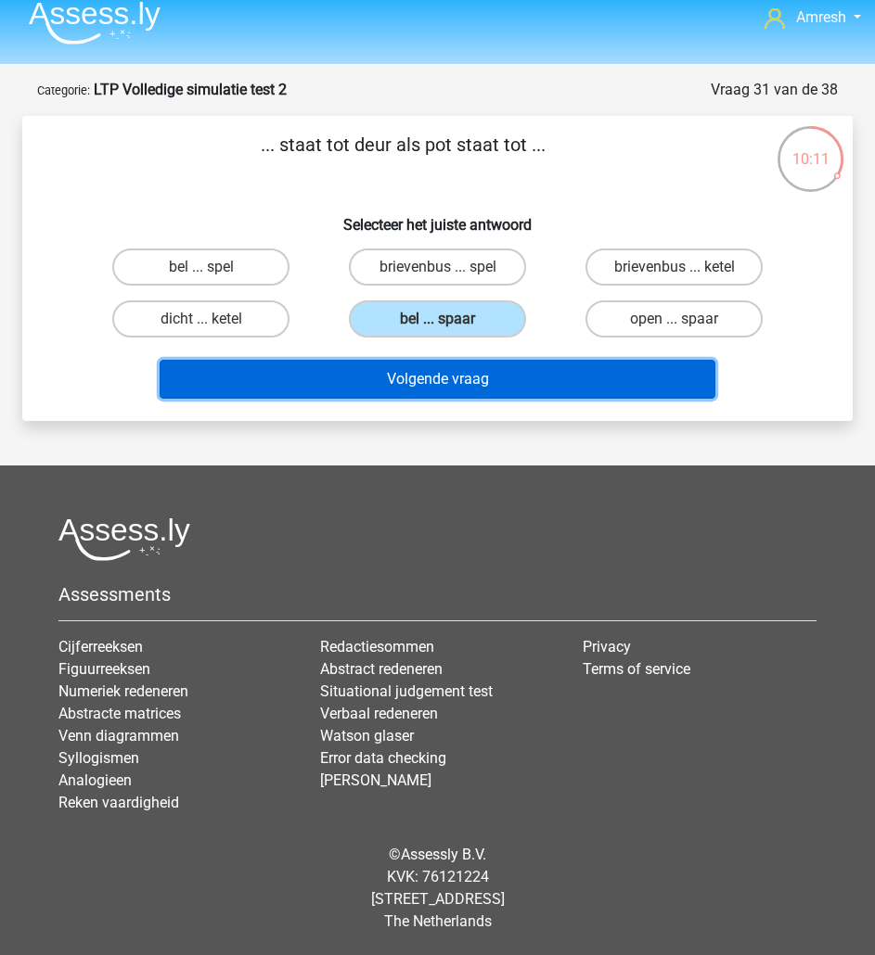
click at [446, 363] on button "Volgende vraag" at bounding box center [438, 379] width 556 height 39
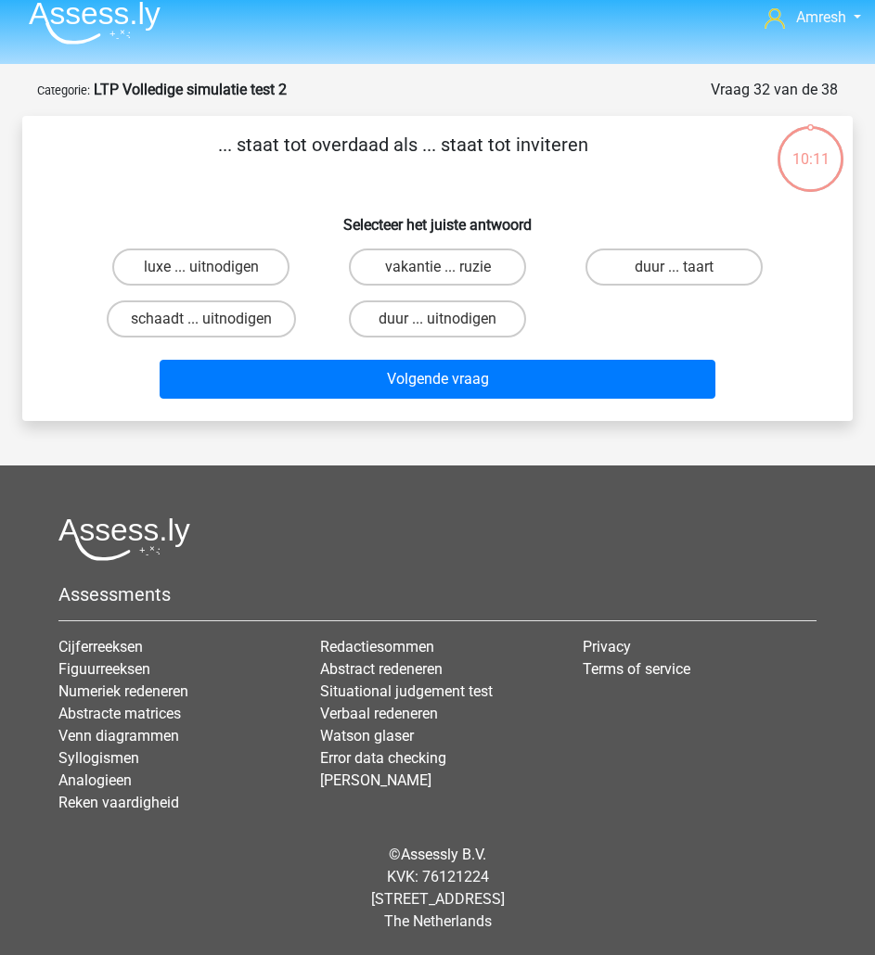
click at [456, 291] on div "vakantie ... ruzie" at bounding box center [437, 267] width 237 height 52
click at [458, 308] on label "duur ... uitnodigen" at bounding box center [437, 319] width 177 height 37
click at [450, 319] on input "duur ... uitnodigen" at bounding box center [444, 325] width 12 height 12
radio input "true"
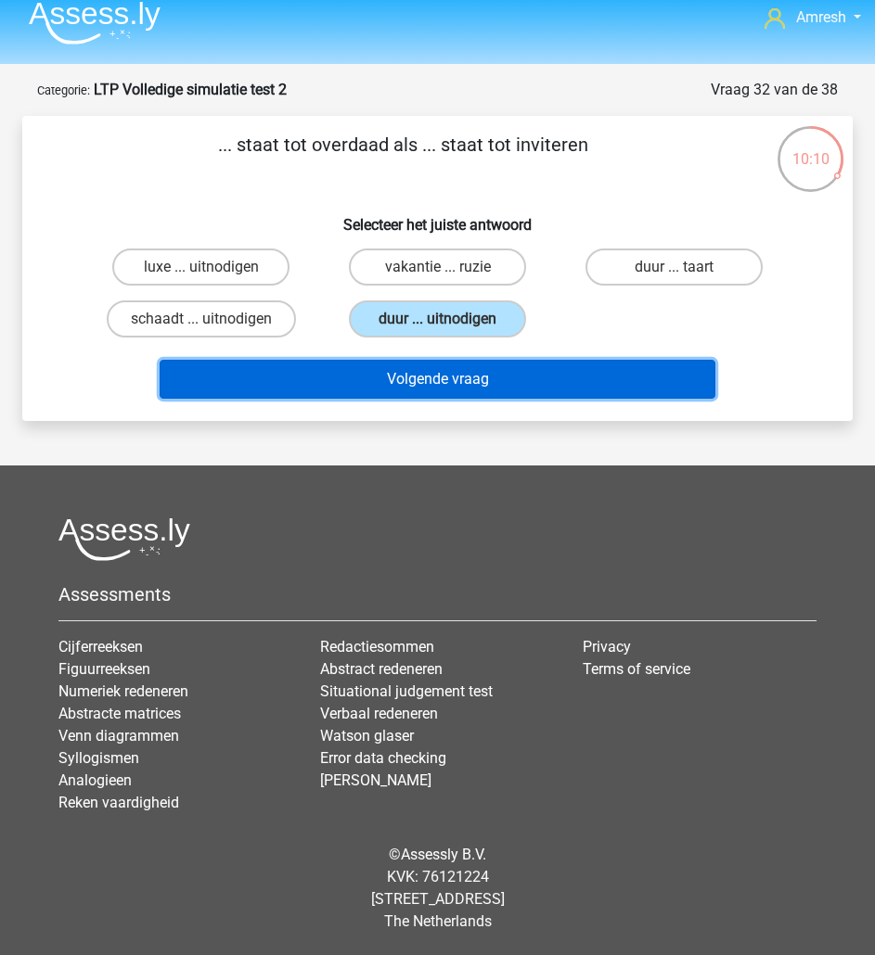
click at [468, 395] on button "Volgende vraag" at bounding box center [438, 379] width 556 height 39
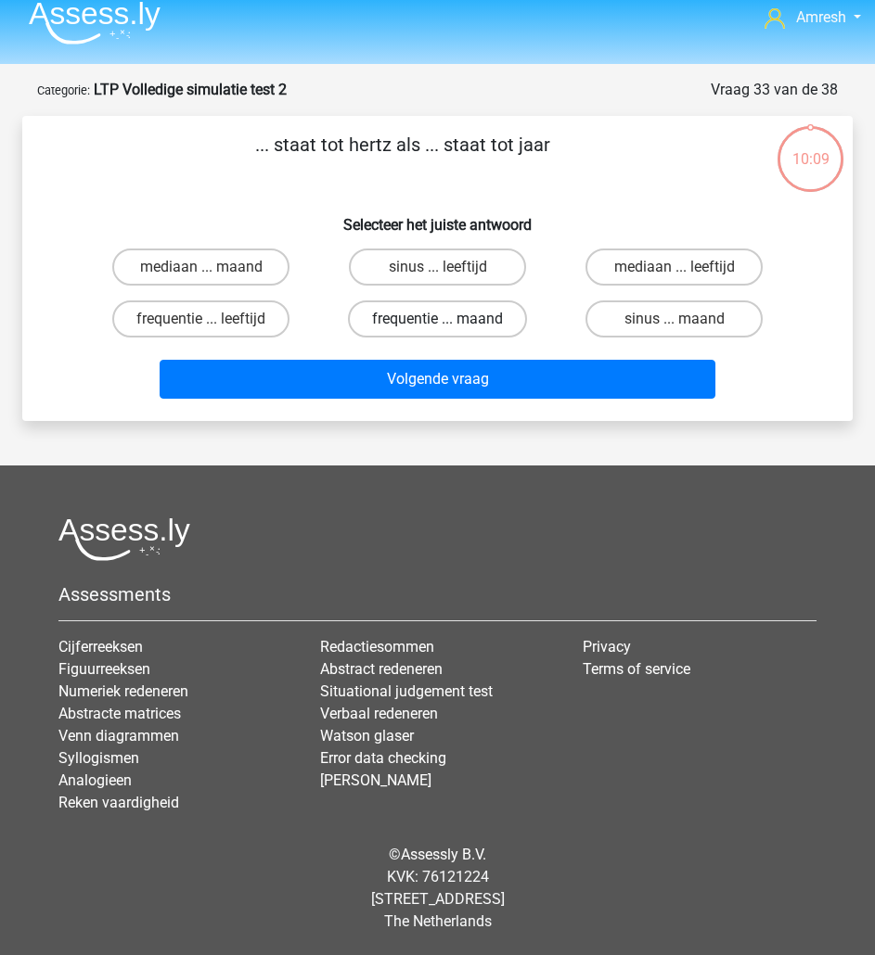
click at [468, 328] on label "frequentie ... maand" at bounding box center [437, 319] width 179 height 37
click at [450, 328] on input "frequentie ... maand" at bounding box center [444, 325] width 12 height 12
radio input "true"
click at [473, 354] on div "Volgende vraag" at bounding box center [437, 375] width 771 height 61
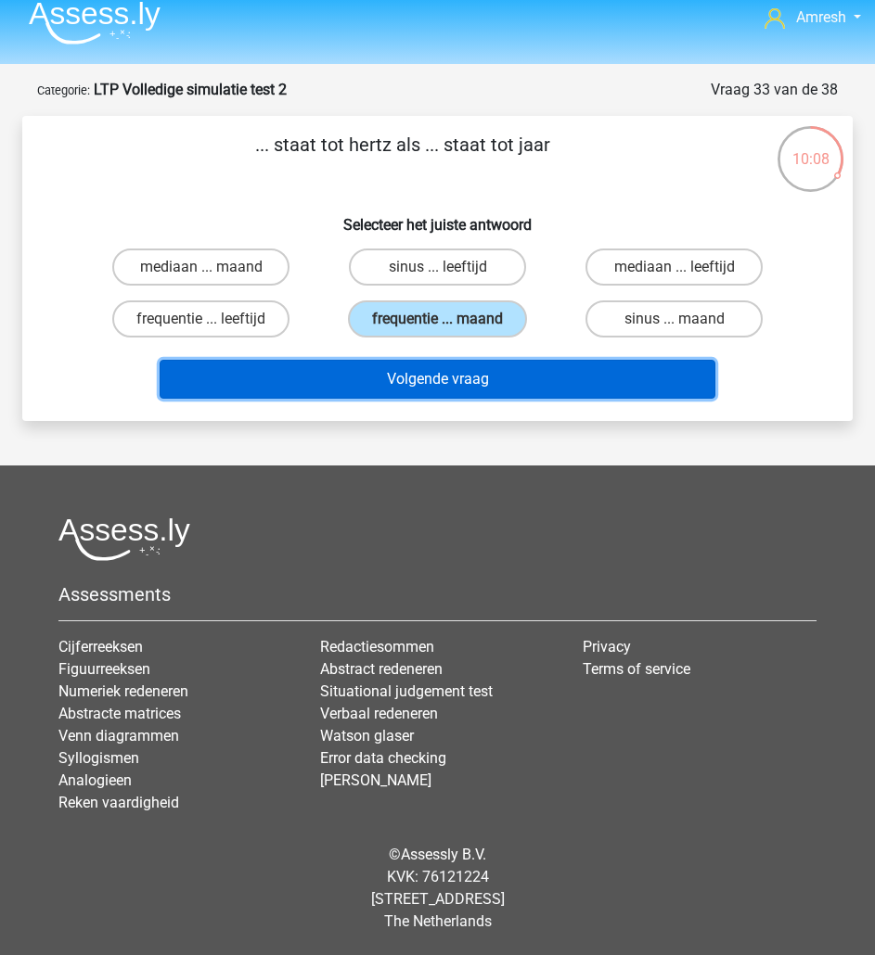
click at [473, 361] on button "Volgende vraag" at bounding box center [438, 379] width 556 height 39
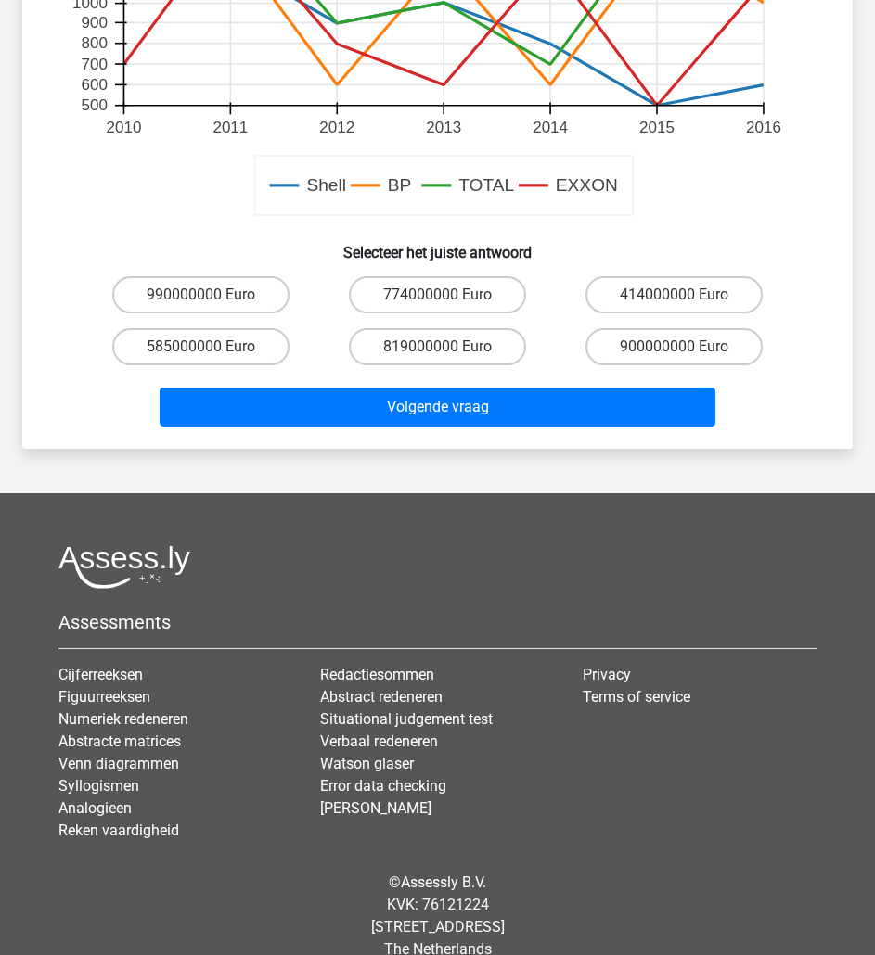
scroll to position [755, 0]
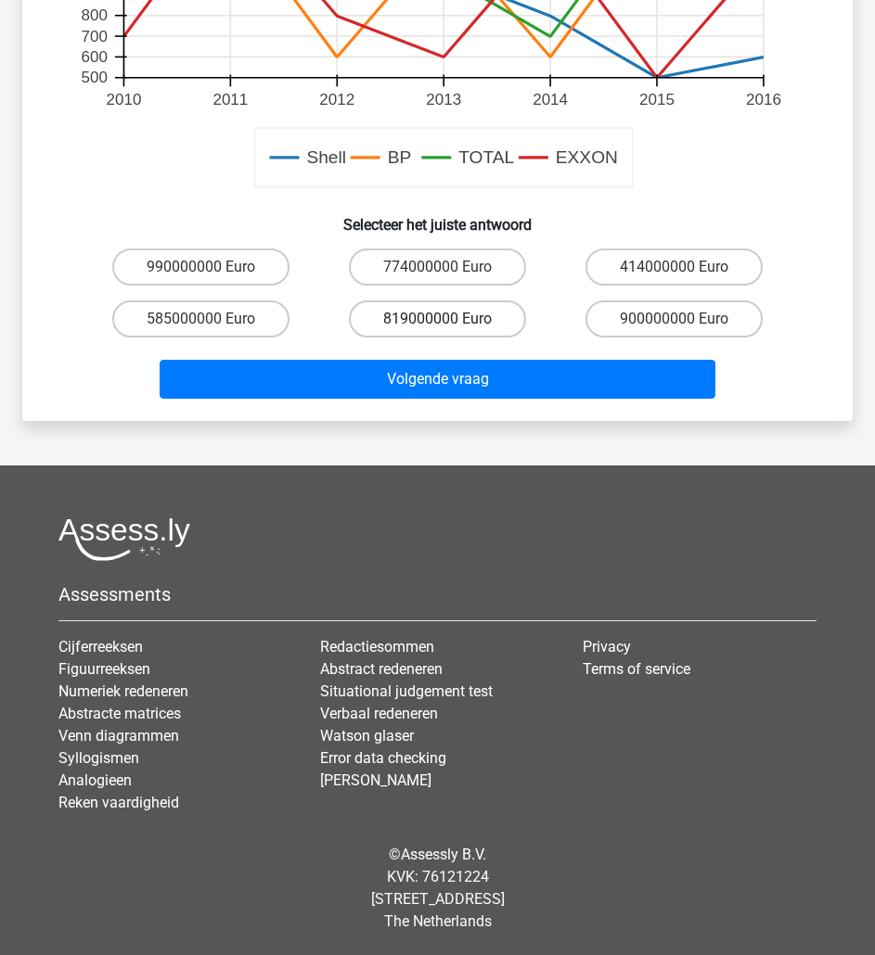
click at [463, 320] on label "819000000 Euro" at bounding box center [437, 319] width 177 height 37
click at [450, 320] on input "819000000 Euro" at bounding box center [444, 325] width 12 height 12
radio input "true"
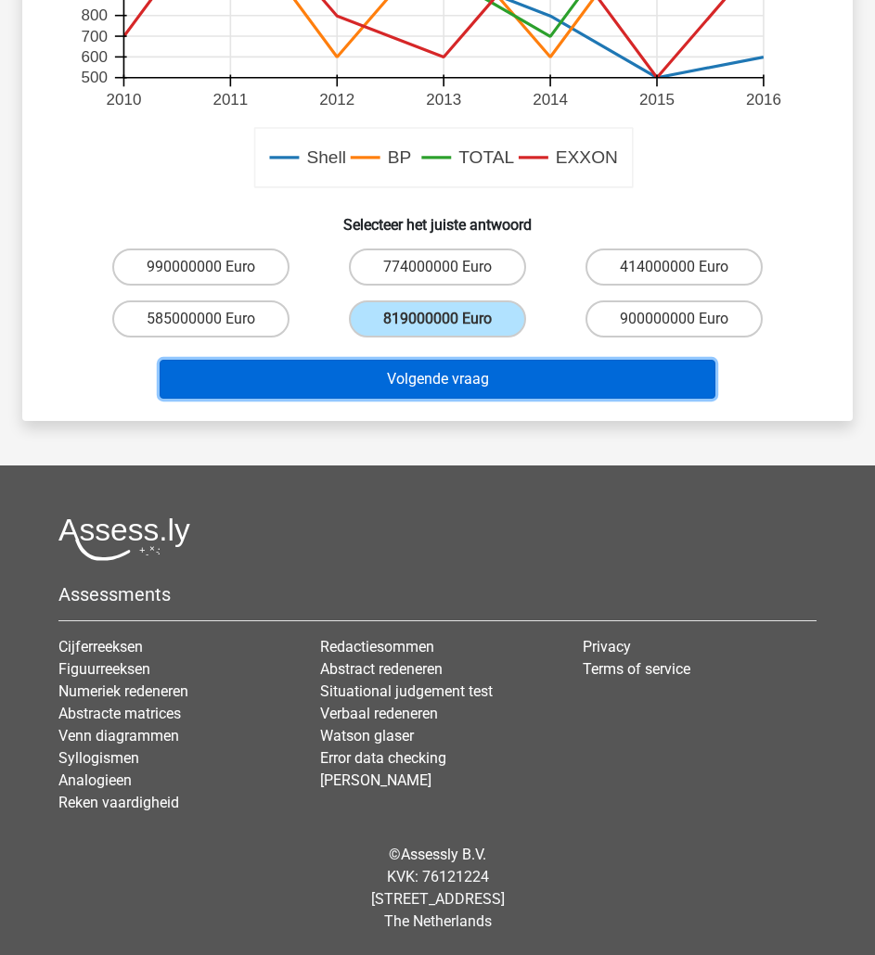
click at [467, 373] on button "Volgende vraag" at bounding box center [438, 379] width 556 height 39
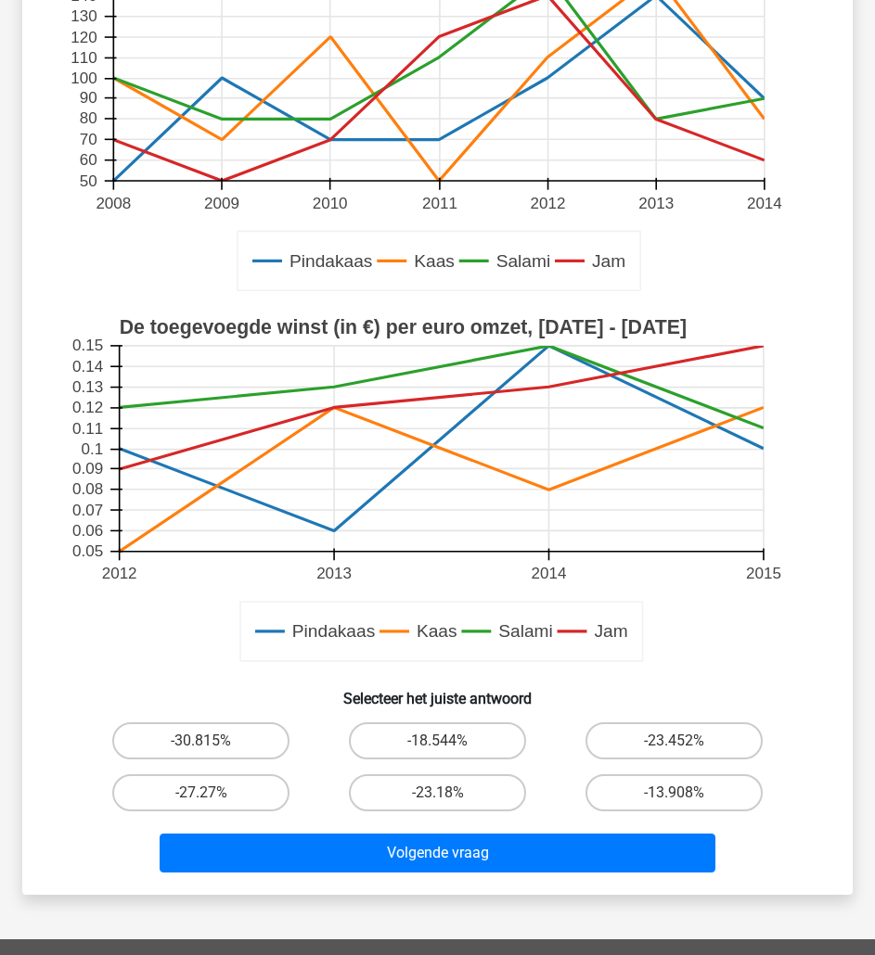
scroll to position [335, 0]
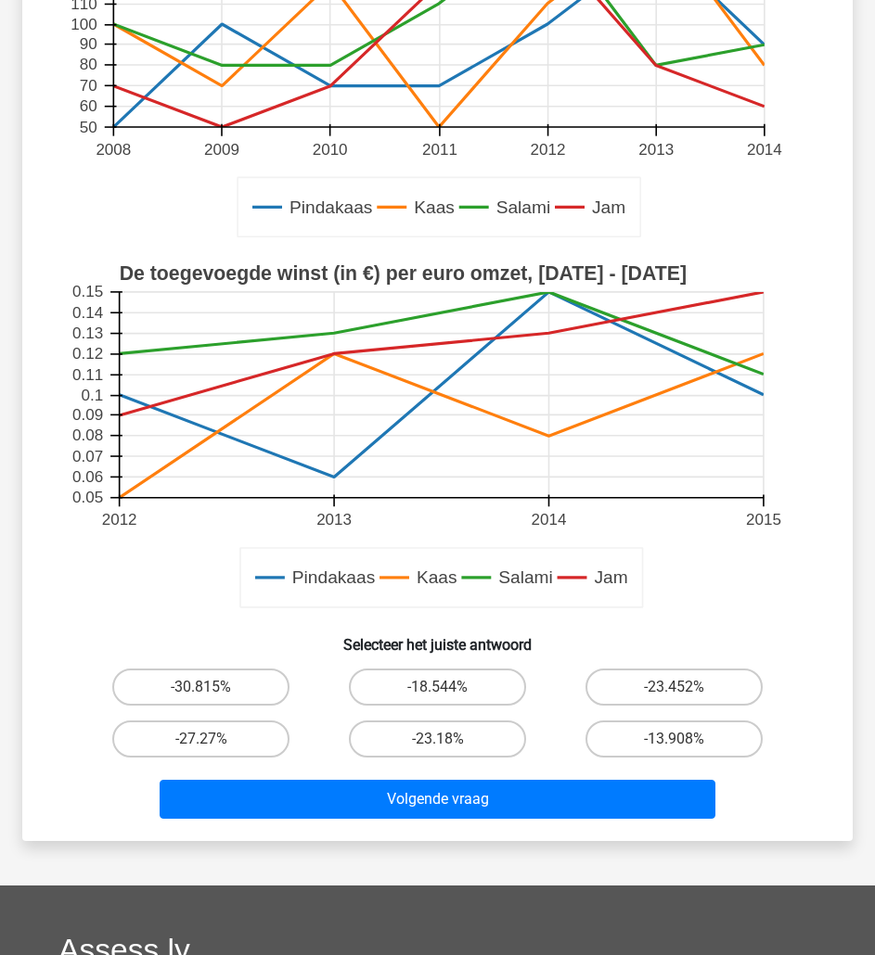
click at [492, 663] on div "-18.544%" at bounding box center [437, 687] width 237 height 52
click at [487, 730] on label "-23.18%" at bounding box center [437, 739] width 177 height 37
click at [450, 739] on input "-23.18%" at bounding box center [444, 745] width 12 height 12
radio input "true"
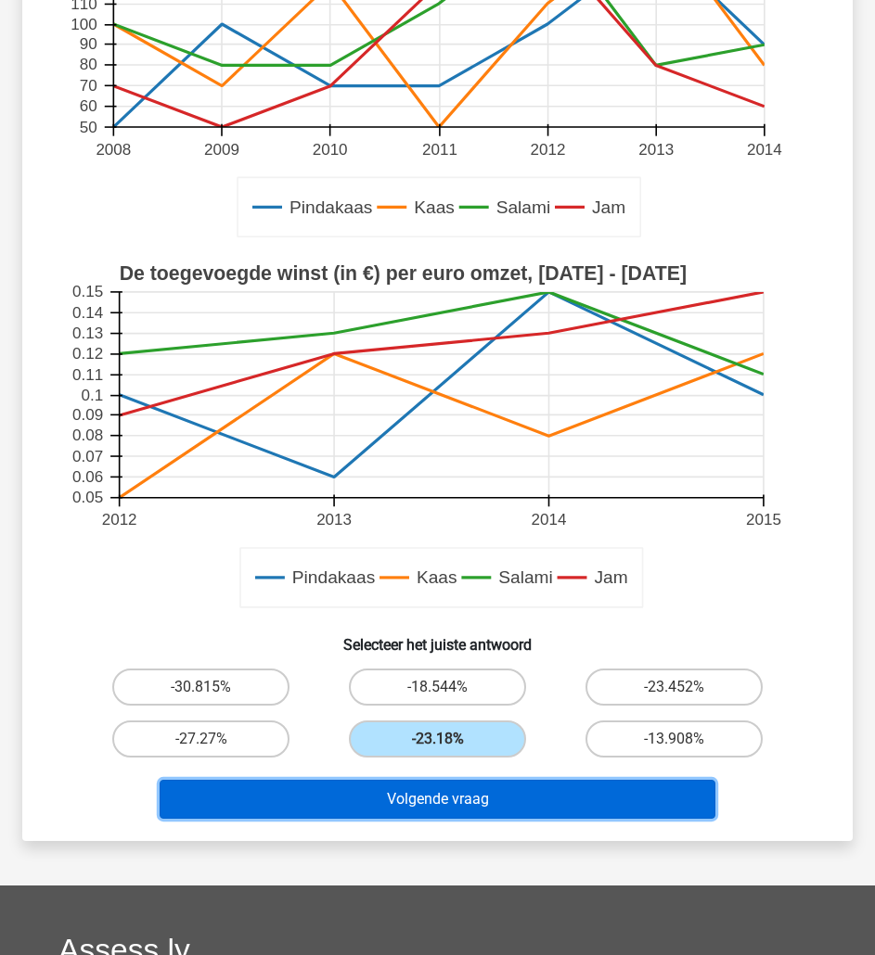
click at [485, 793] on button "Volgende vraag" at bounding box center [438, 799] width 556 height 39
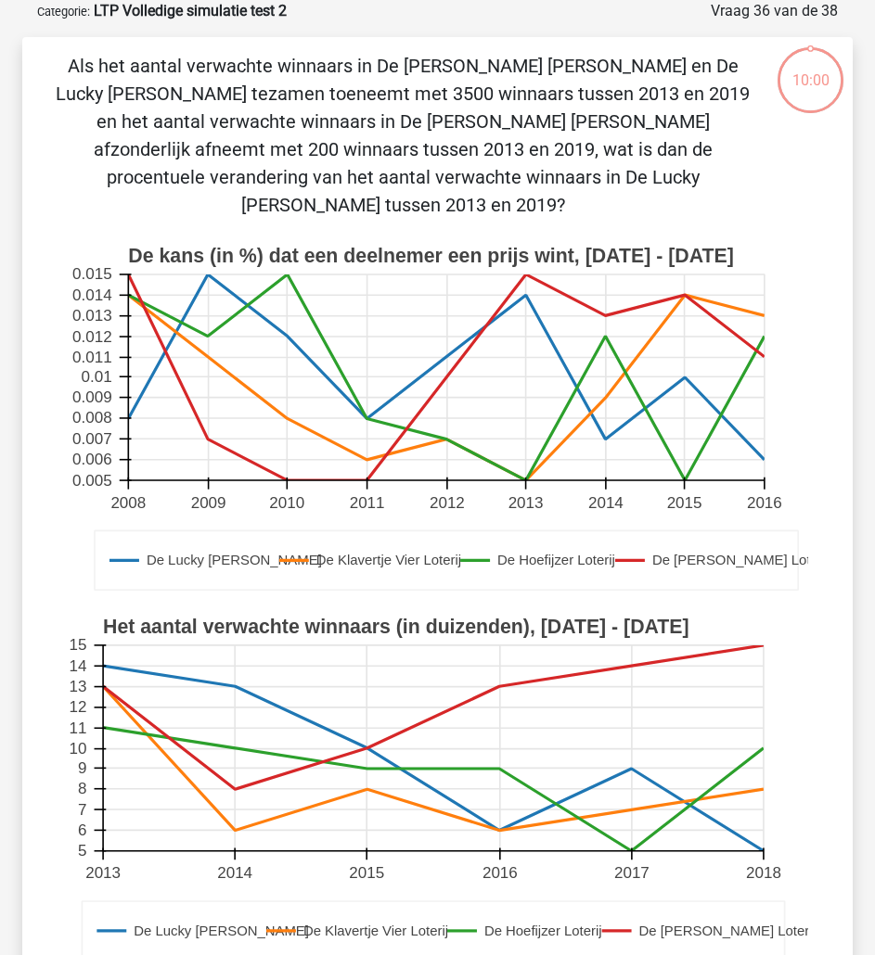
scroll to position [277, 0]
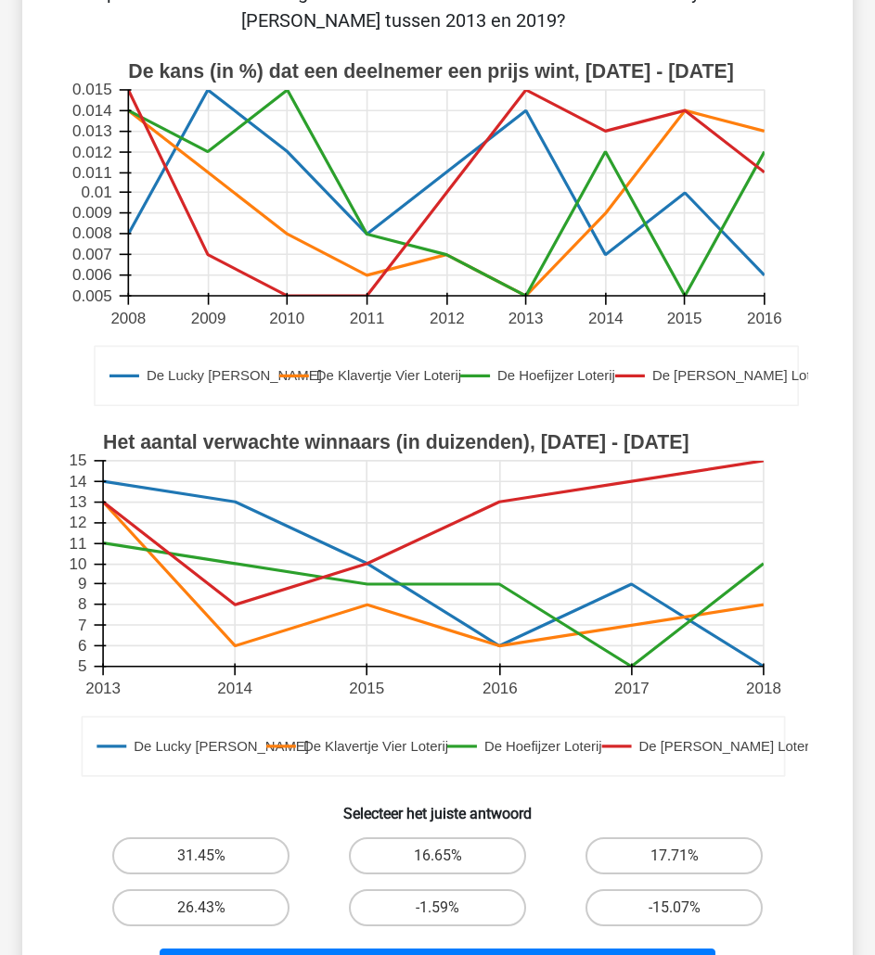
click at [481, 838] on label "16.65%" at bounding box center [437, 856] width 177 height 37
click at [450, 856] on input "16.65%" at bounding box center [444, 862] width 12 height 12
radio input "true"
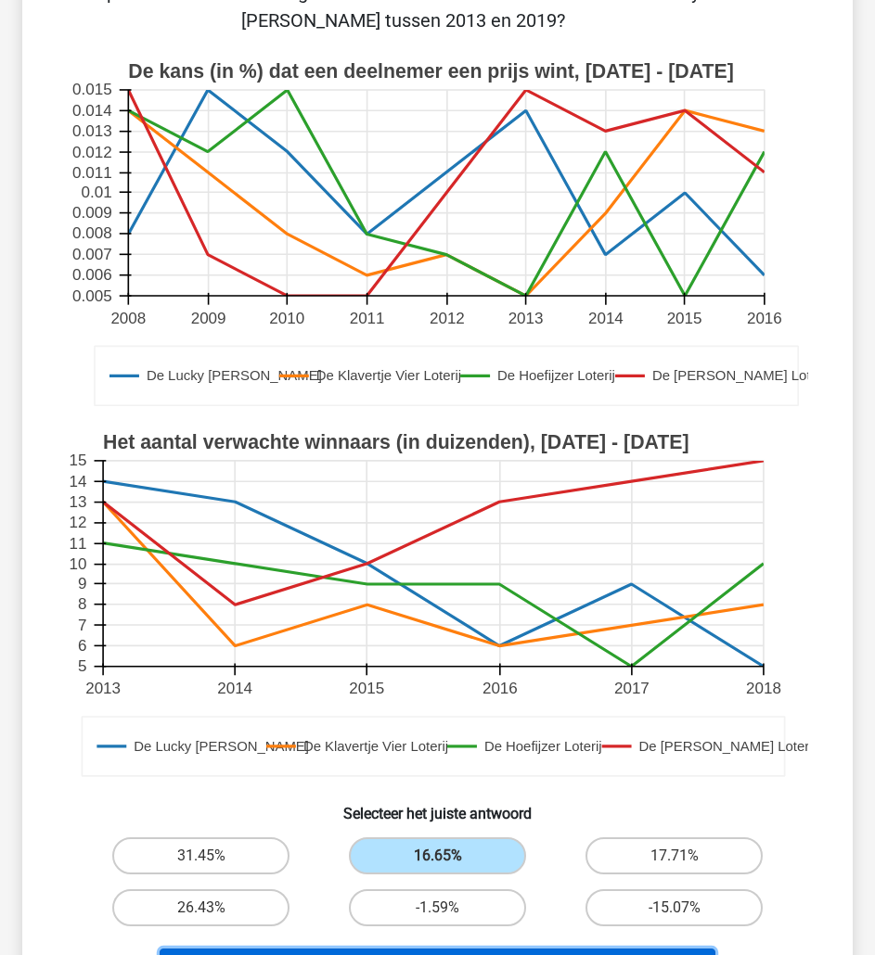
click at [513, 949] on button "Volgende vraag" at bounding box center [438, 968] width 556 height 39
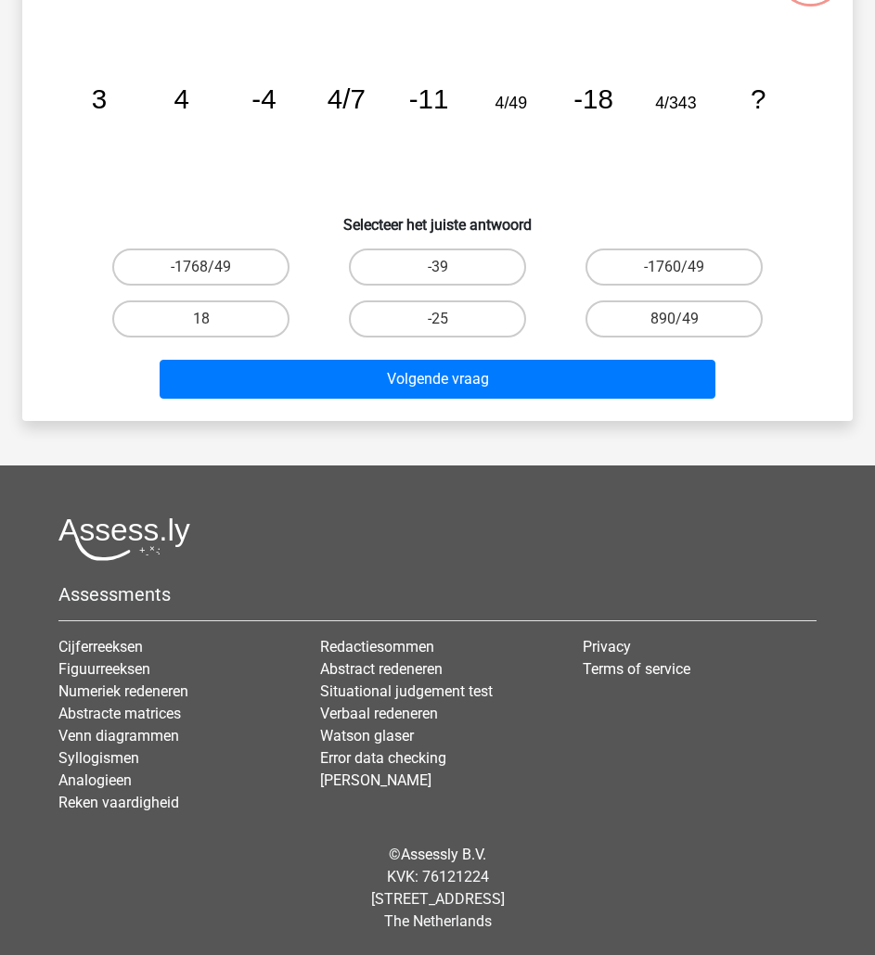
scroll to position [93, 0]
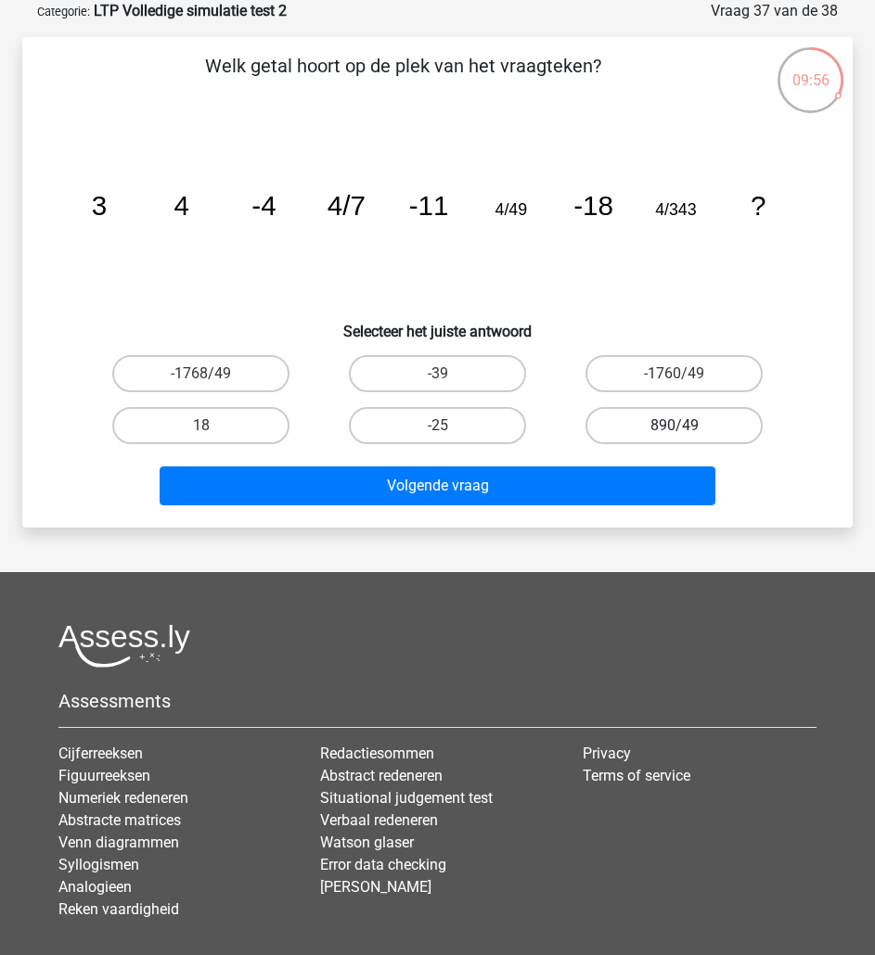
click at [654, 433] on label "890/49" at bounding box center [673, 425] width 177 height 37
click at [674, 433] on input "890/49" at bounding box center [680, 432] width 12 height 12
radio input "true"
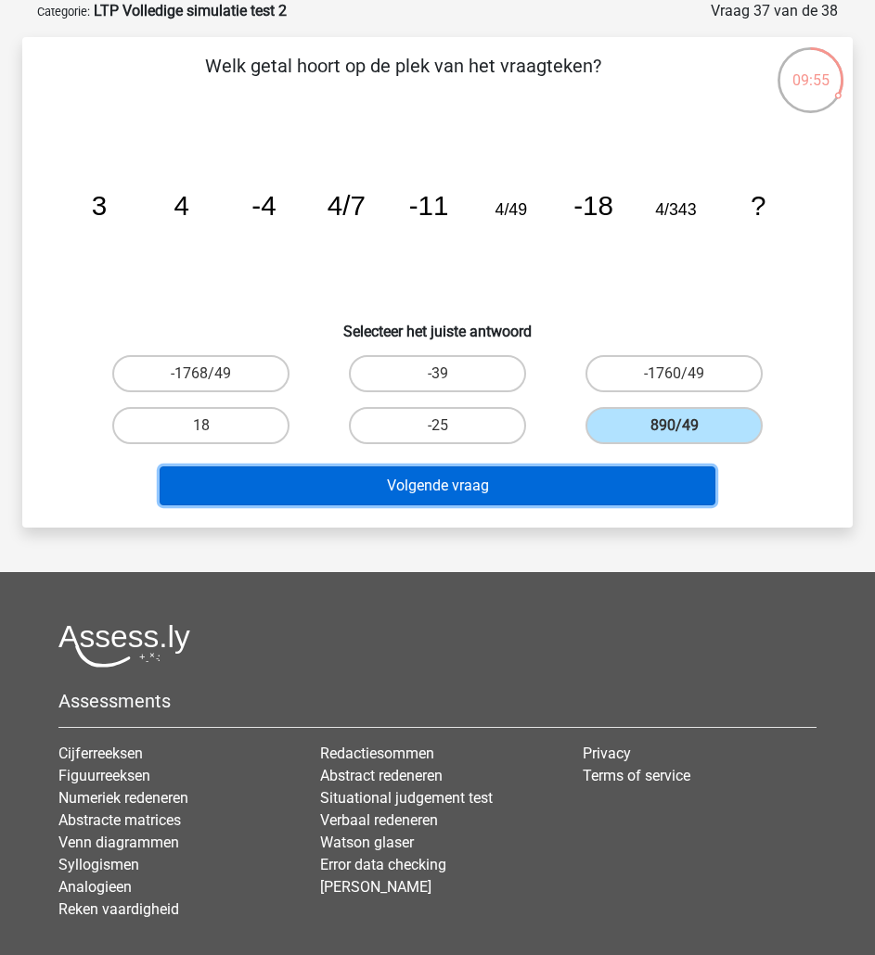
click at [621, 475] on button "Volgende vraag" at bounding box center [438, 486] width 556 height 39
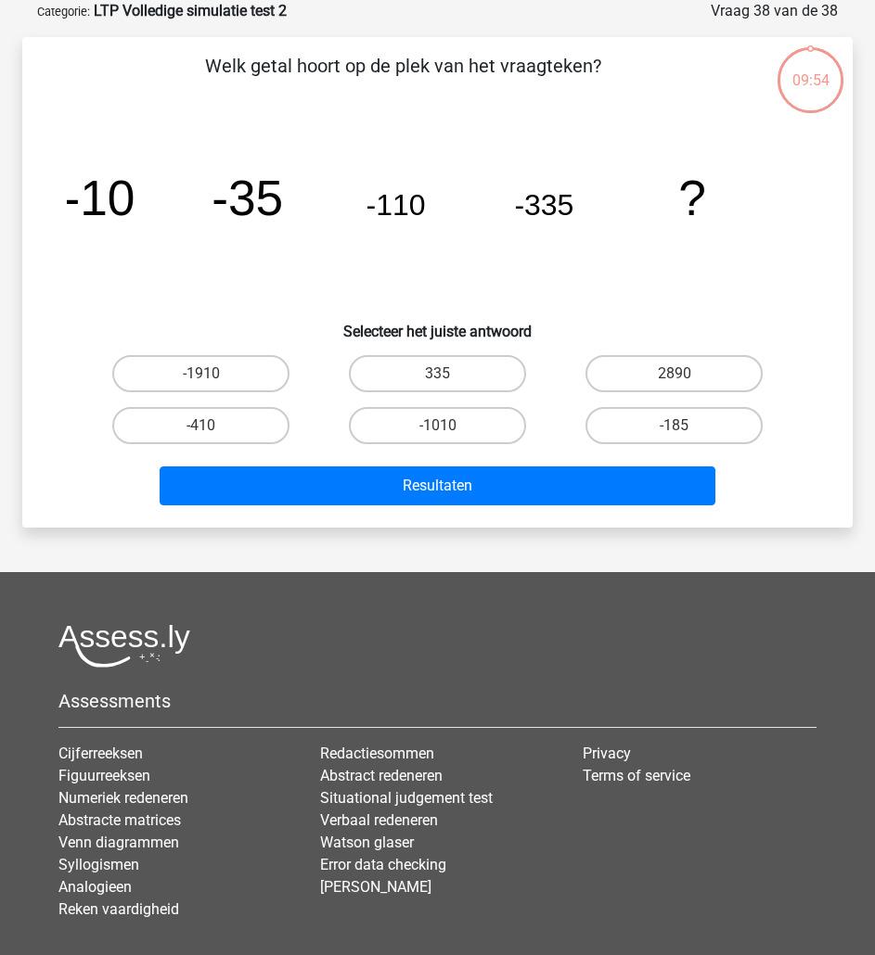
scroll to position [59, 0]
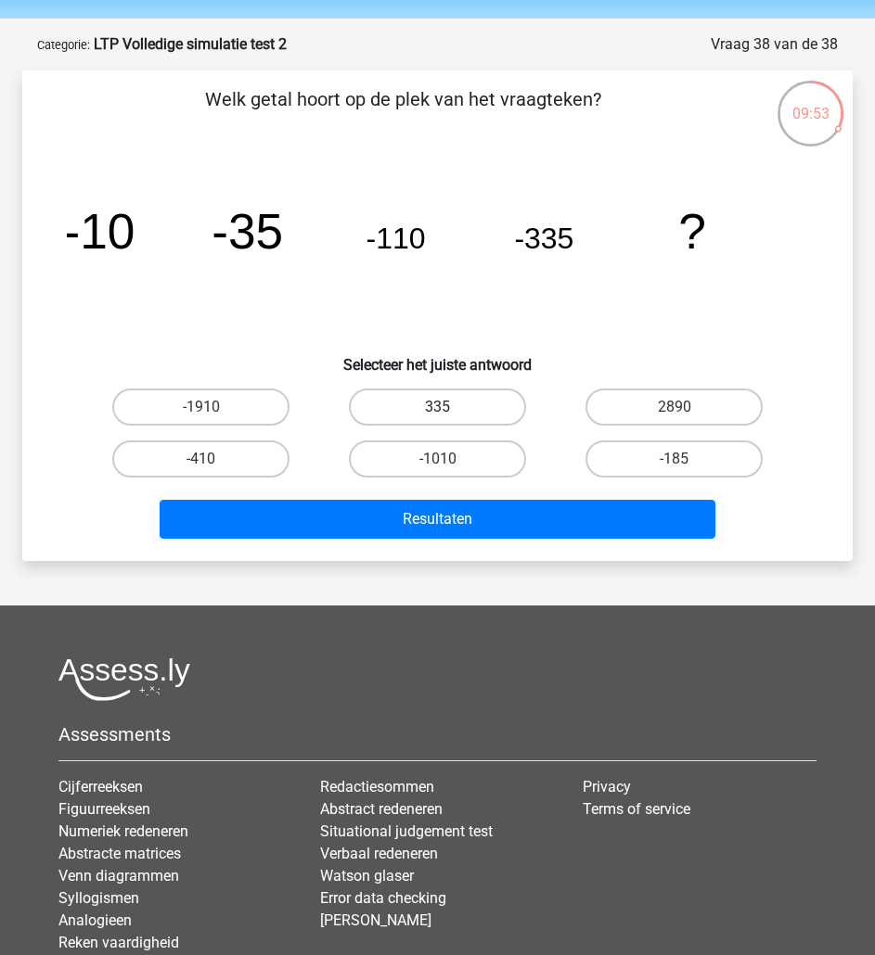
click at [469, 421] on label "335" at bounding box center [437, 407] width 177 height 37
click at [450, 419] on input "335" at bounding box center [444, 413] width 12 height 12
radio input "true"
click at [490, 495] on div "Resultaten" at bounding box center [437, 515] width 771 height 61
click at [486, 541] on div "Resultaten" at bounding box center [438, 523] width 710 height 46
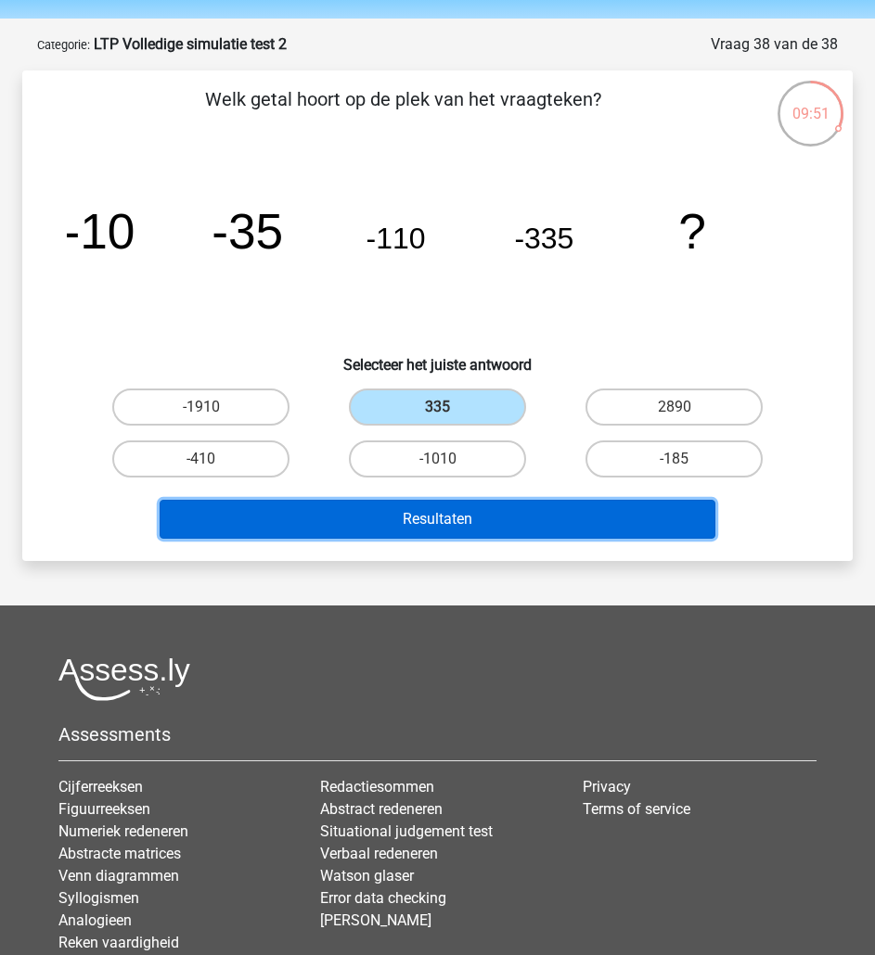
click at [486, 522] on button "Resultaten" at bounding box center [438, 519] width 556 height 39
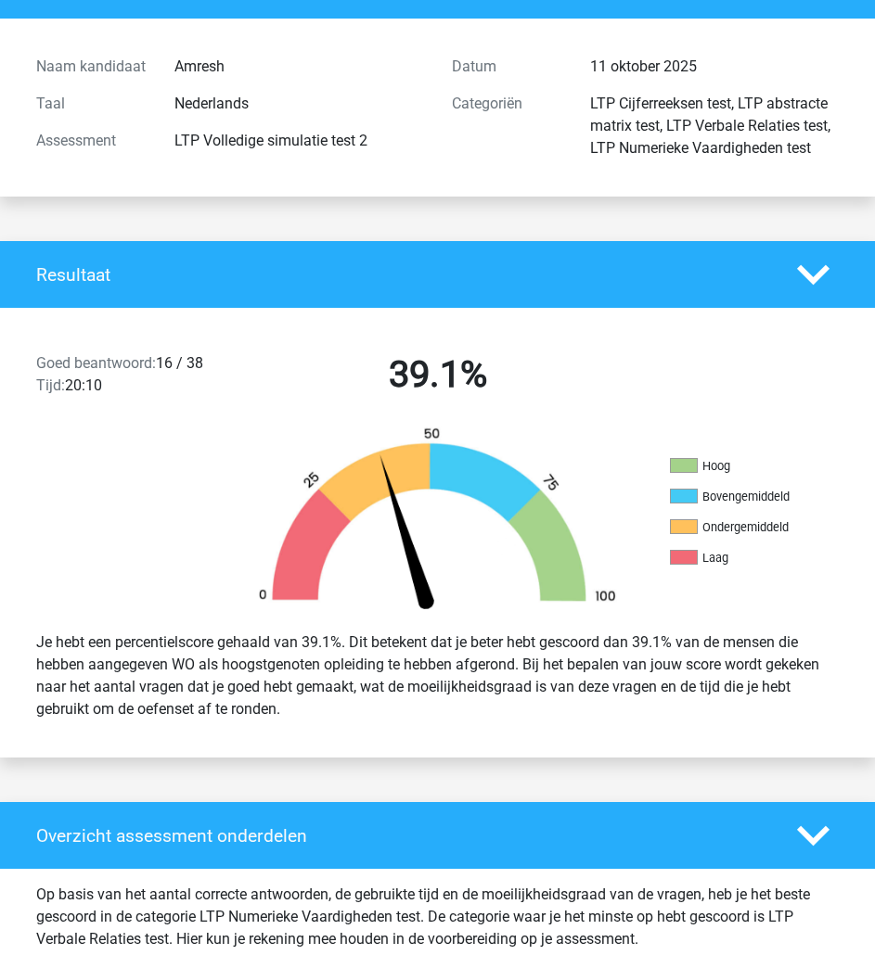
scroll to position [155, 0]
